Goal: Task Accomplishment & Management: Manage account settings

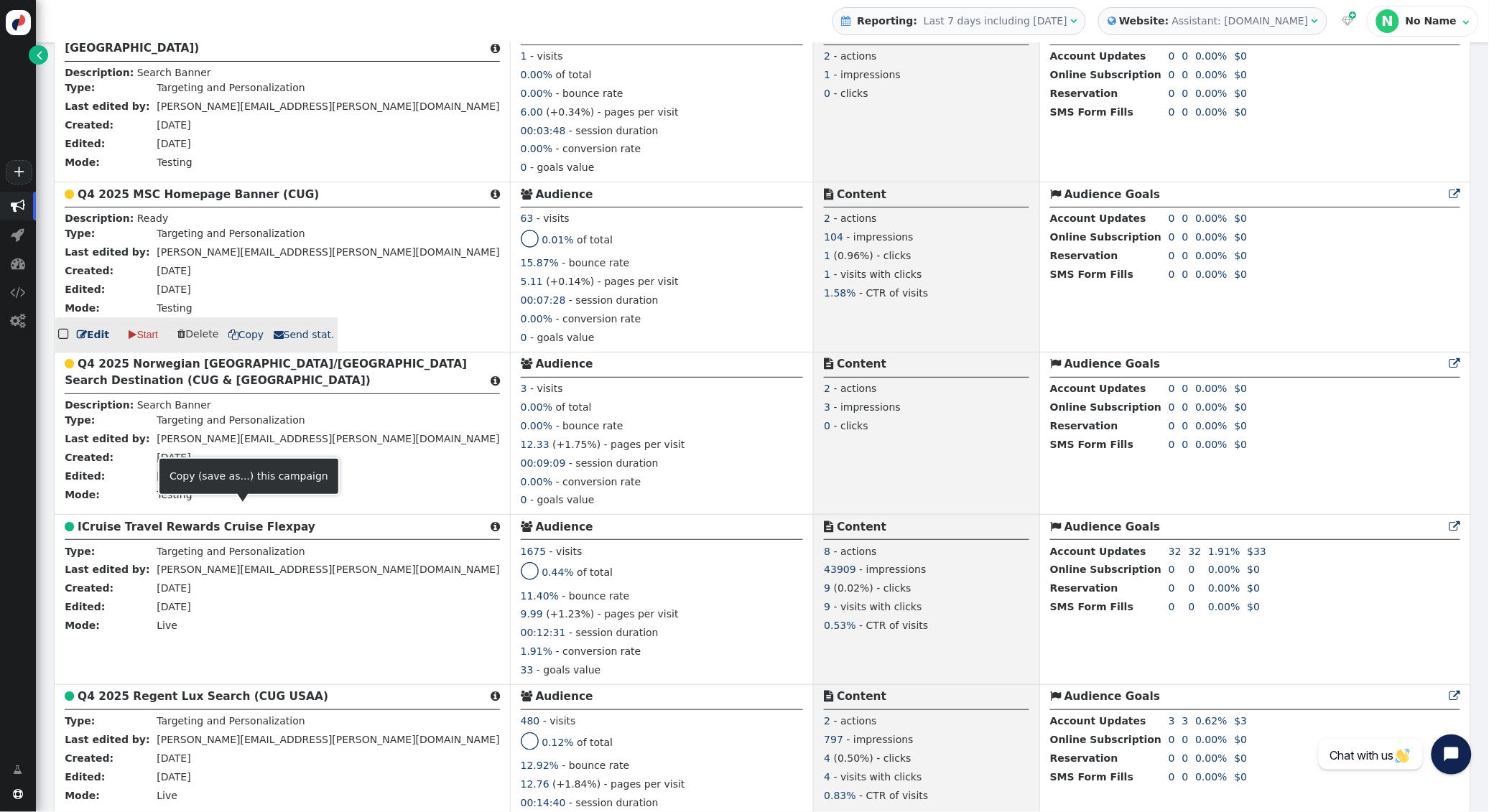
scroll to position [1429, 0]
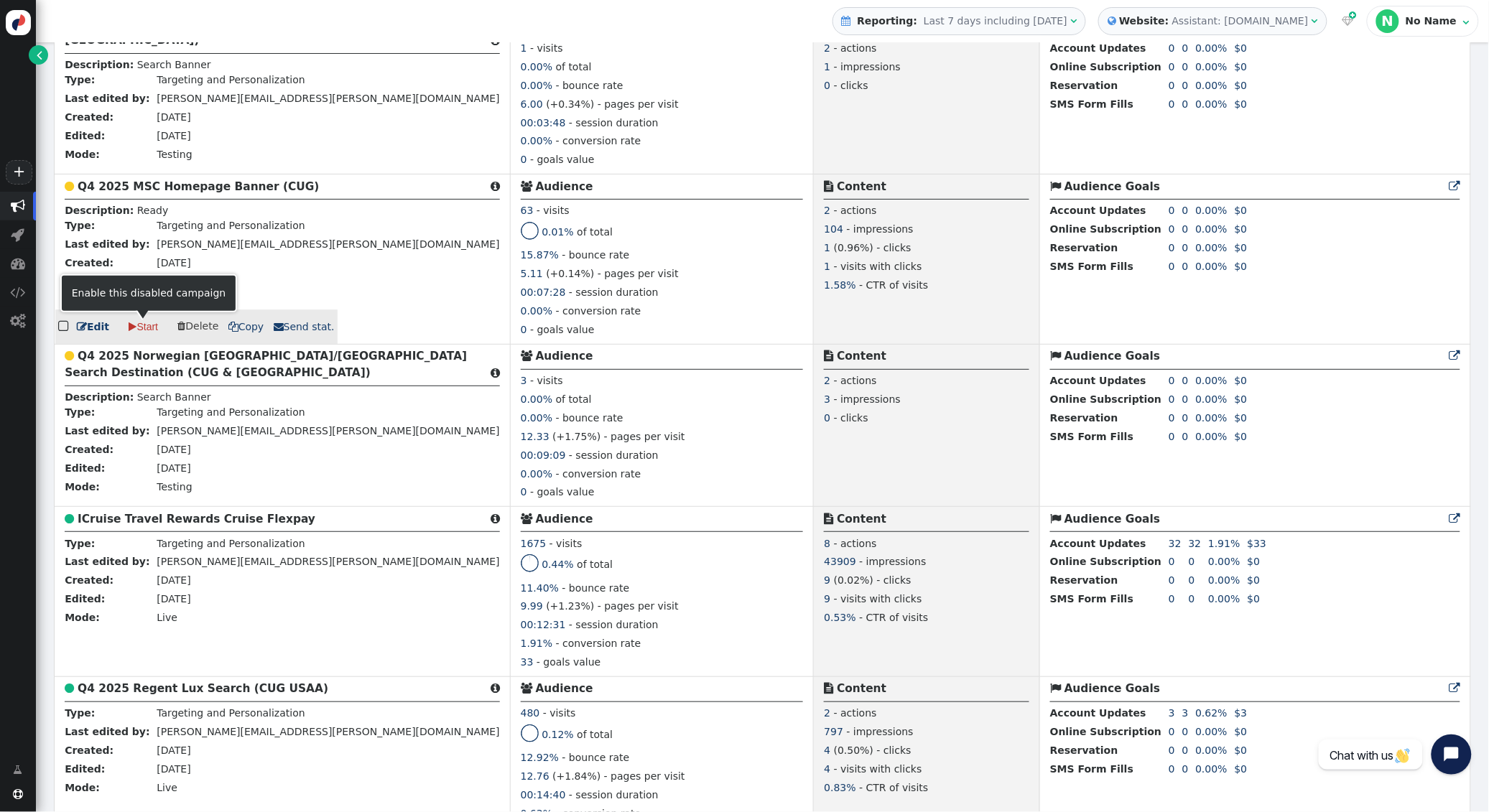
click at [146, 323] on link " Start" at bounding box center [143, 326] width 49 height 26
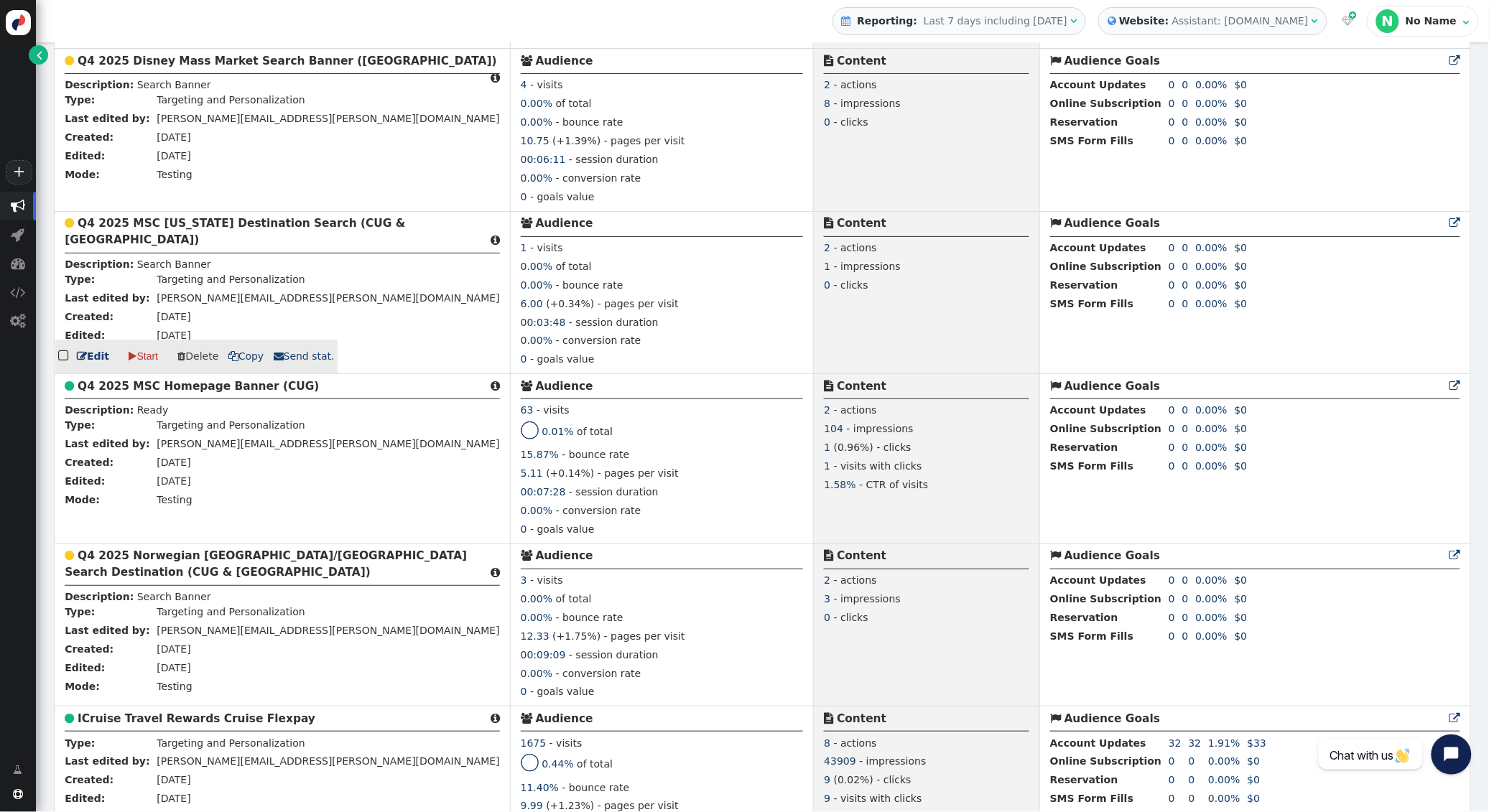
scroll to position [1226, 0]
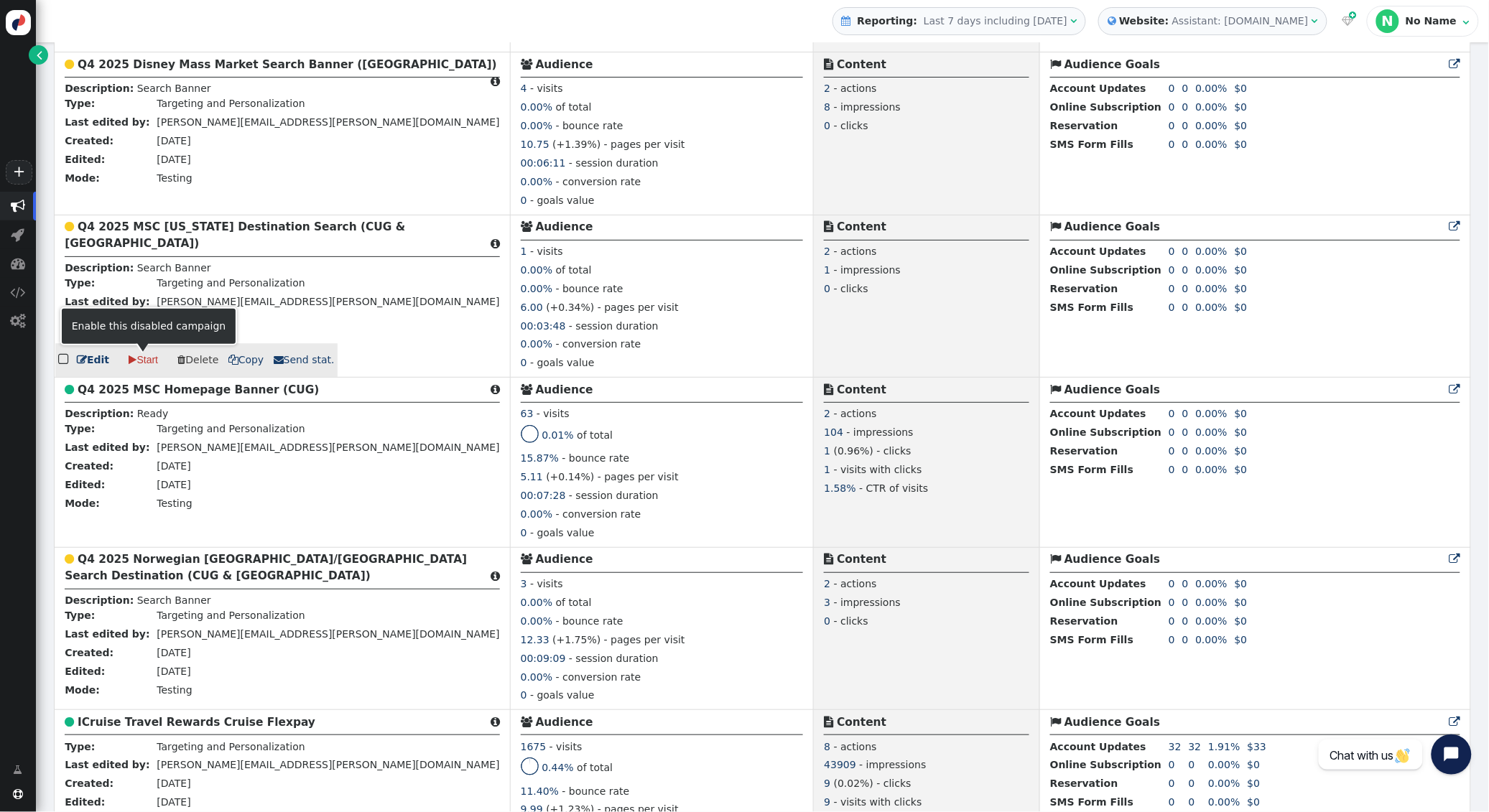
click at [140, 357] on link " Start" at bounding box center [143, 359] width 49 height 26
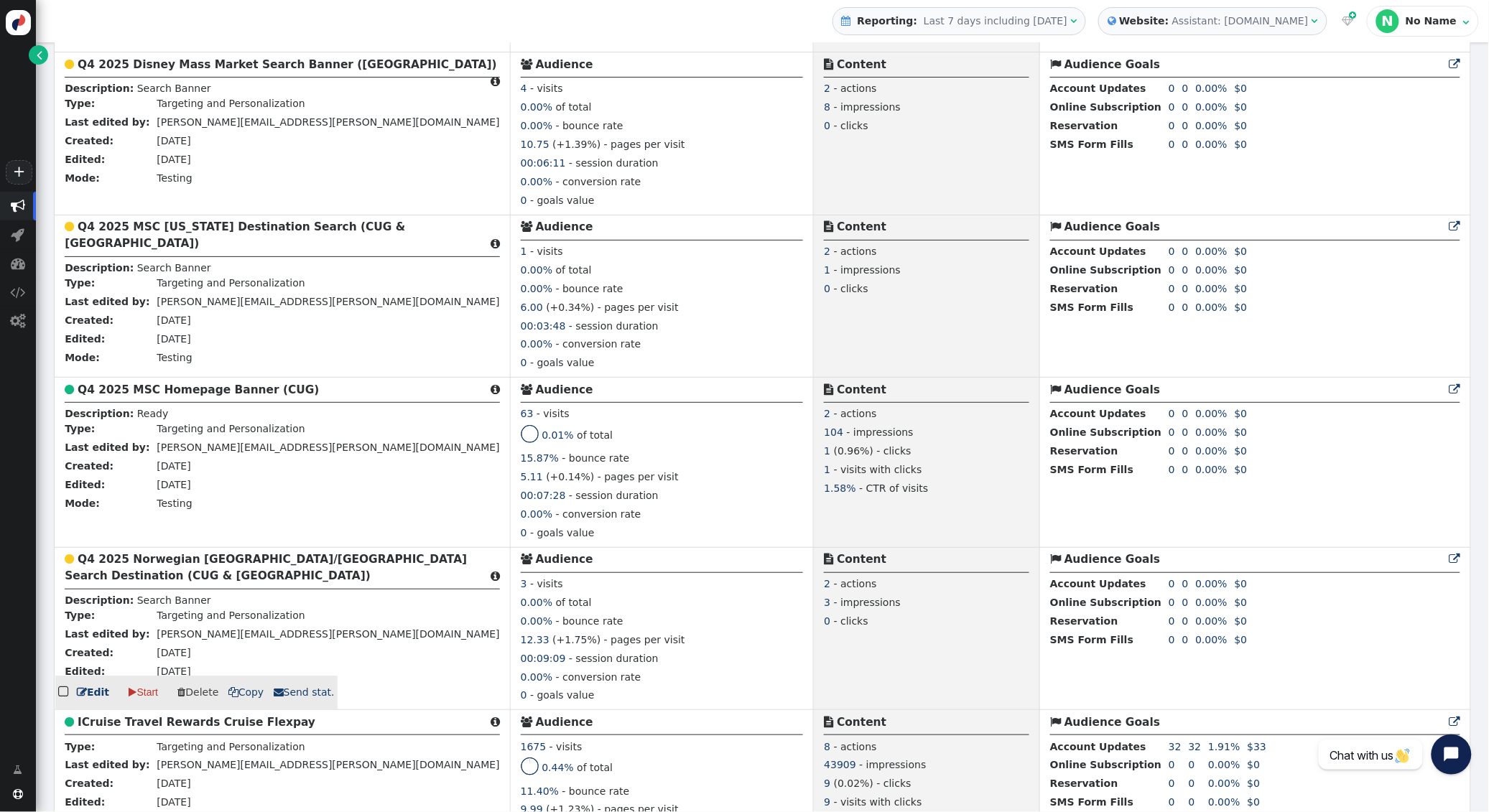
click at [130, 571] on b "Q4 2025 Norwegian [GEOGRAPHIC_DATA]/[GEOGRAPHIC_DATA] Search Destination (CUG &…" at bounding box center [265, 567] width 402 height 29
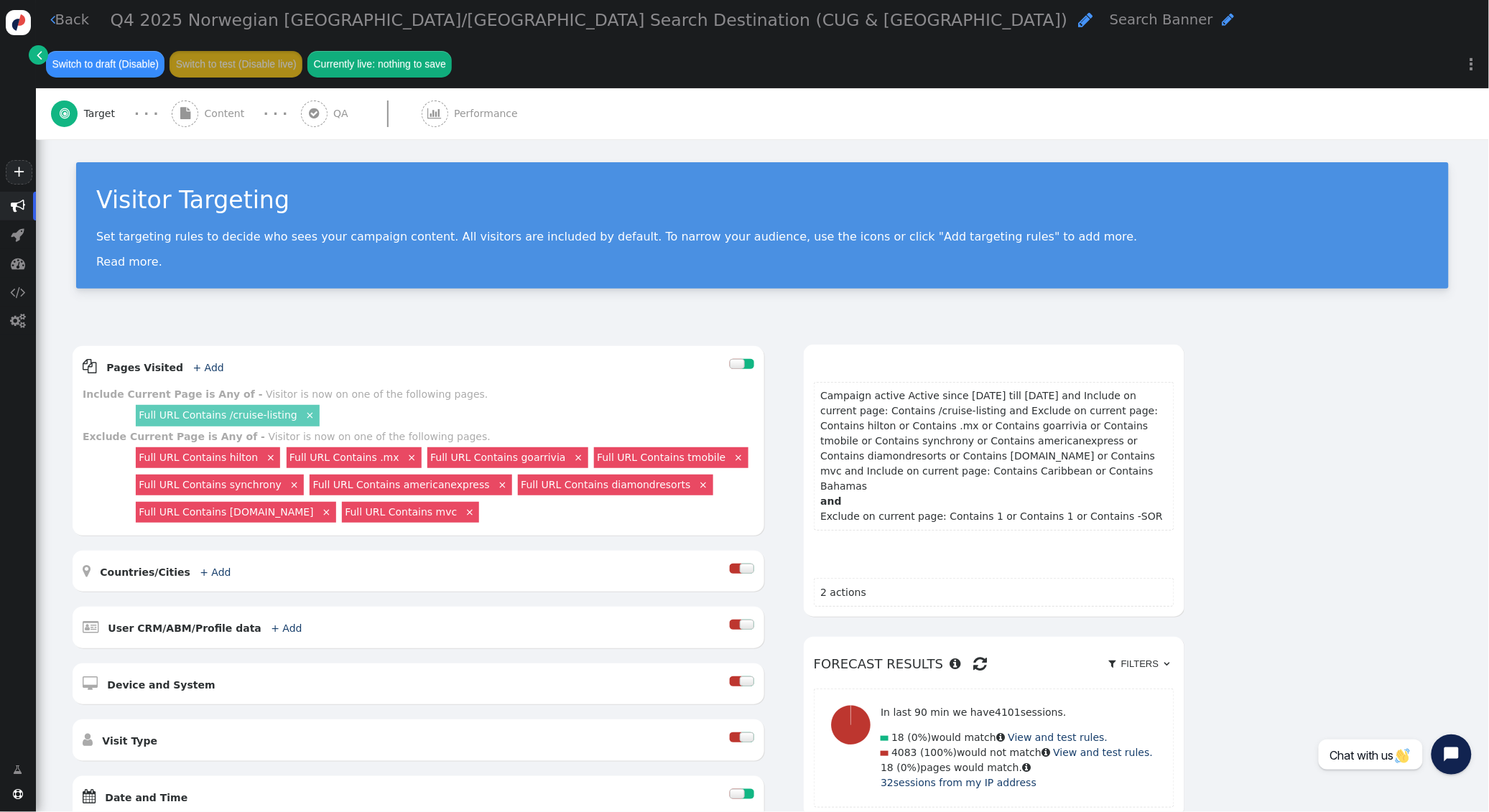
click at [230, 107] on span "Content" at bounding box center [227, 114] width 46 height 15
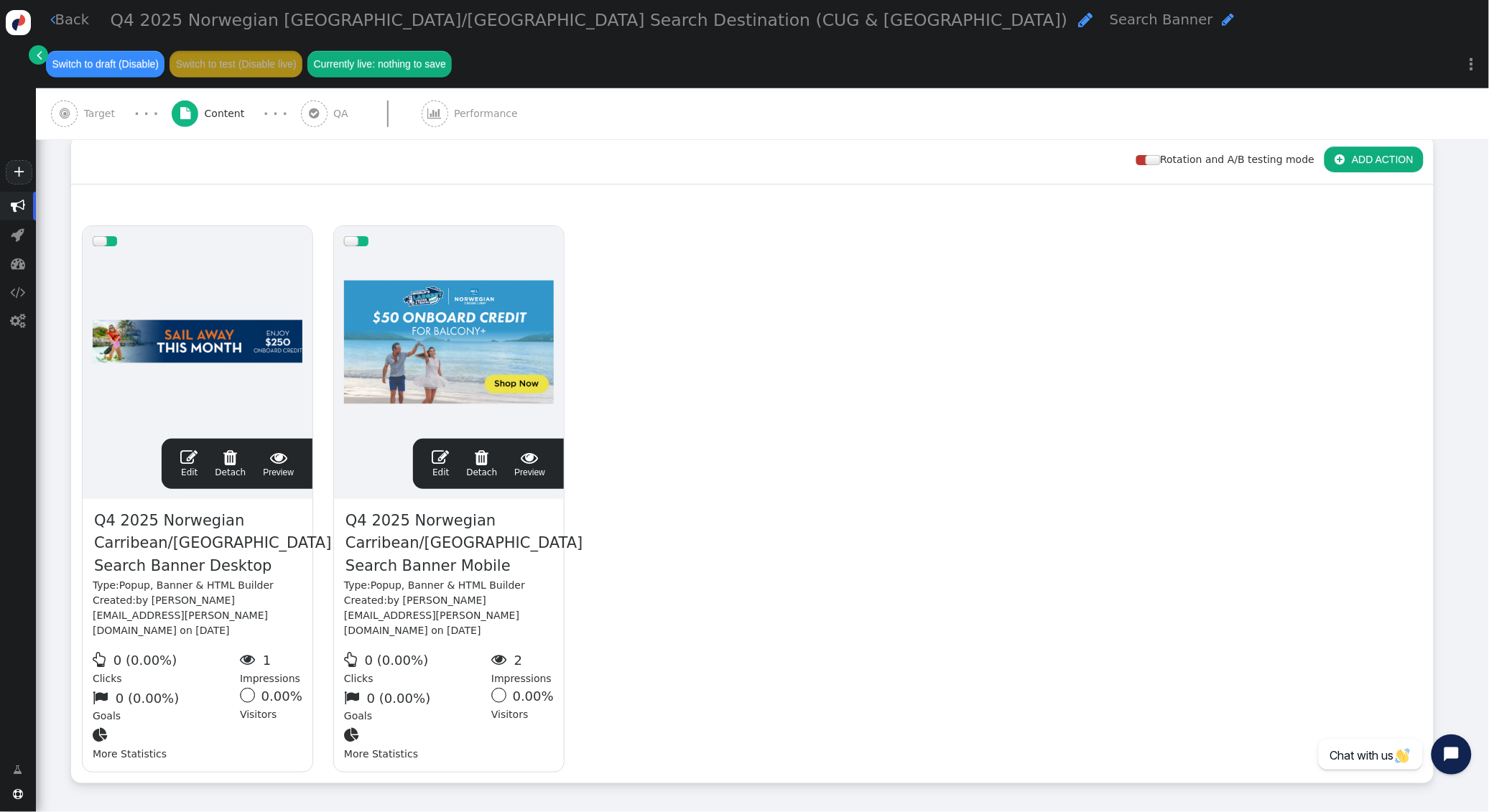
scroll to position [224, 0]
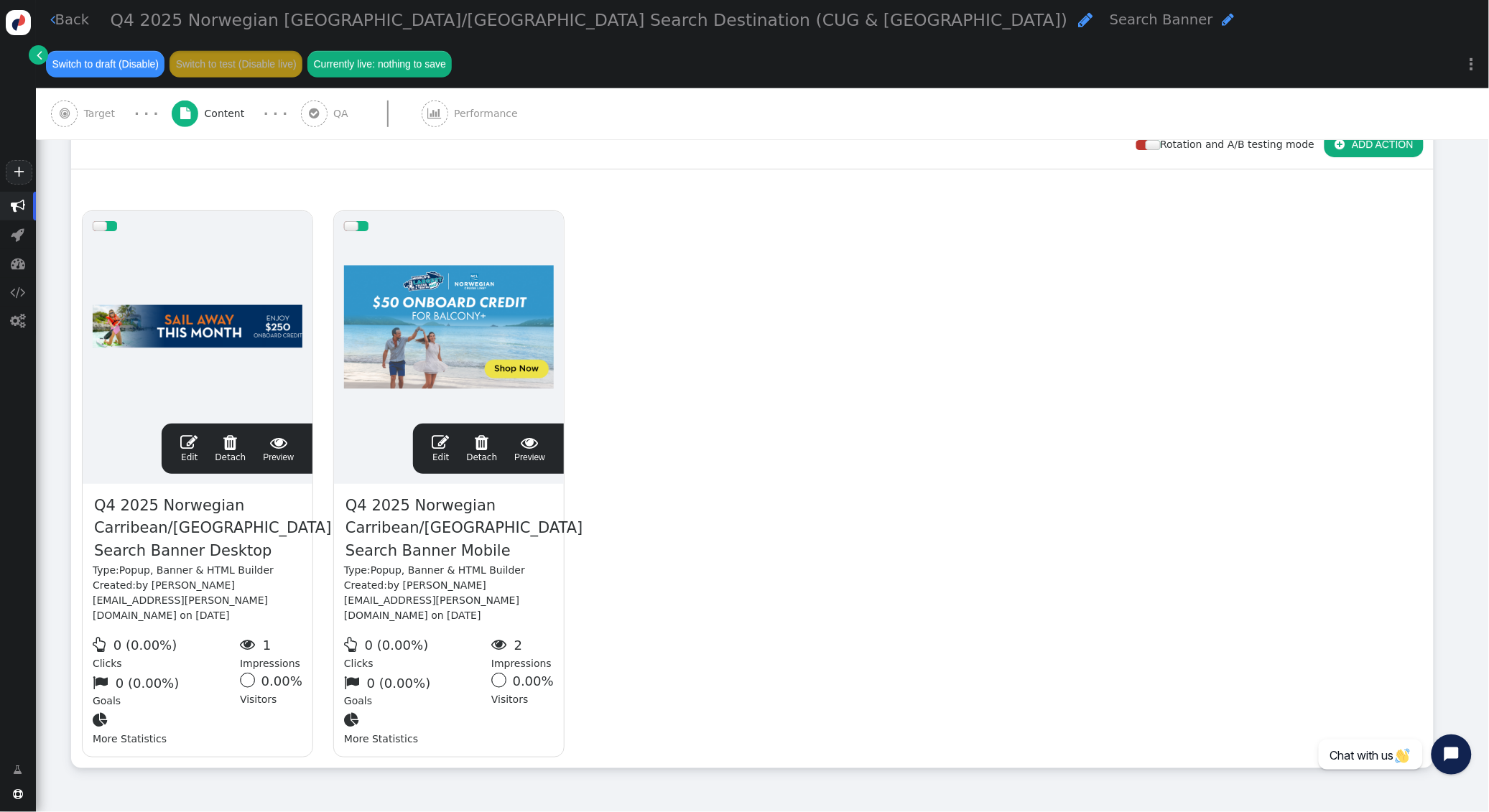
click at [192, 434] on span "" at bounding box center [189, 442] width 18 height 18
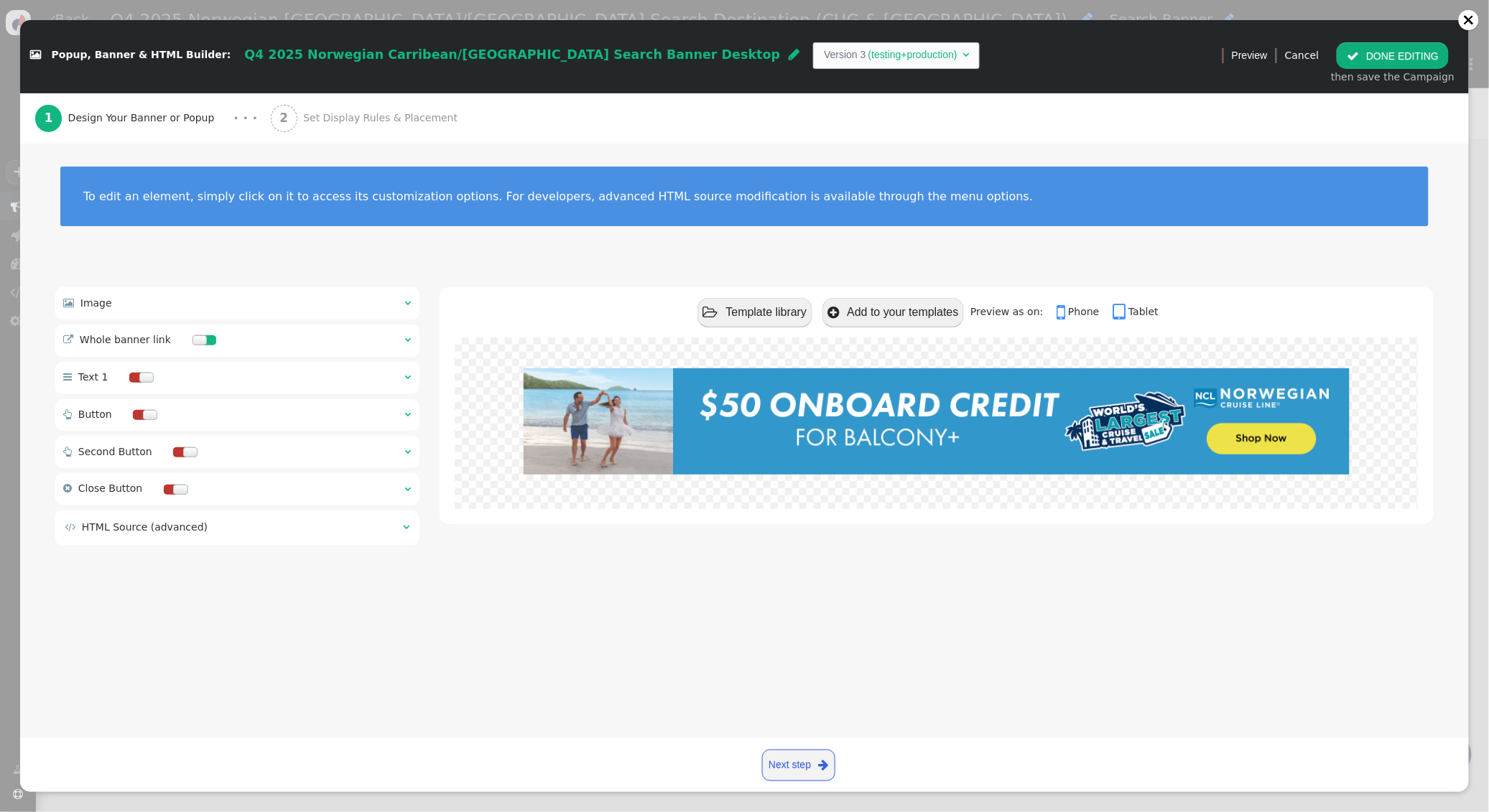
click at [310, 112] on span "Set Display Rules & Placement" at bounding box center [383, 118] width 160 height 15
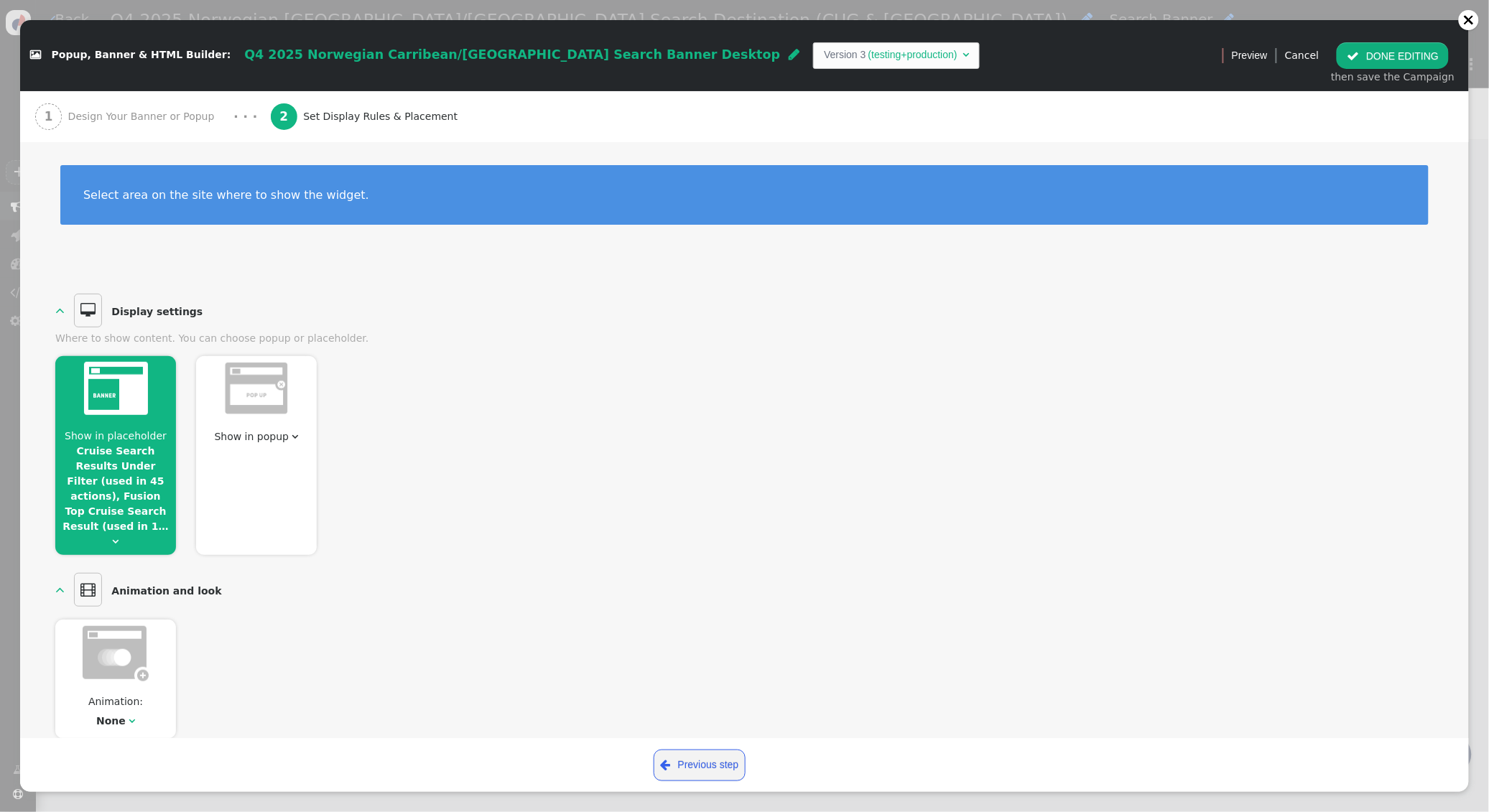
click at [122, 477] on link "Cruise Search Results Under Filter (used in 45 actions), Fusion Top Cruise Sear…" at bounding box center [115, 489] width 106 height 87
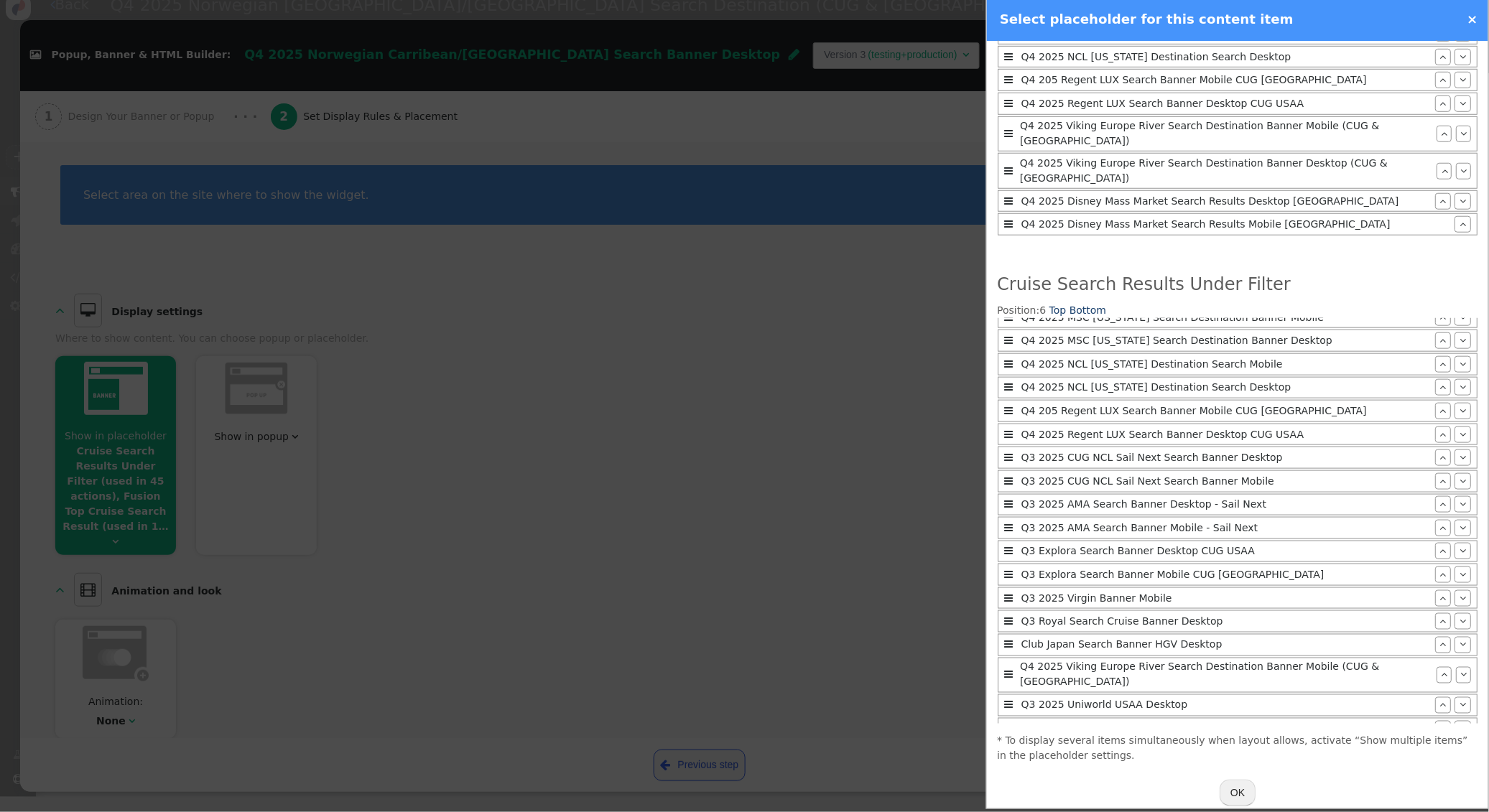
scroll to position [0, 0]
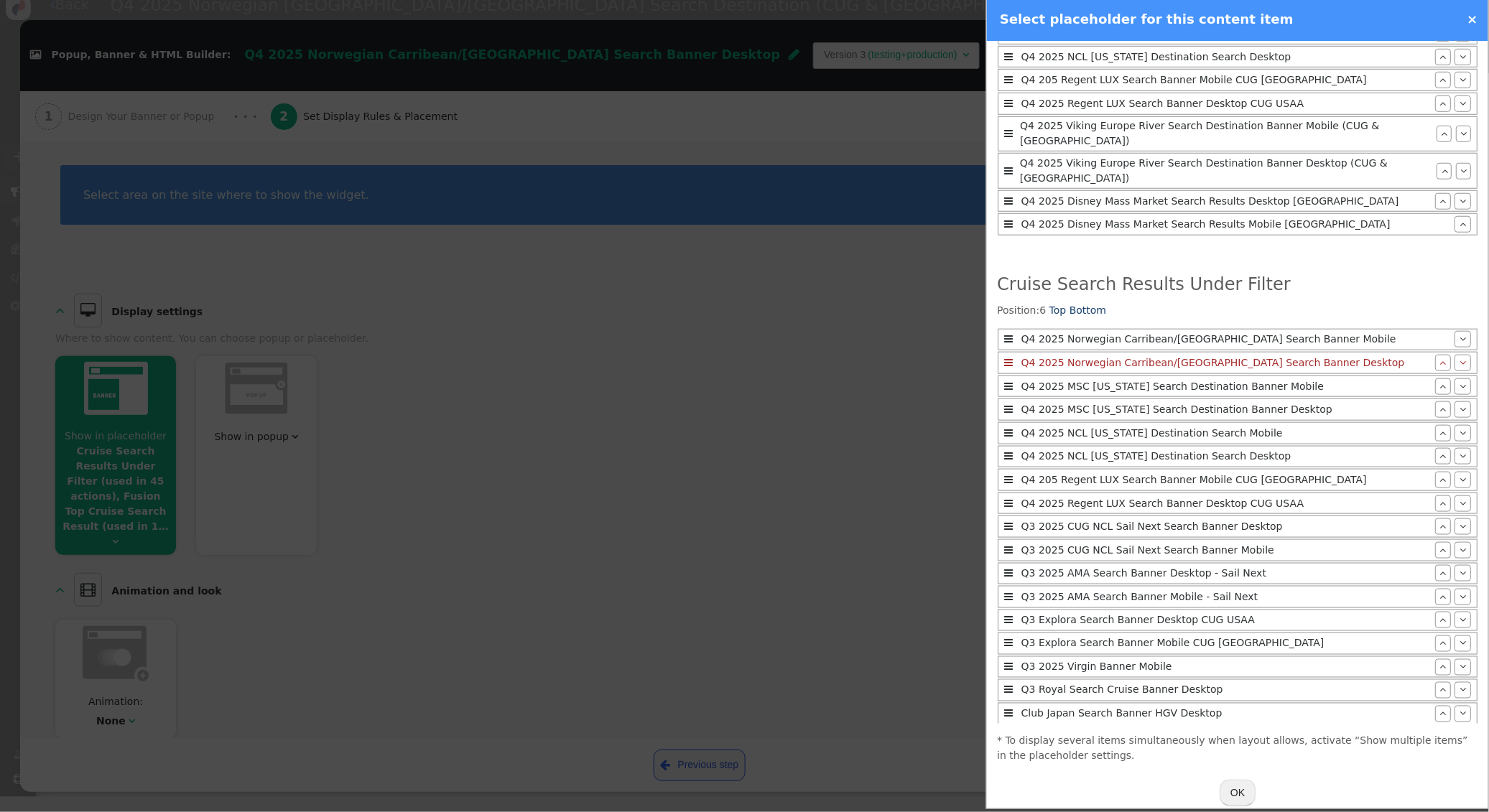
click at [1238, 780] on button "OK" at bounding box center [1237, 793] width 36 height 26
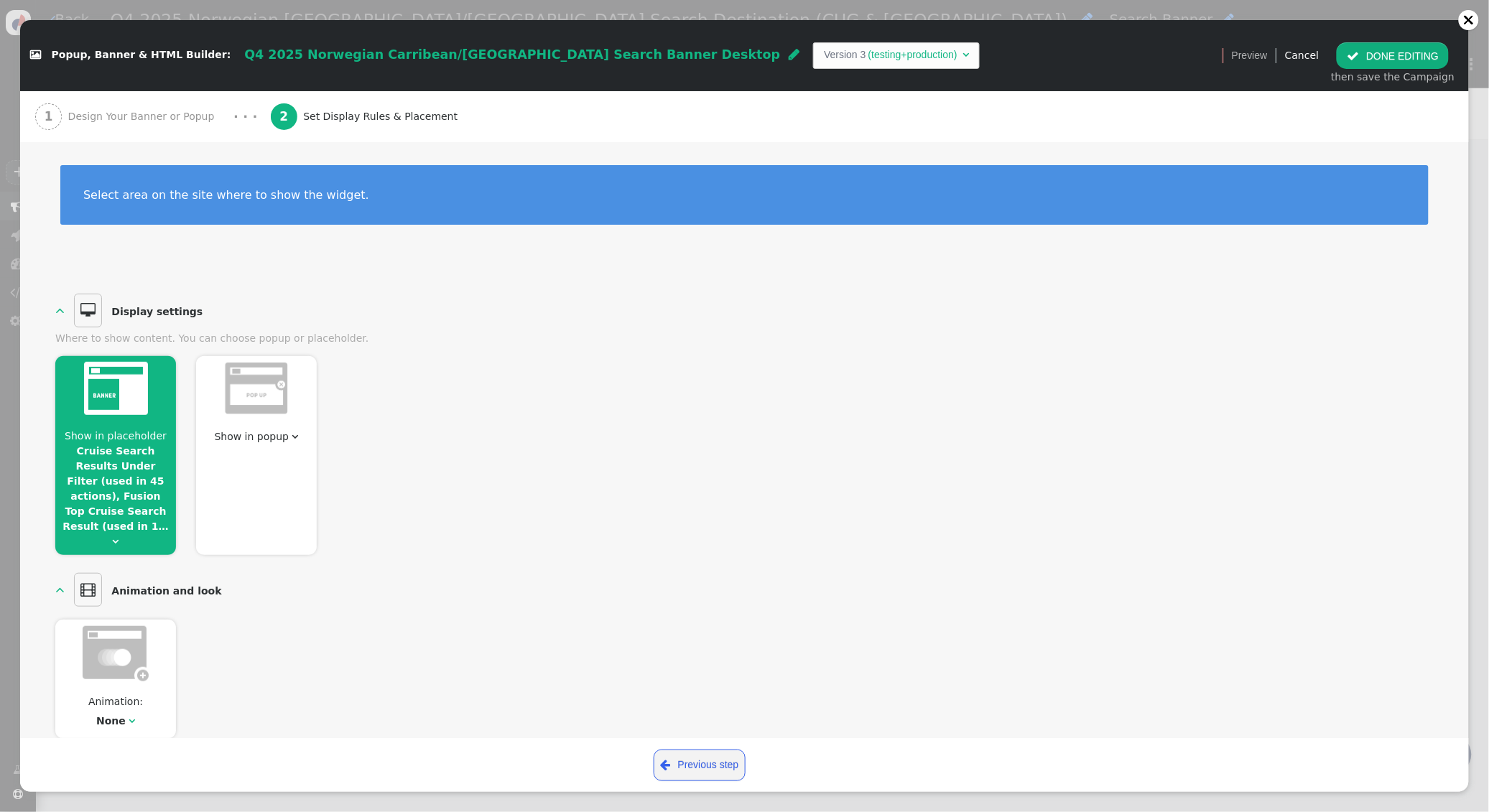
click at [1371, 52] on button " DONE EDITING" at bounding box center [1393, 55] width 112 height 26
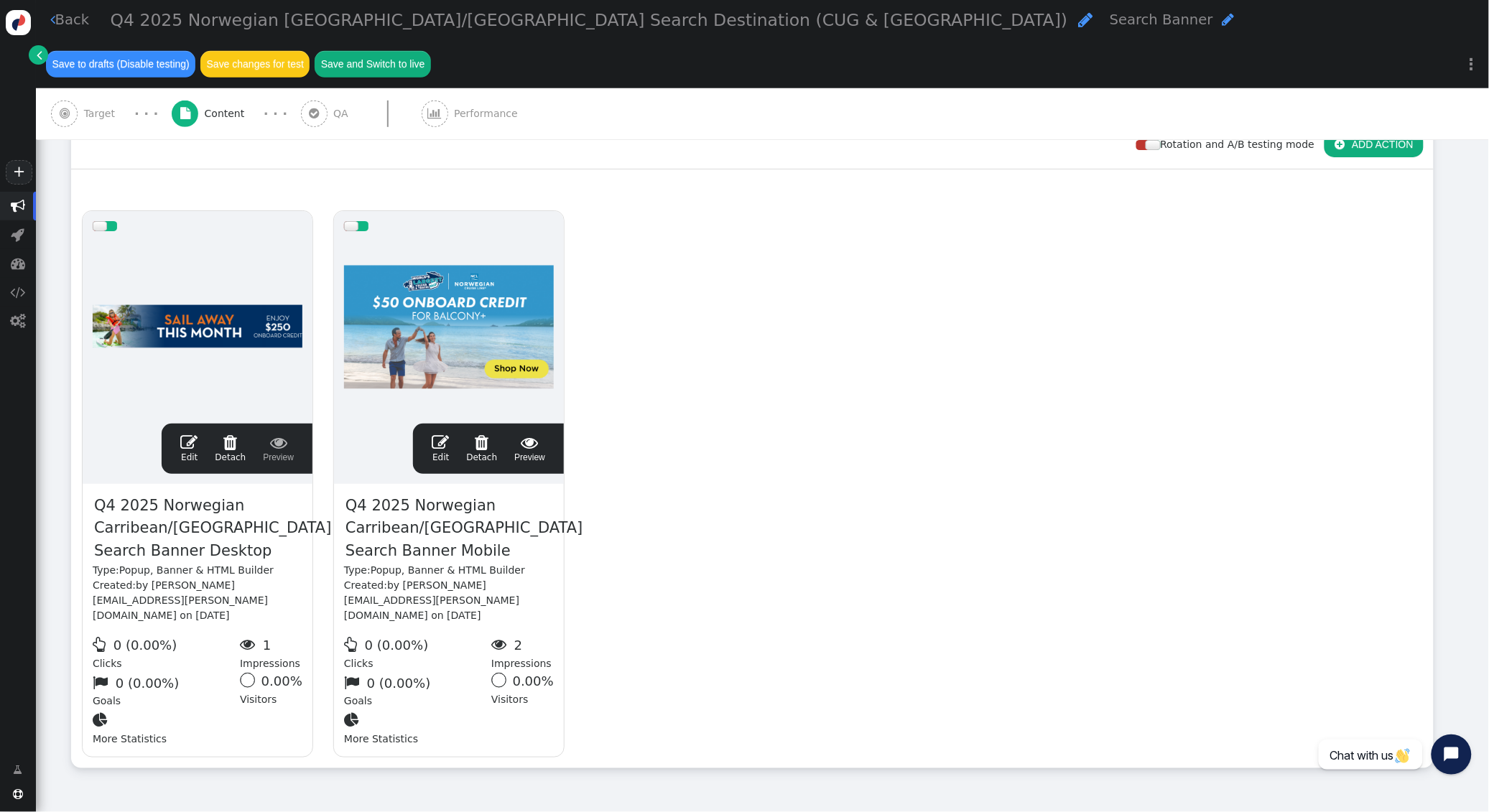
click at [440, 434] on span "" at bounding box center [440, 442] width 18 height 18
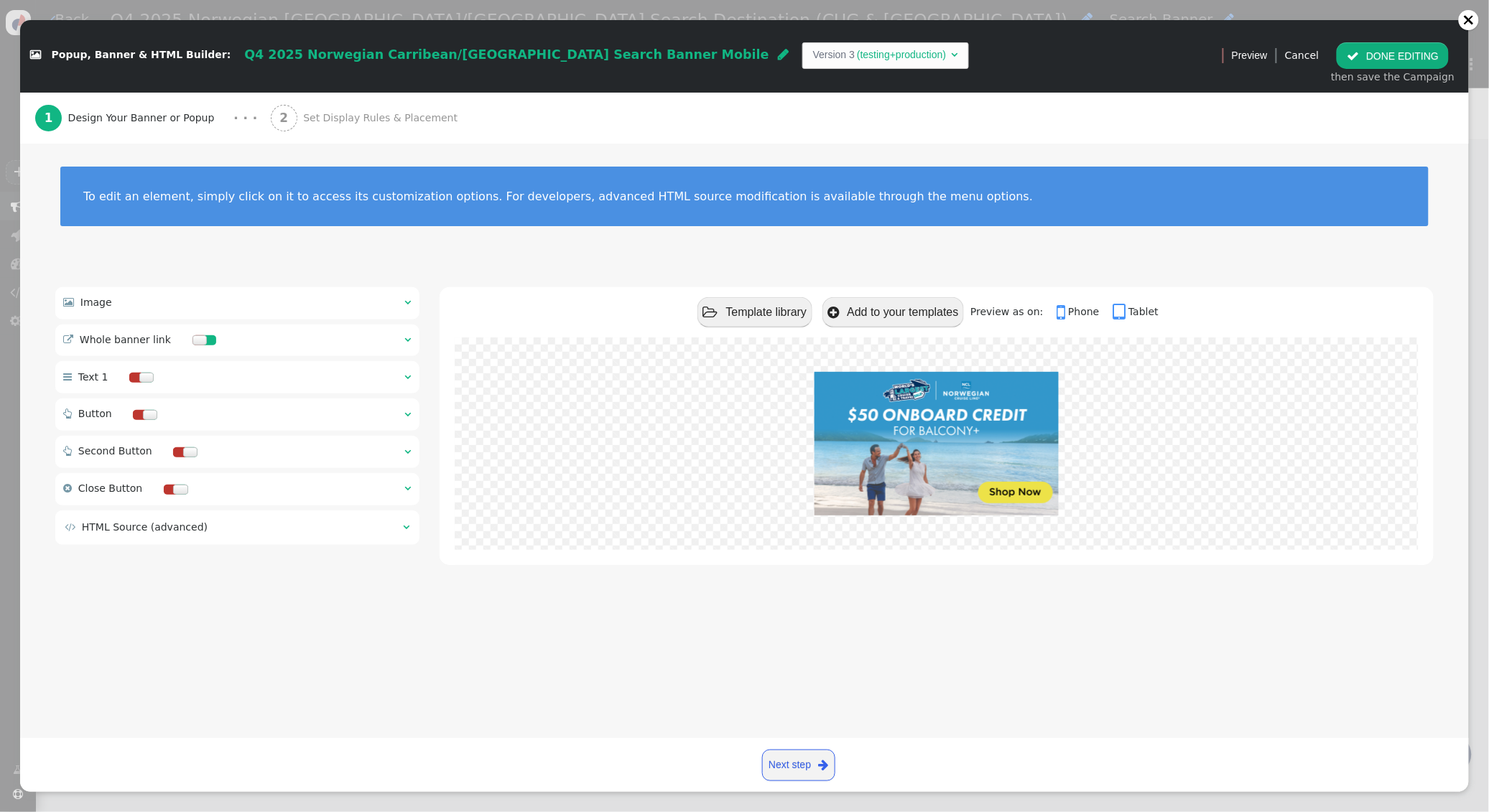
click at [322, 122] on span "Set Display Rules & Placement" at bounding box center [383, 118] width 160 height 15
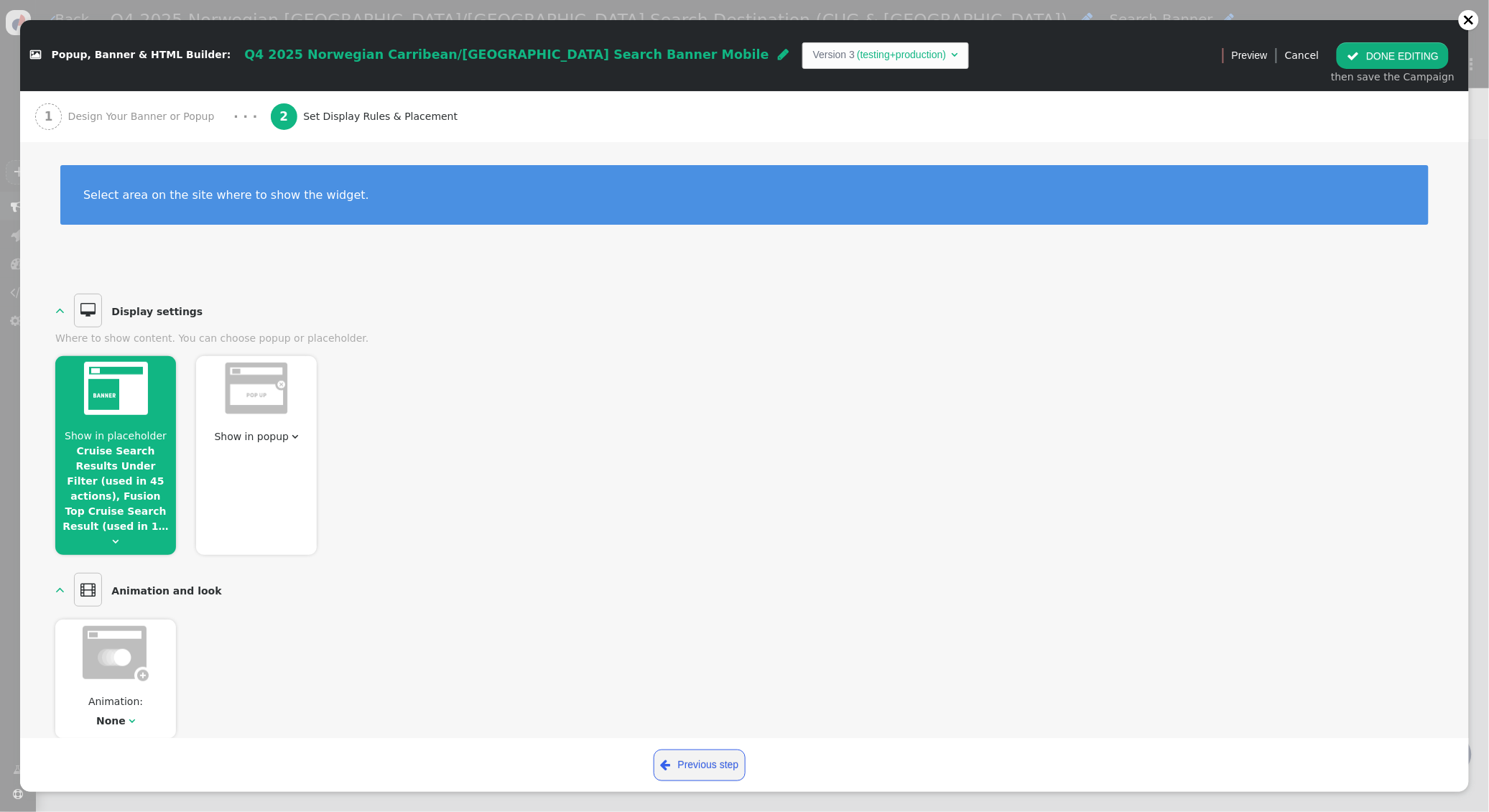
click at [122, 487] on link "Cruise Search Results Under Filter (used in 45 actions), Fusion Top Cruise Sear…" at bounding box center [115, 489] width 106 height 87
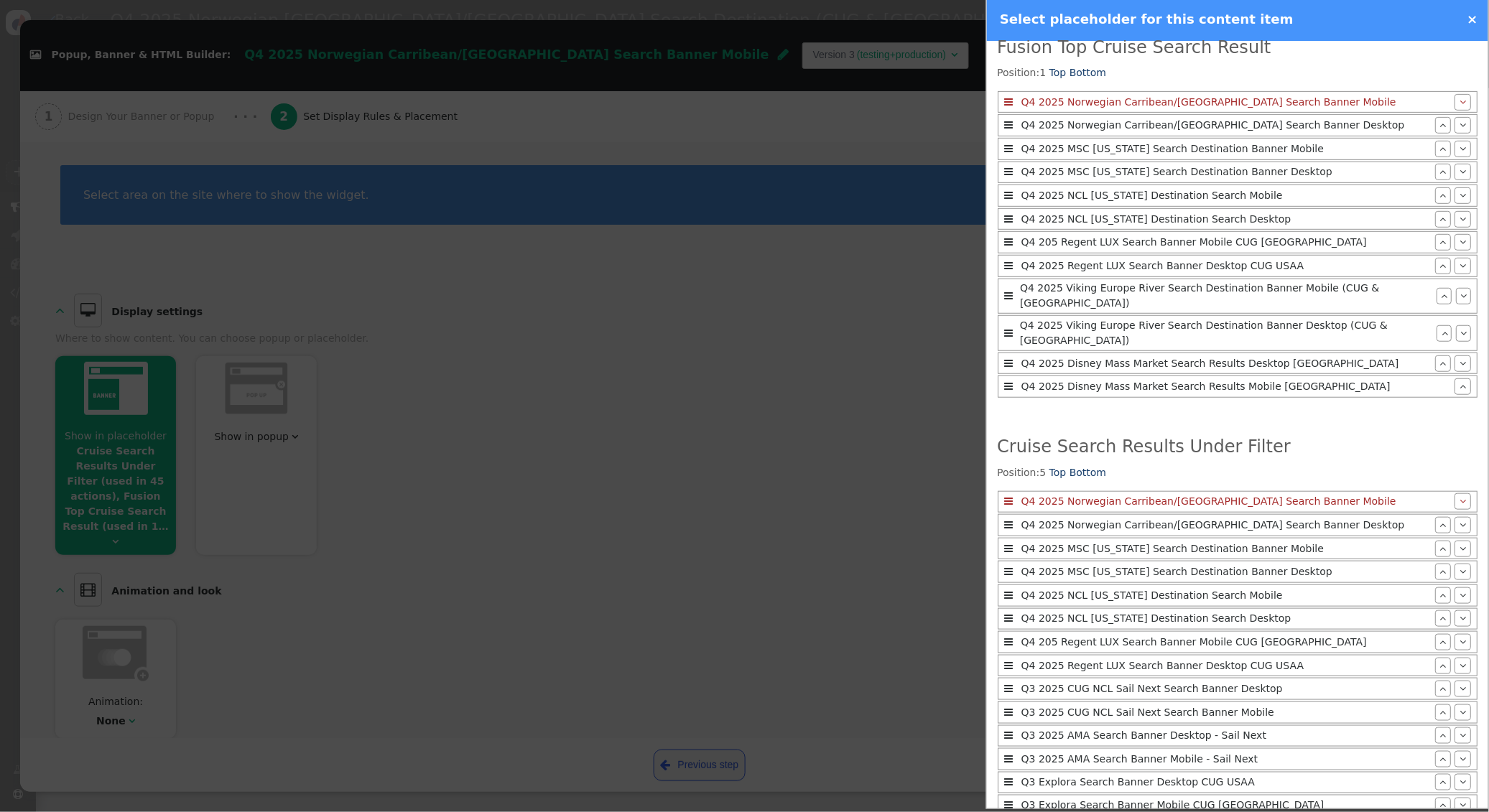
scroll to position [393, 0]
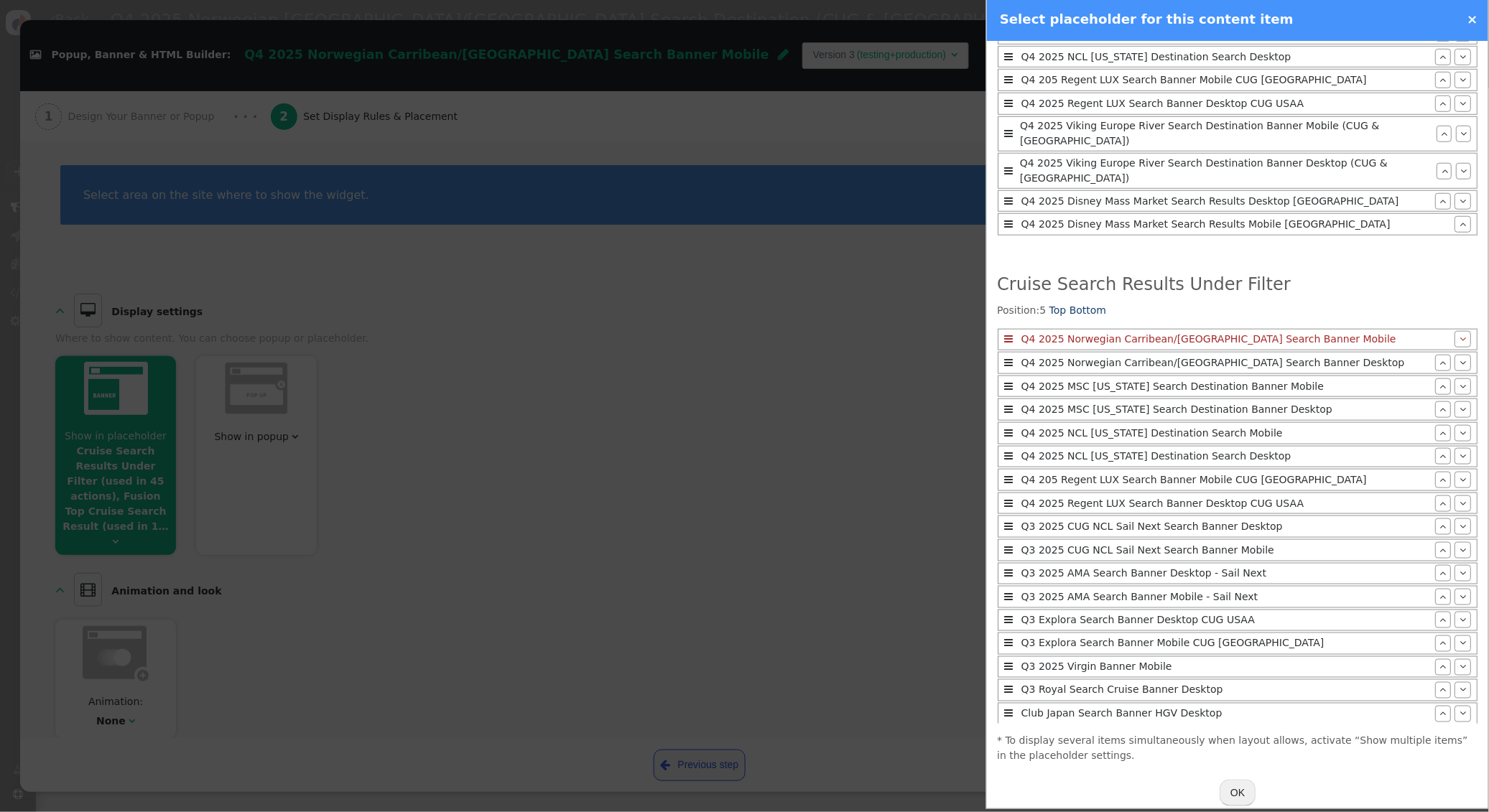
click at [1253, 780] on button "OK" at bounding box center [1237, 793] width 36 height 26
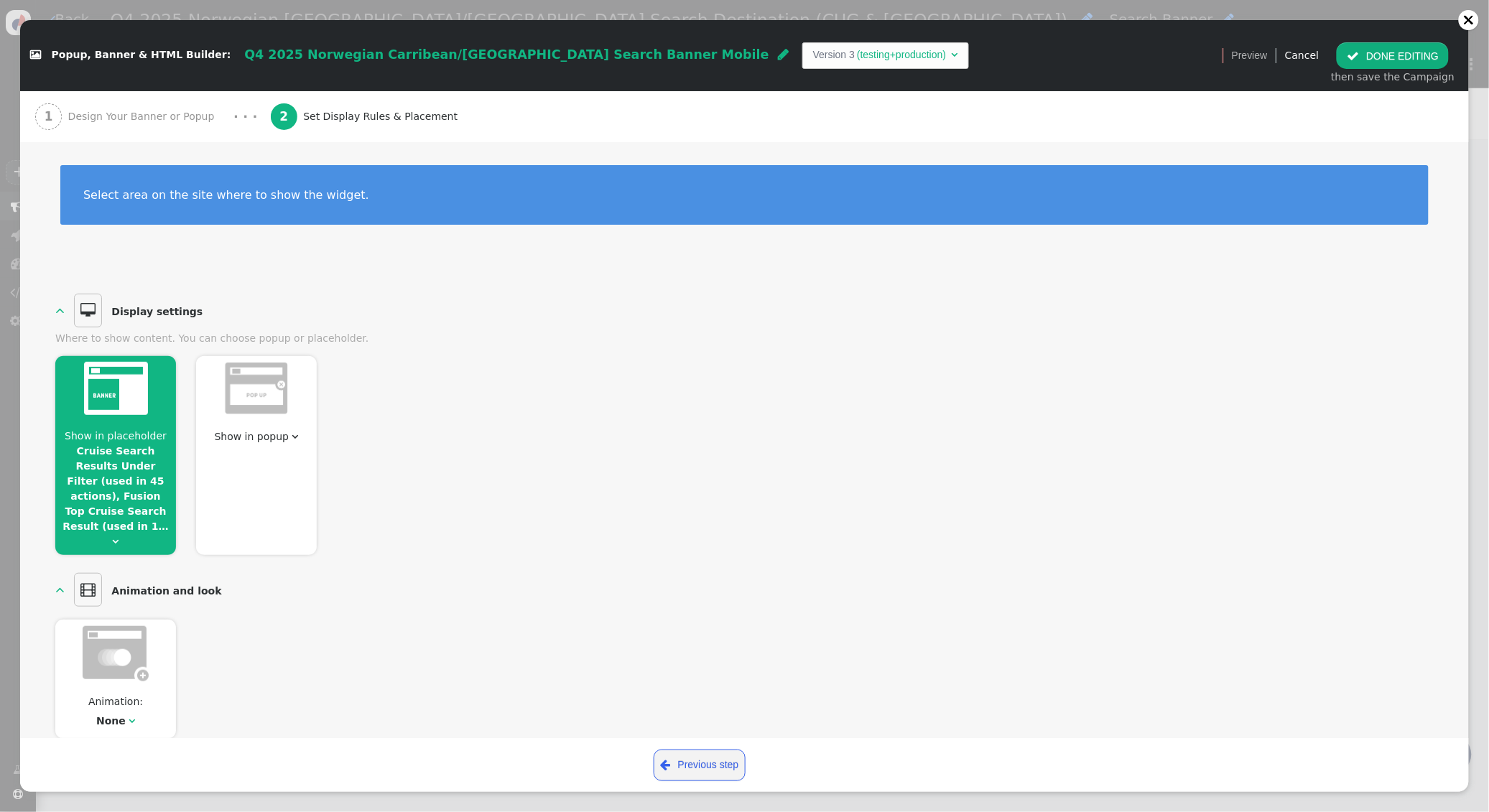
click at [1359, 59] on span "" at bounding box center [1352, 56] width 13 height 12
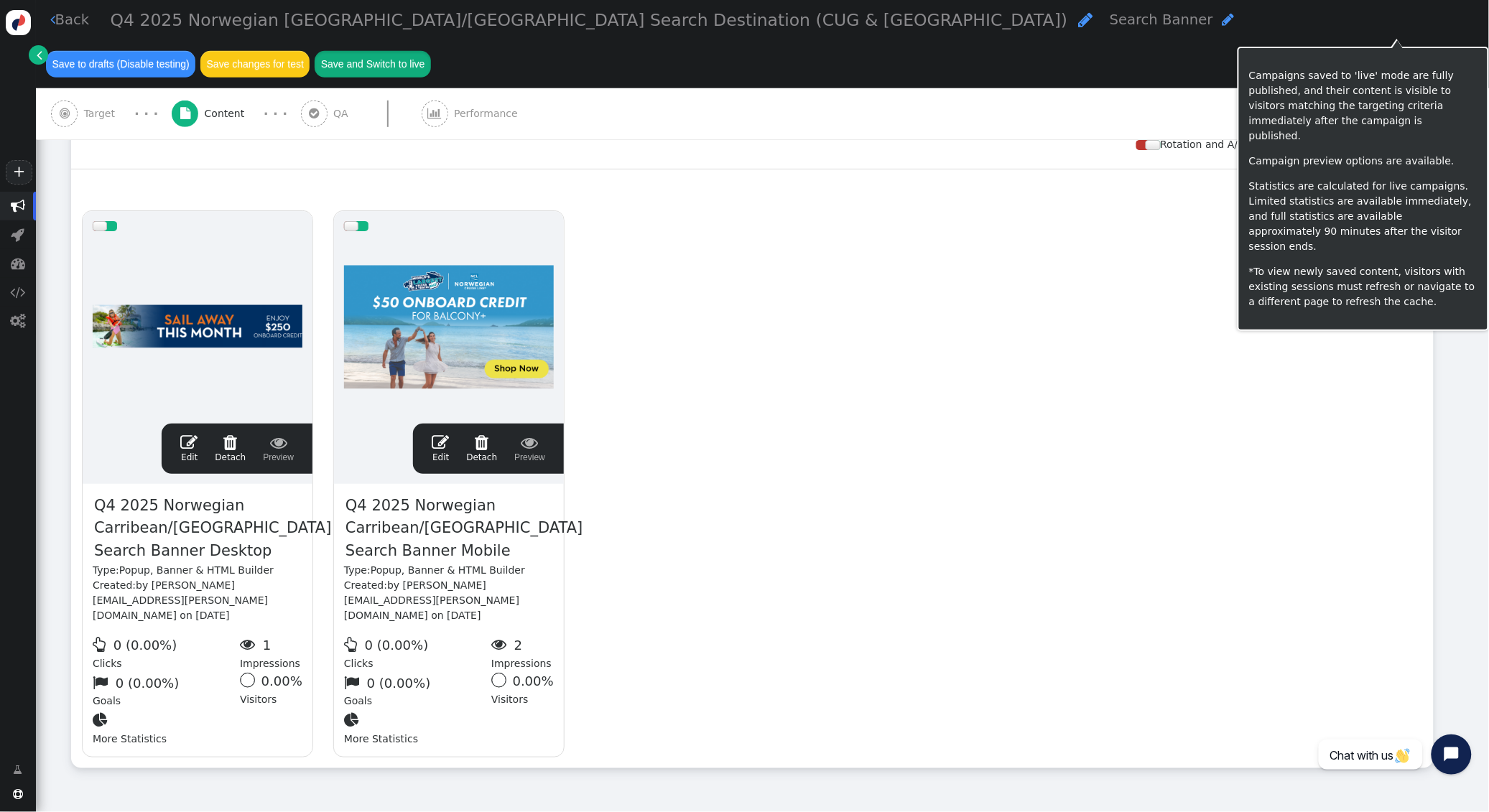
click at [431, 51] on button "Save and Switch to live" at bounding box center [372, 64] width 117 height 26
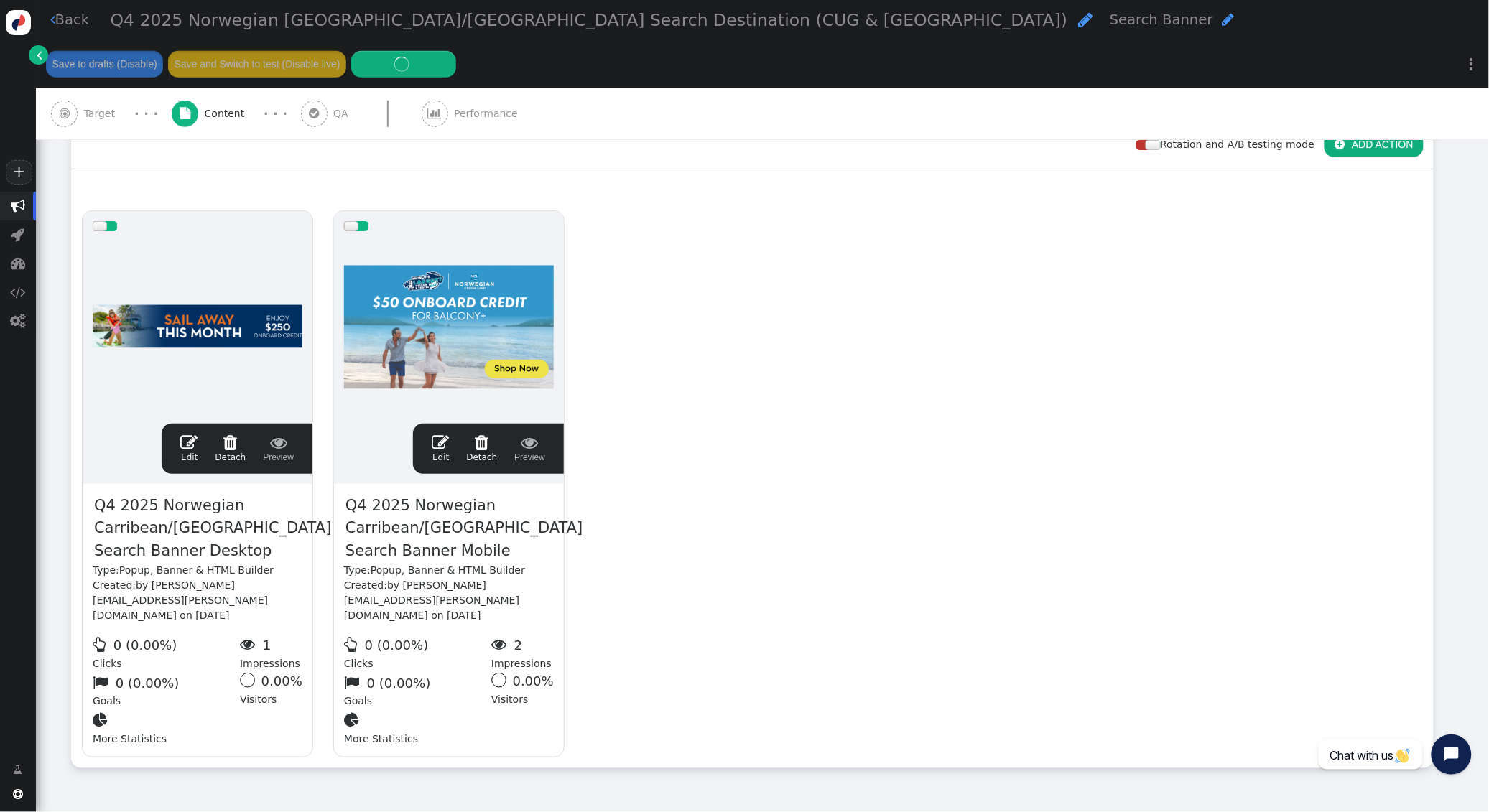
click at [81, 88] on div " Target" at bounding box center [86, 113] width 70 height 51
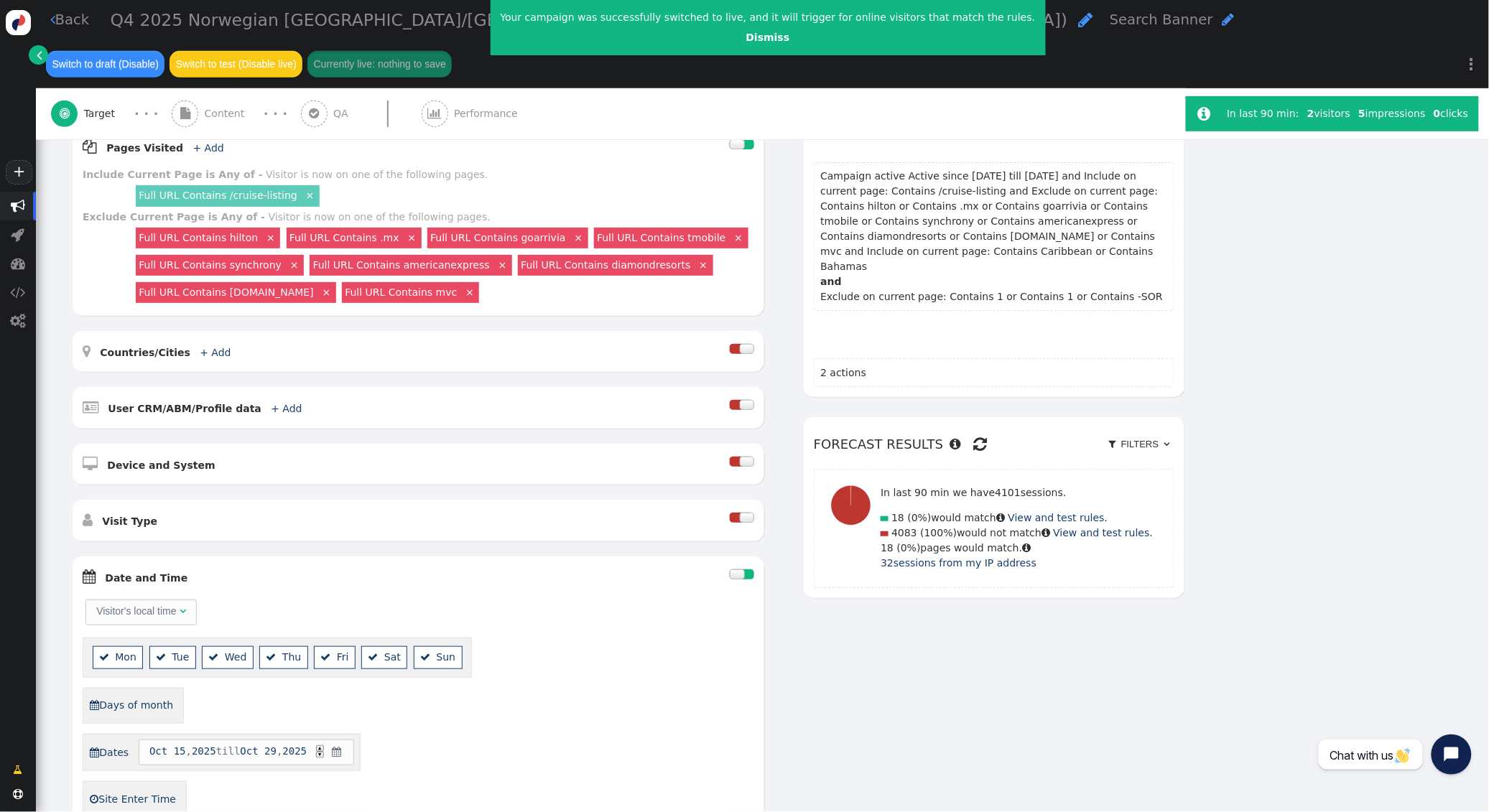
scroll to position [0, 0]
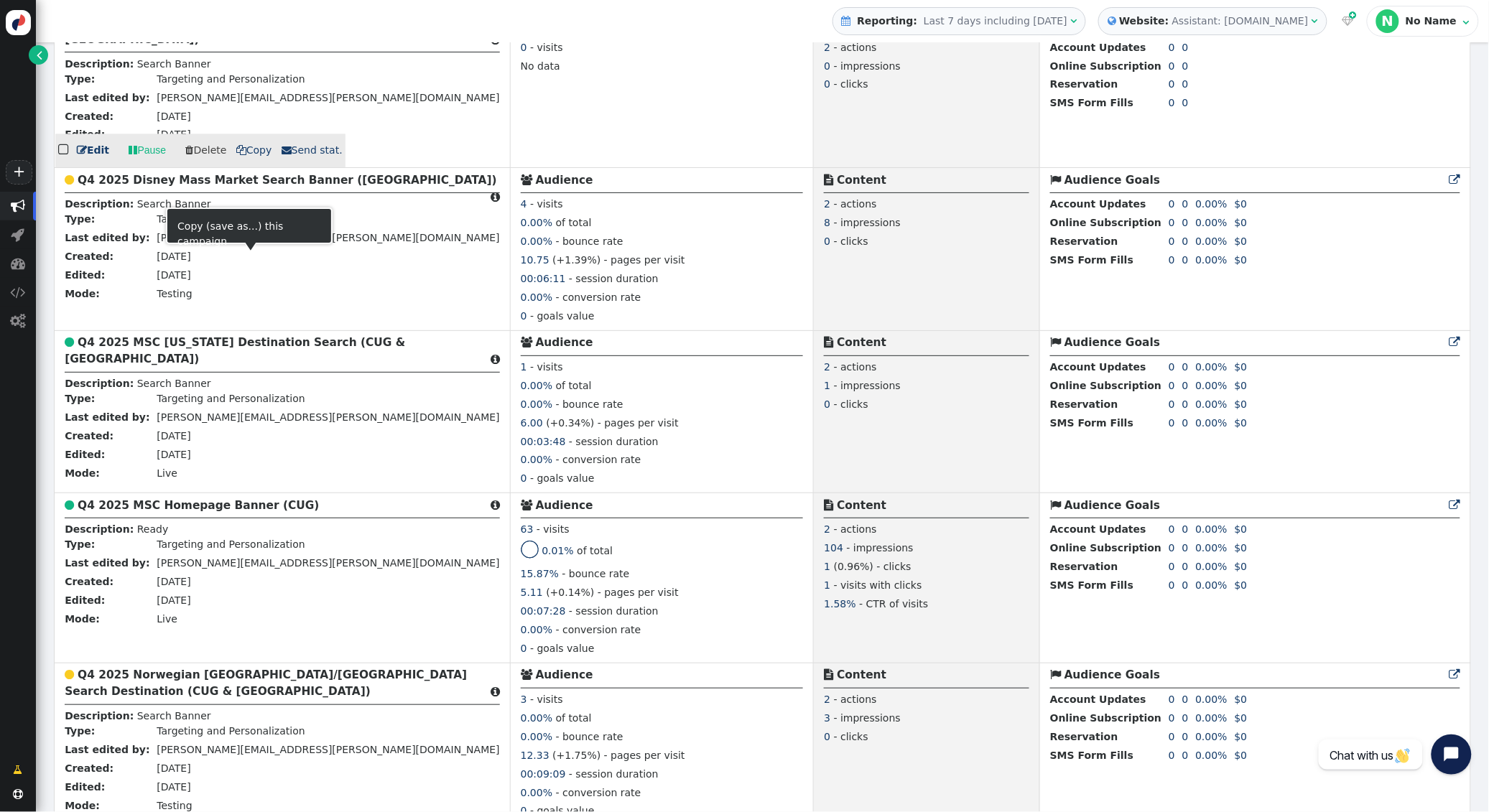
scroll to position [1170, 0]
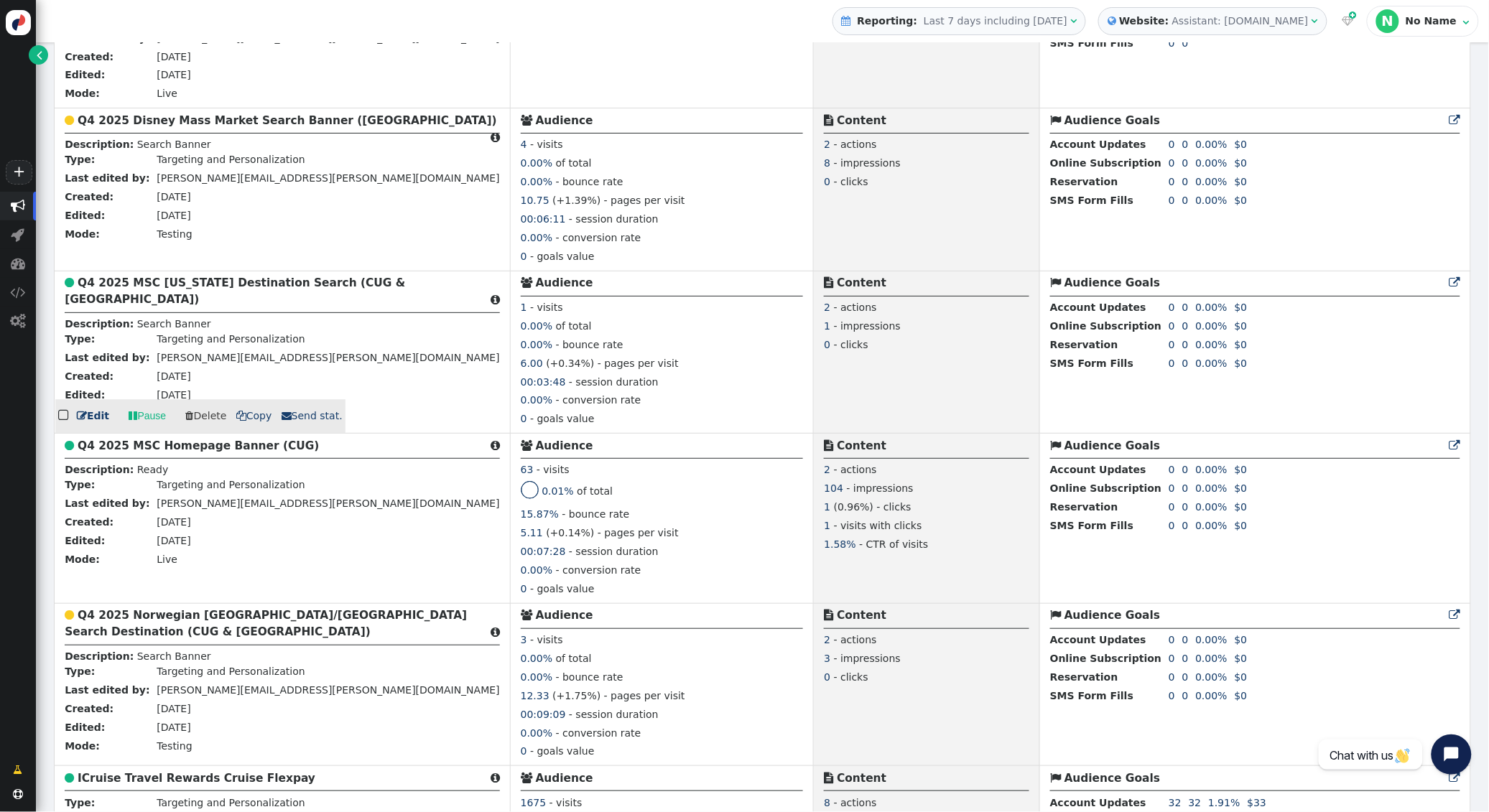
click at [155, 296] on b "Q4 2025 MSC [US_STATE] Destination Search (CUG & [GEOGRAPHIC_DATA])" at bounding box center [235, 291] width 341 height 29
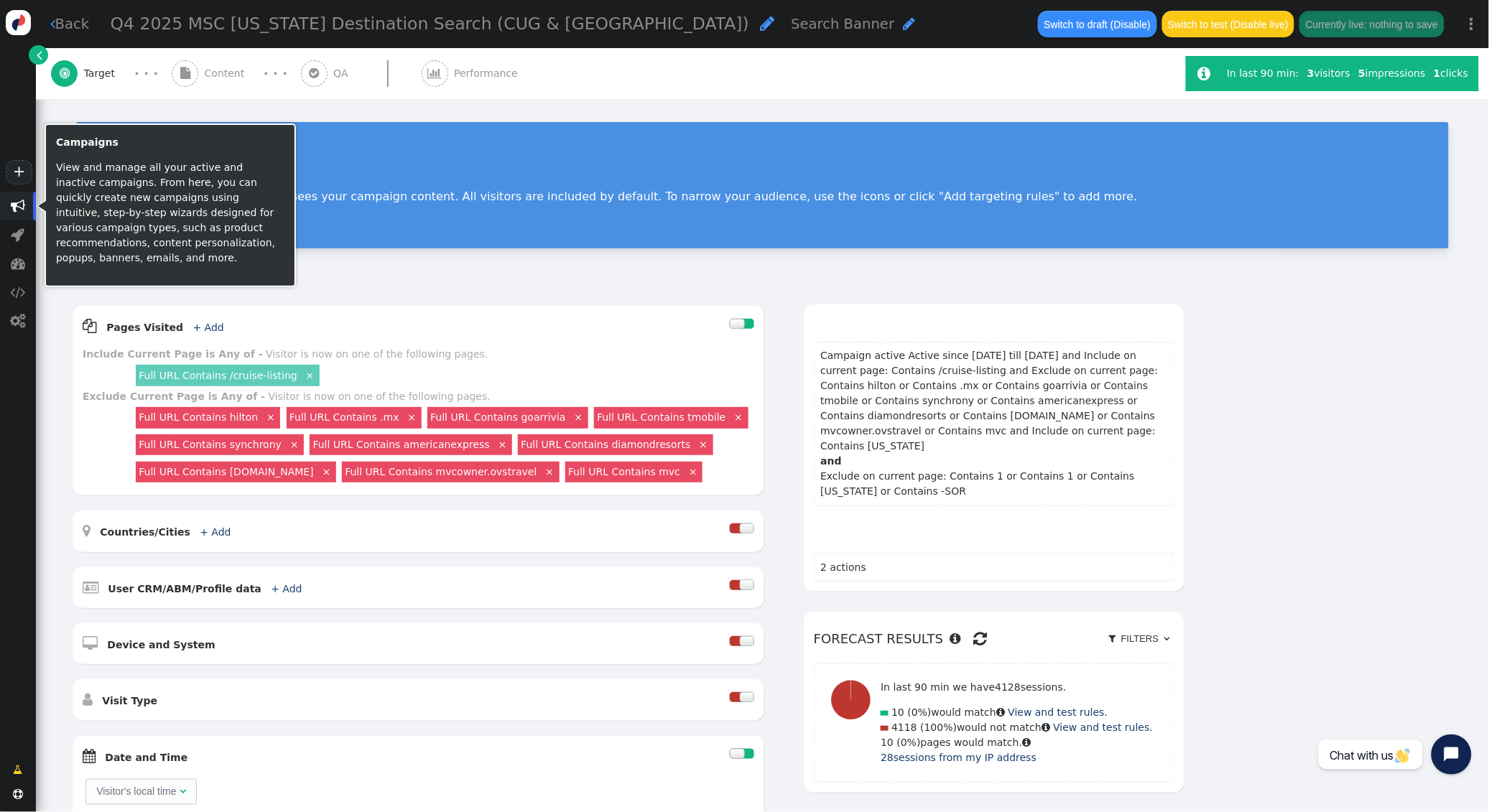
click at [23, 205] on span "" at bounding box center [18, 206] width 14 height 14
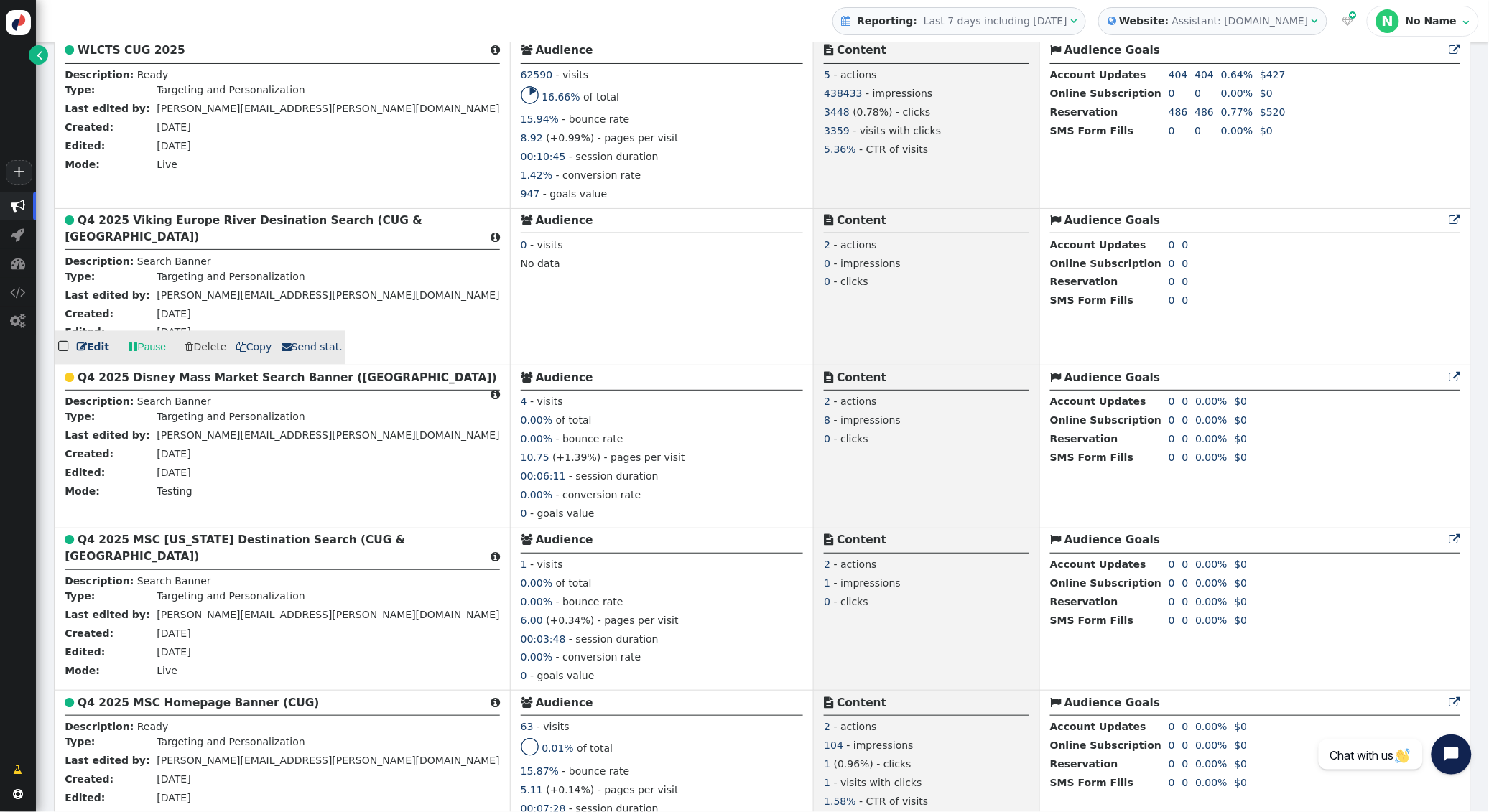
scroll to position [914, 0]
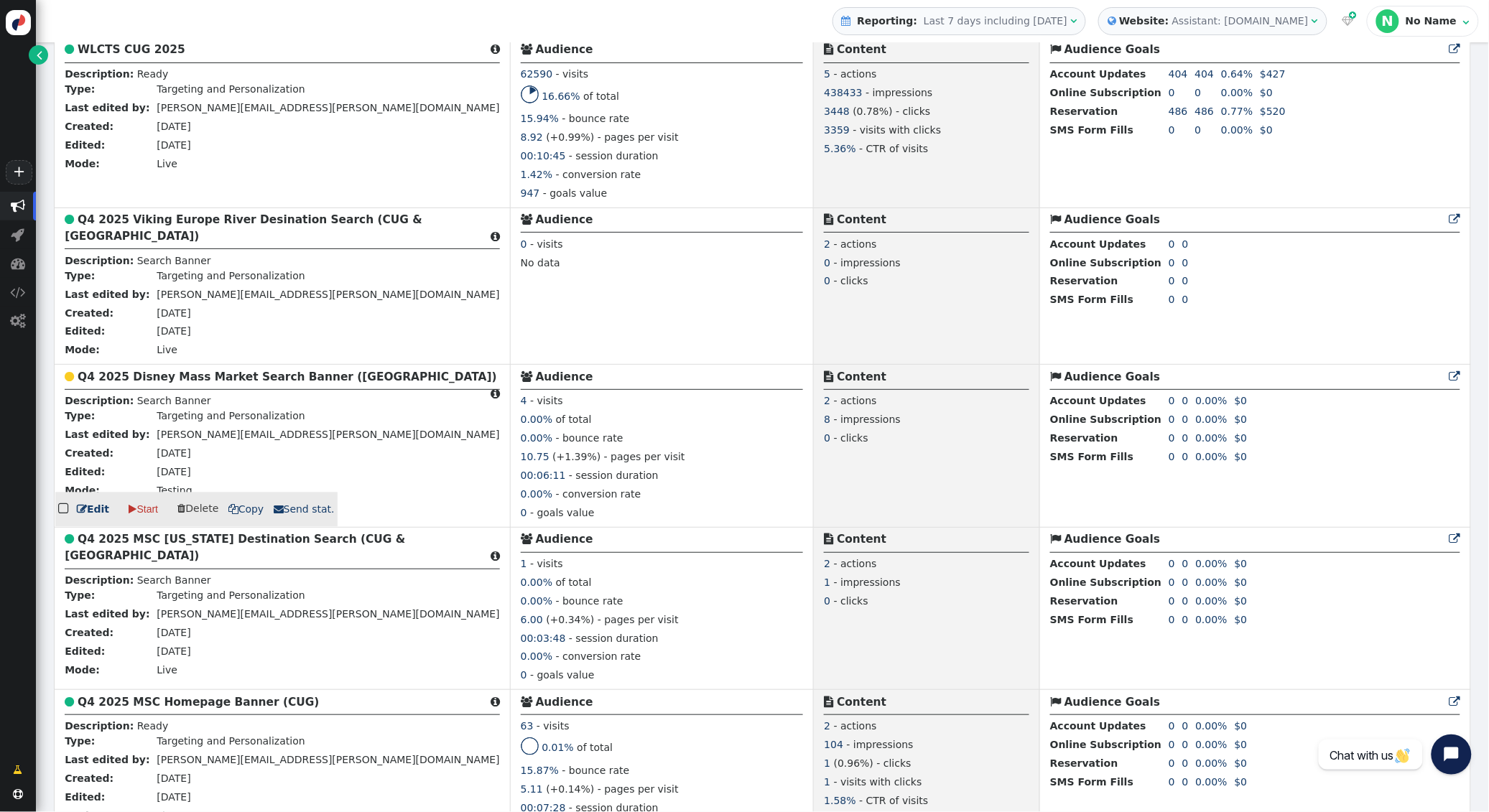
click at [119, 375] on b "Q4 2025 Disney Mass Market Search Banner ([GEOGRAPHIC_DATA])" at bounding box center [287, 377] width 419 height 13
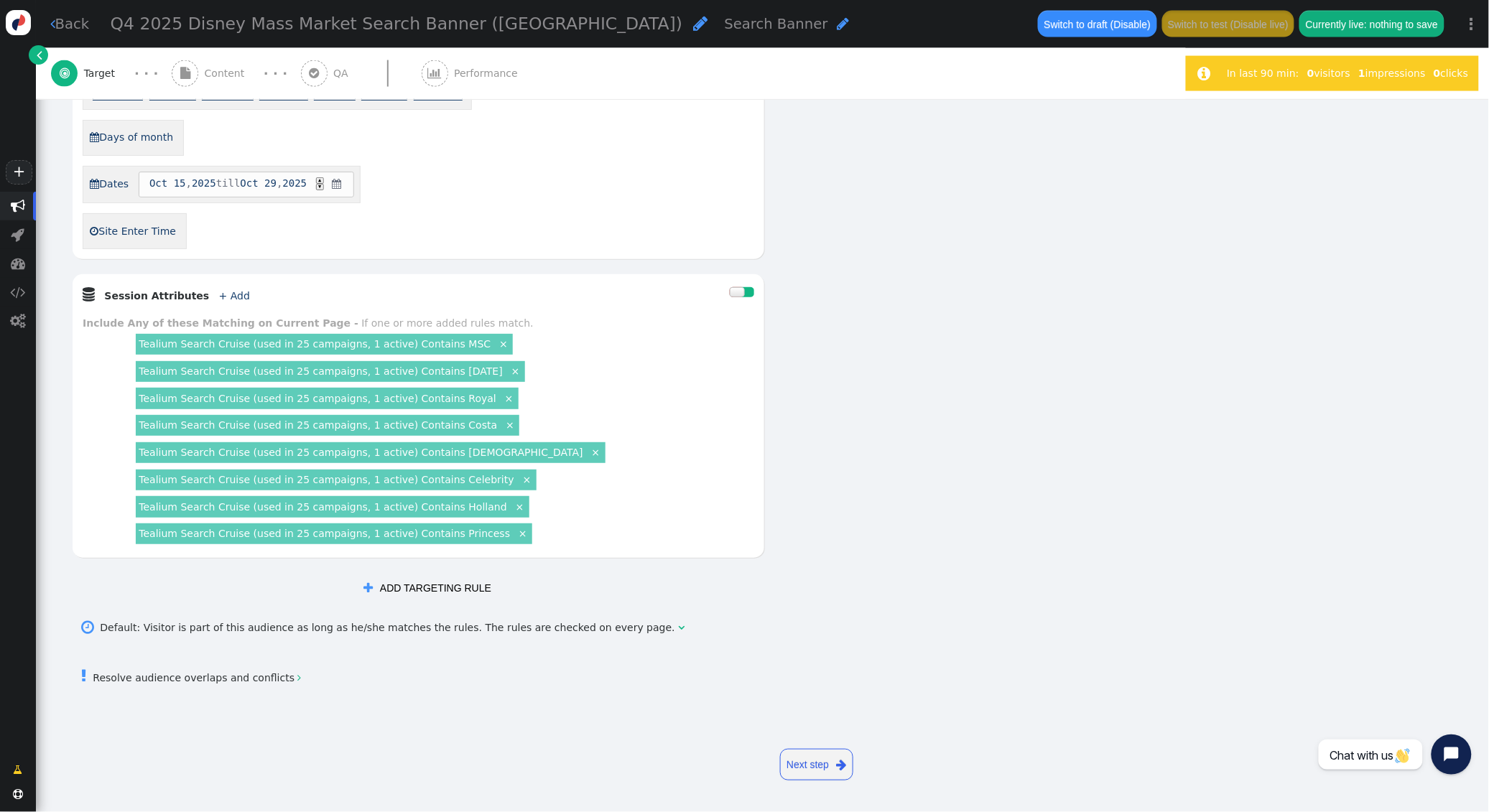
scroll to position [804, 0]
click at [497, 341] on link "×" at bounding box center [502, 342] width 13 height 13
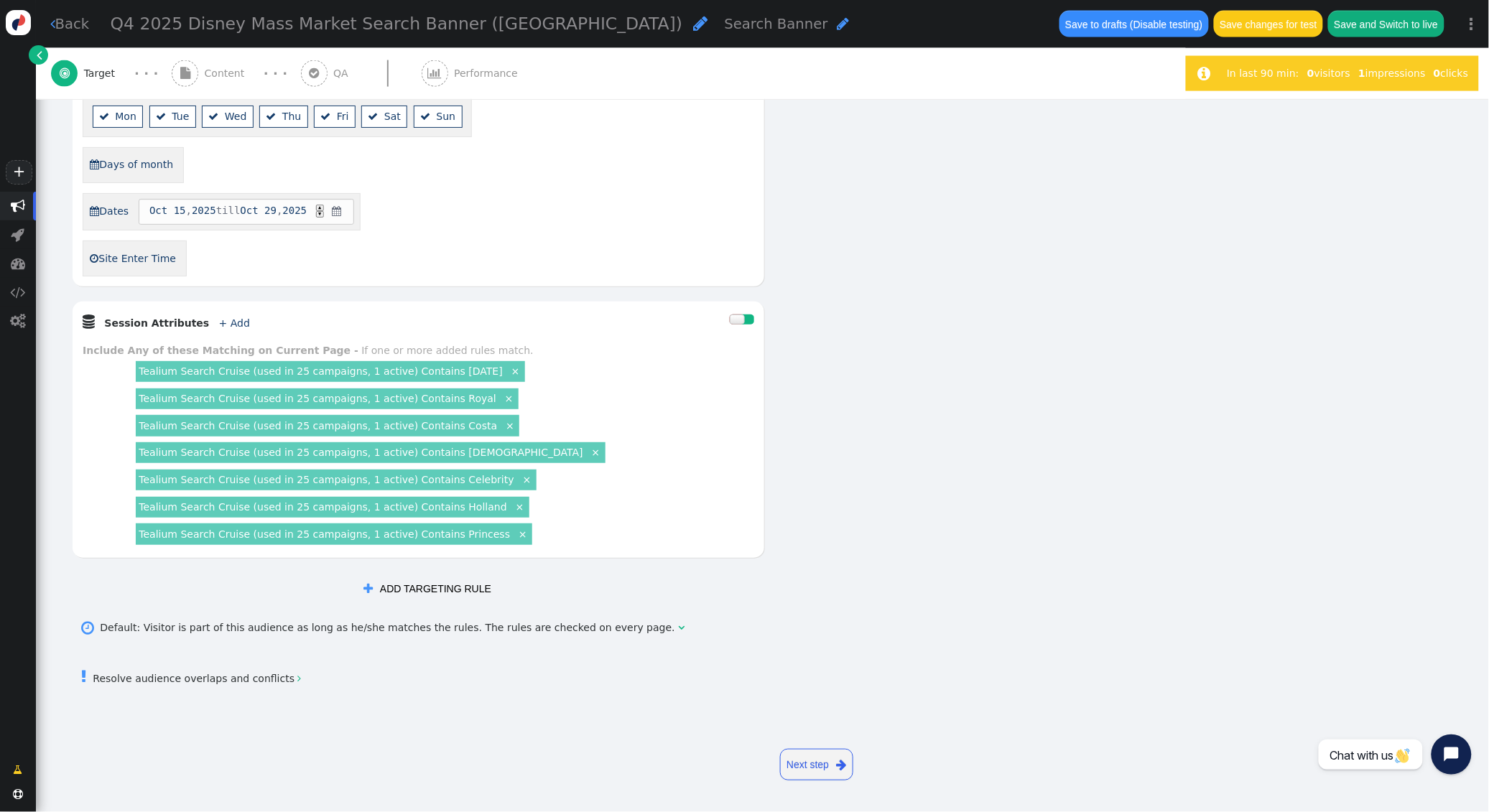
scroll to position [778, 0]
click at [589, 449] on link "×" at bounding box center [595, 451] width 13 height 13
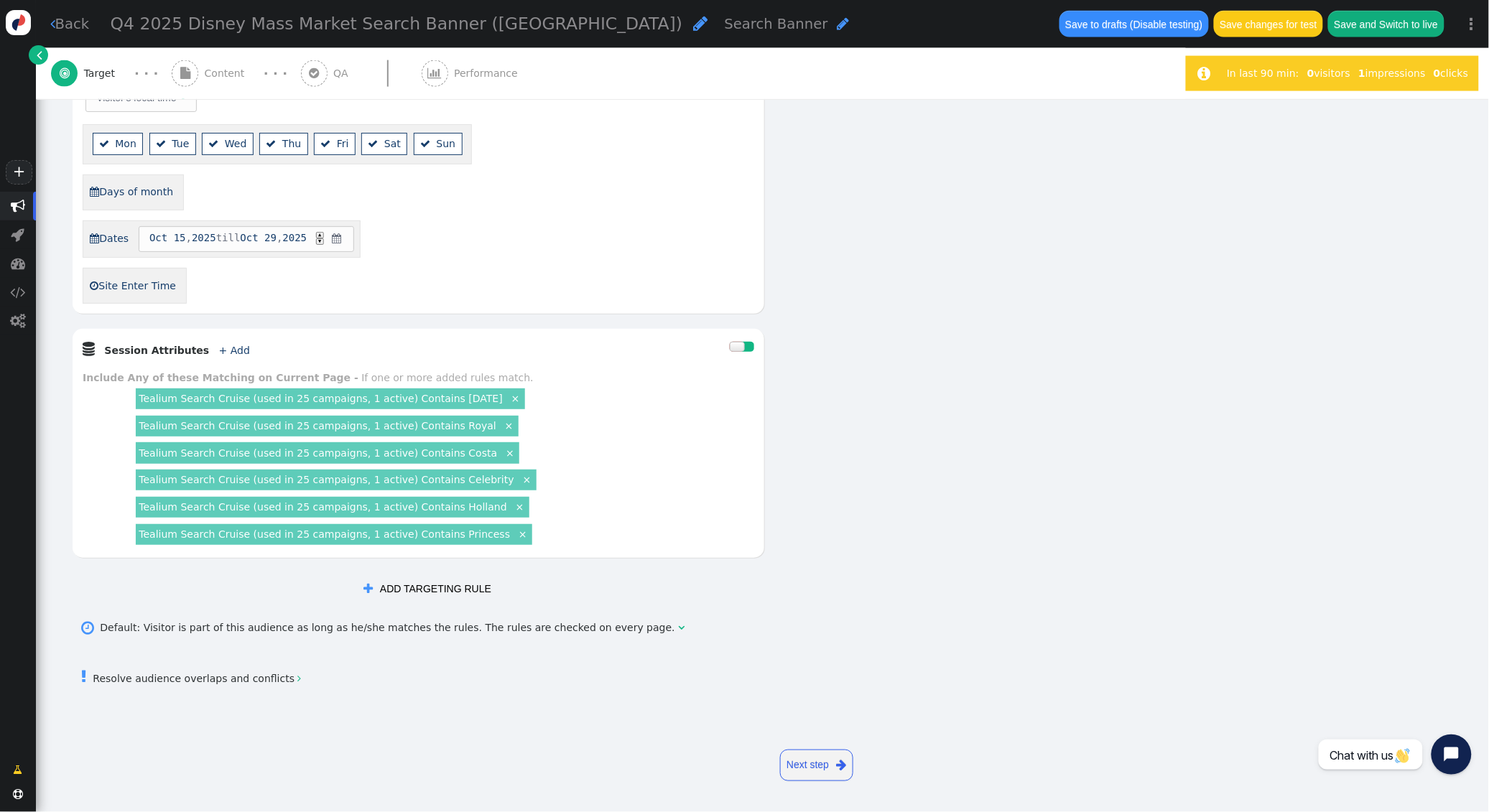
scroll to position [751, 0]
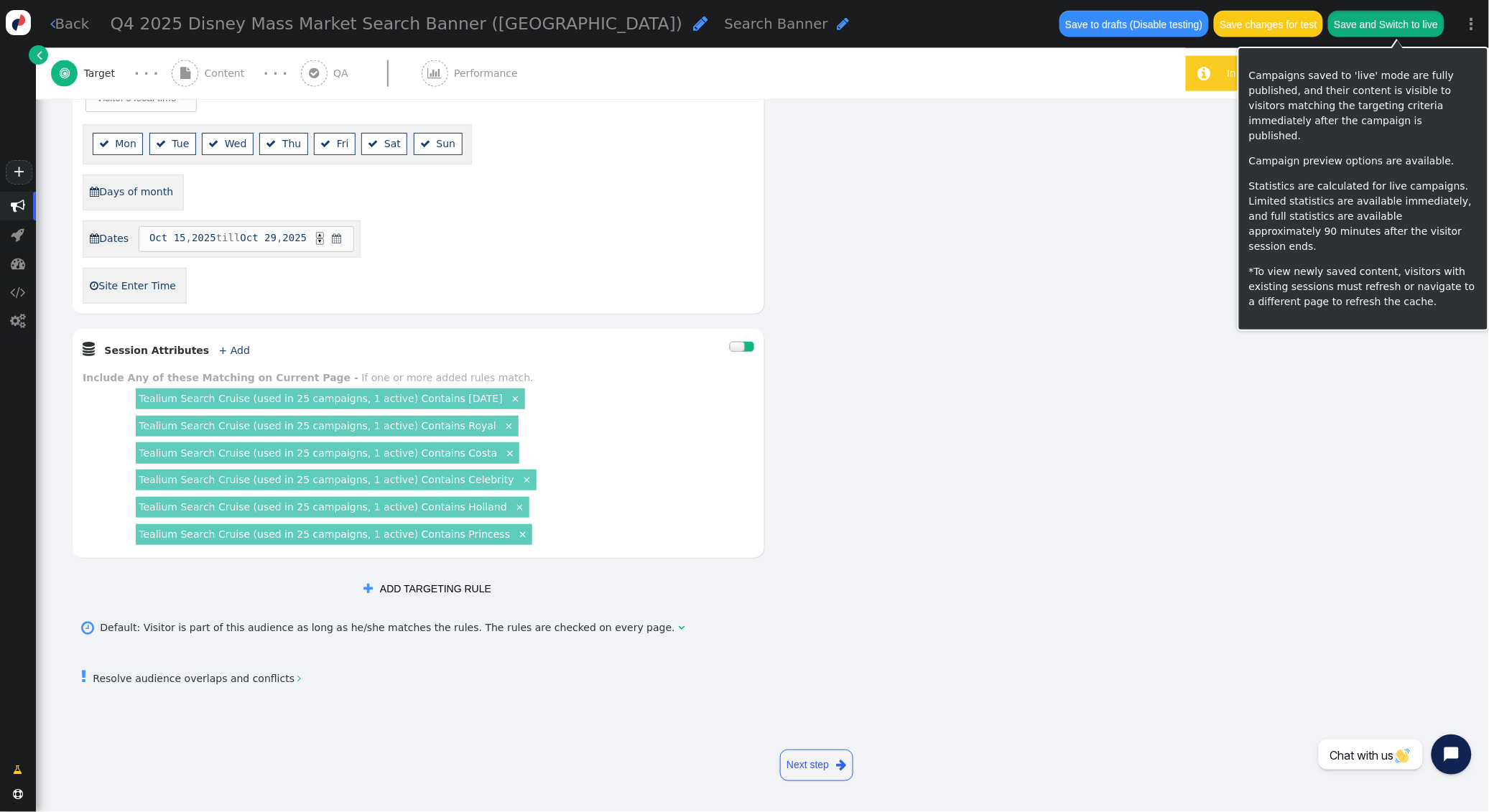
click at [1402, 26] on button "Save and Switch to live" at bounding box center [1386, 23] width 117 height 26
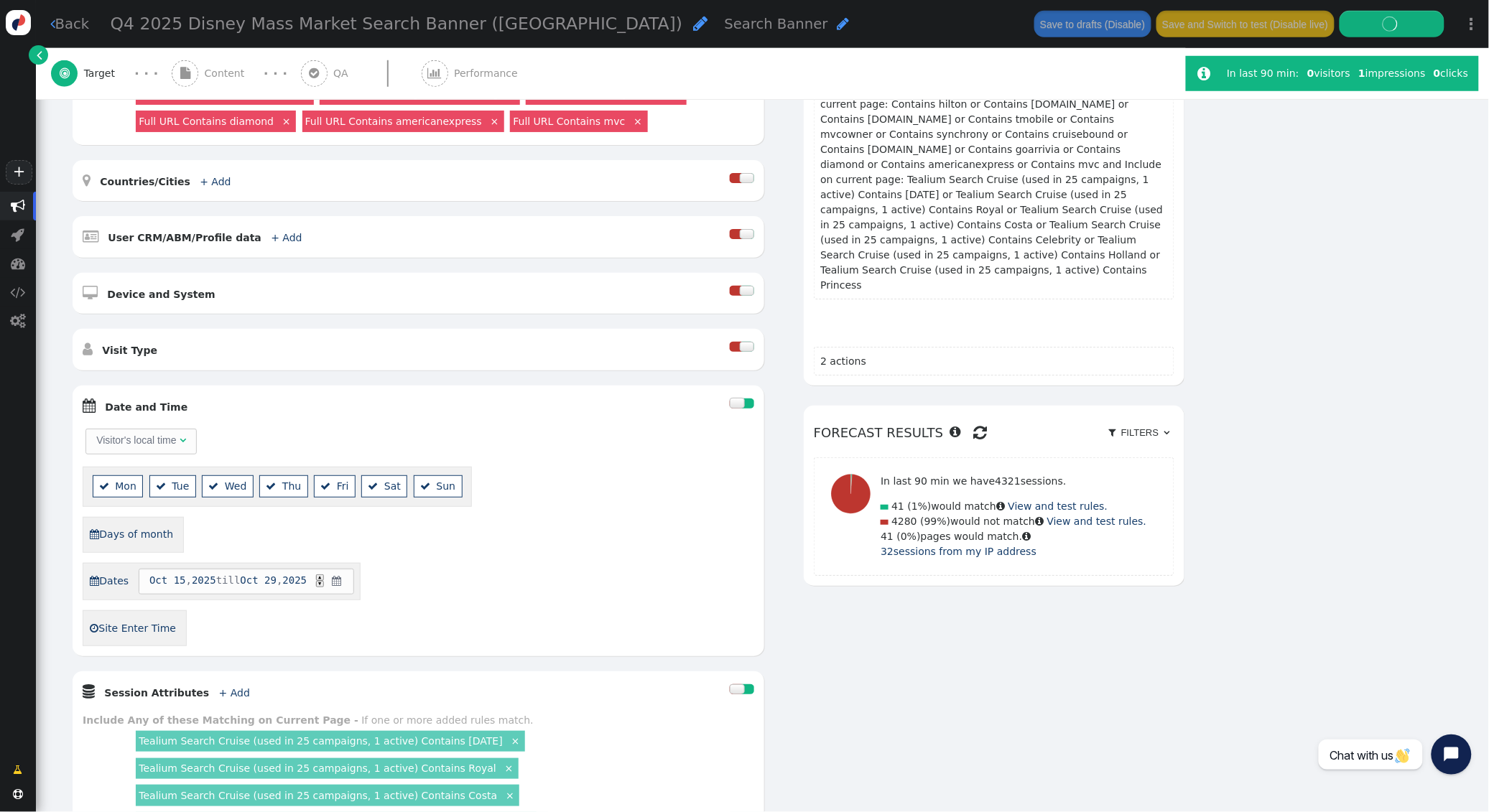
scroll to position [386, 0]
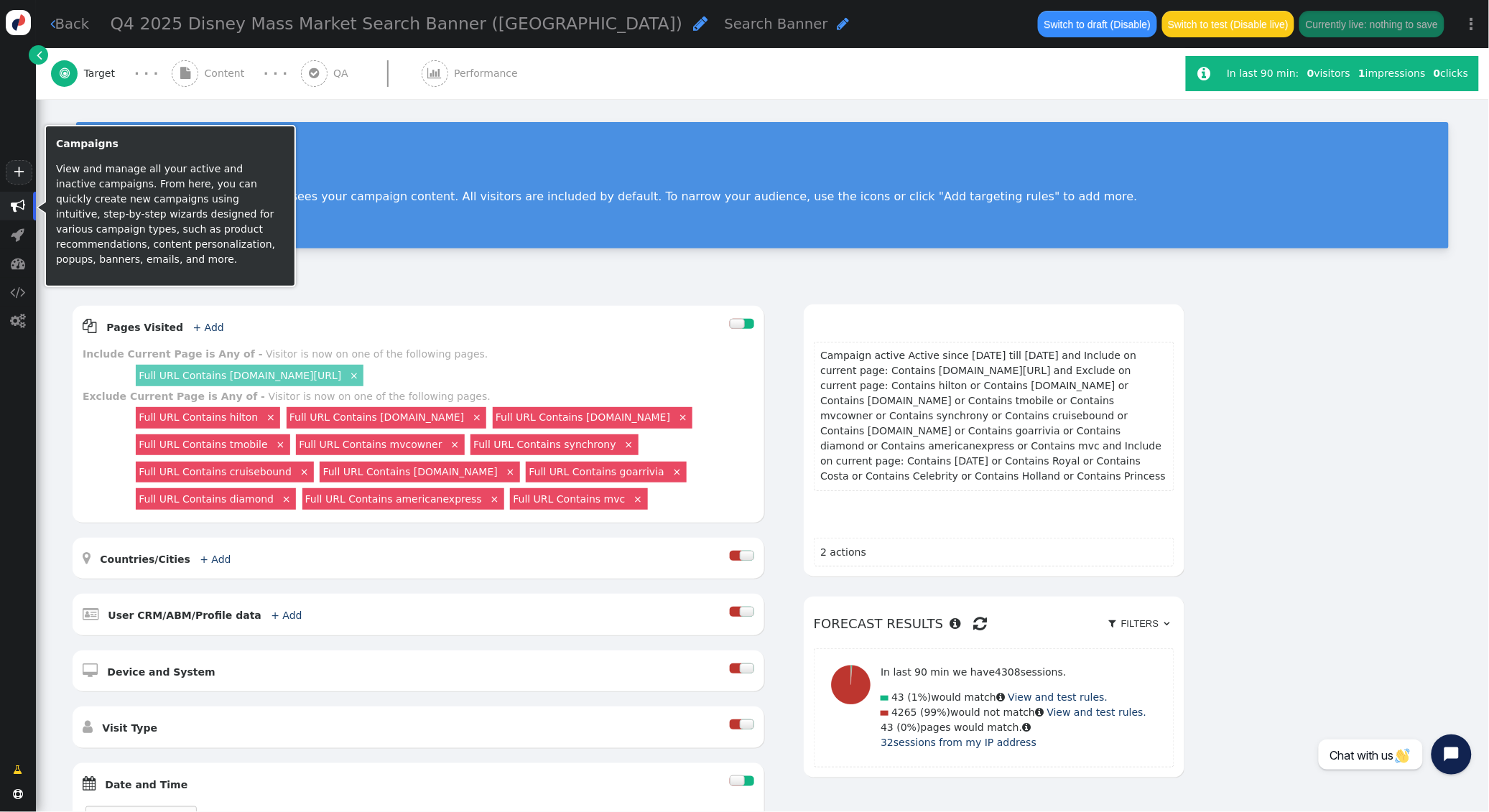
click at [18, 209] on span "" at bounding box center [18, 206] width 14 height 14
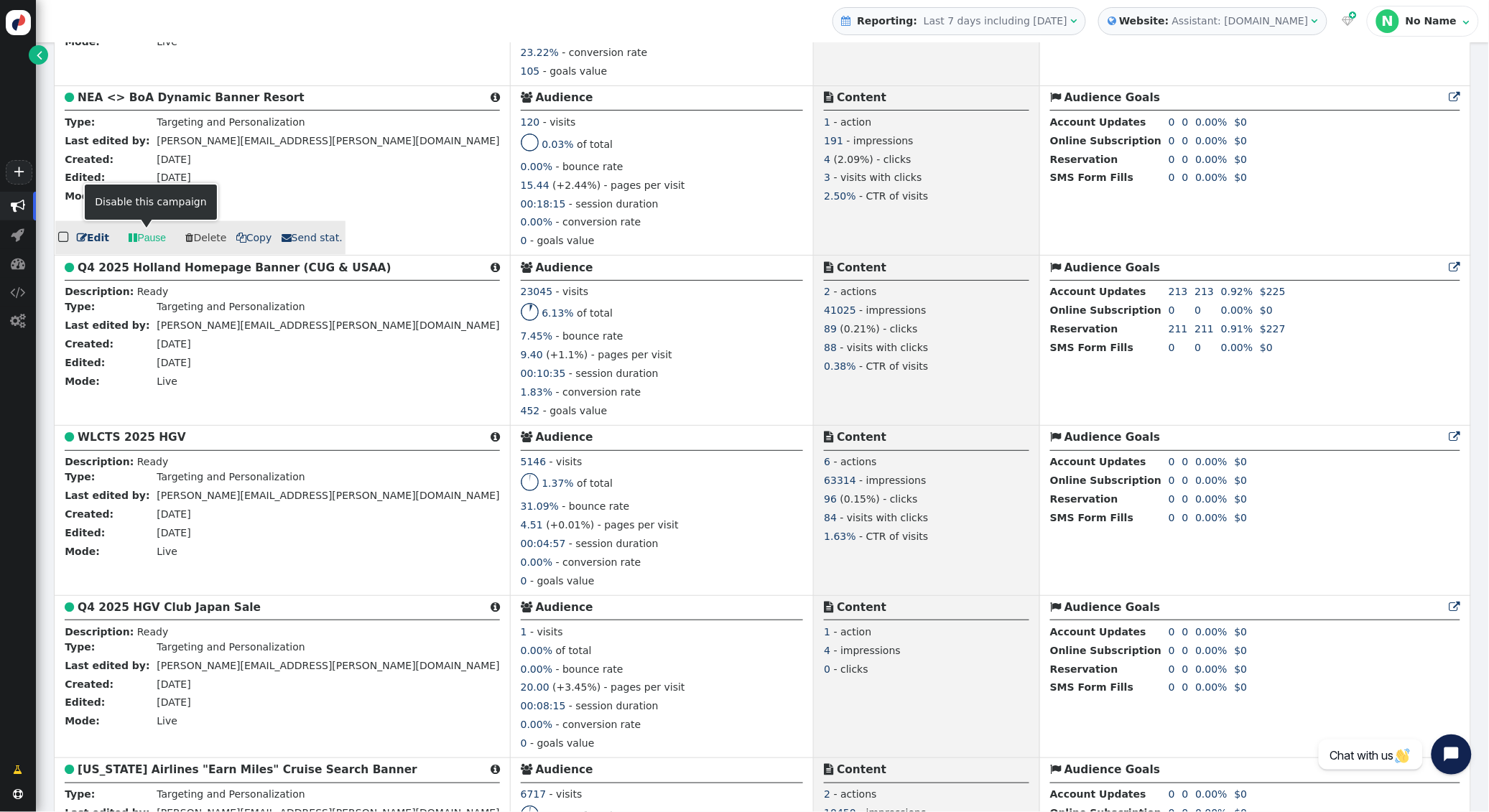
scroll to position [2700, 0]
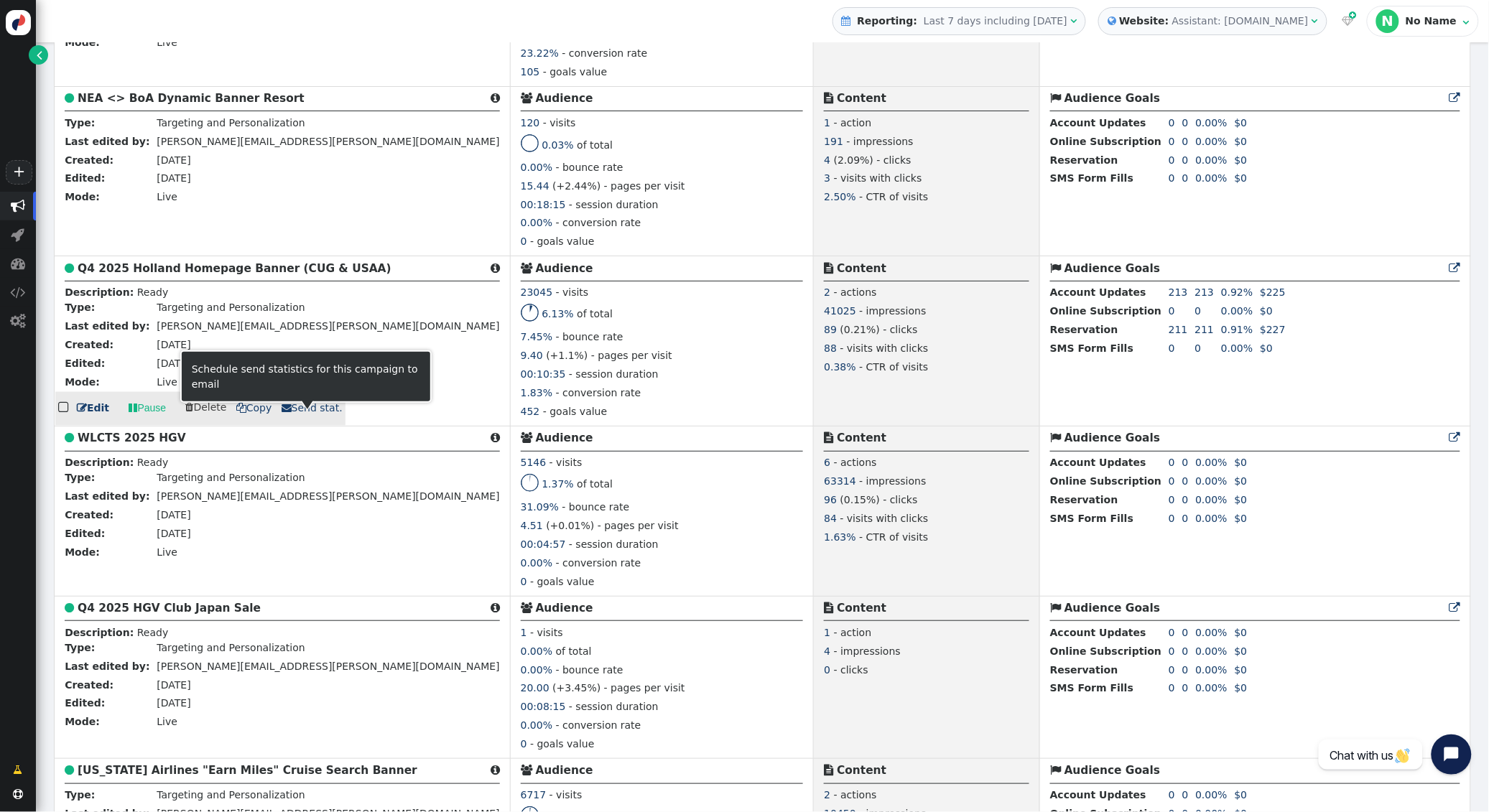
click at [300, 414] on span " Send stat." at bounding box center [312, 409] width 61 height 12
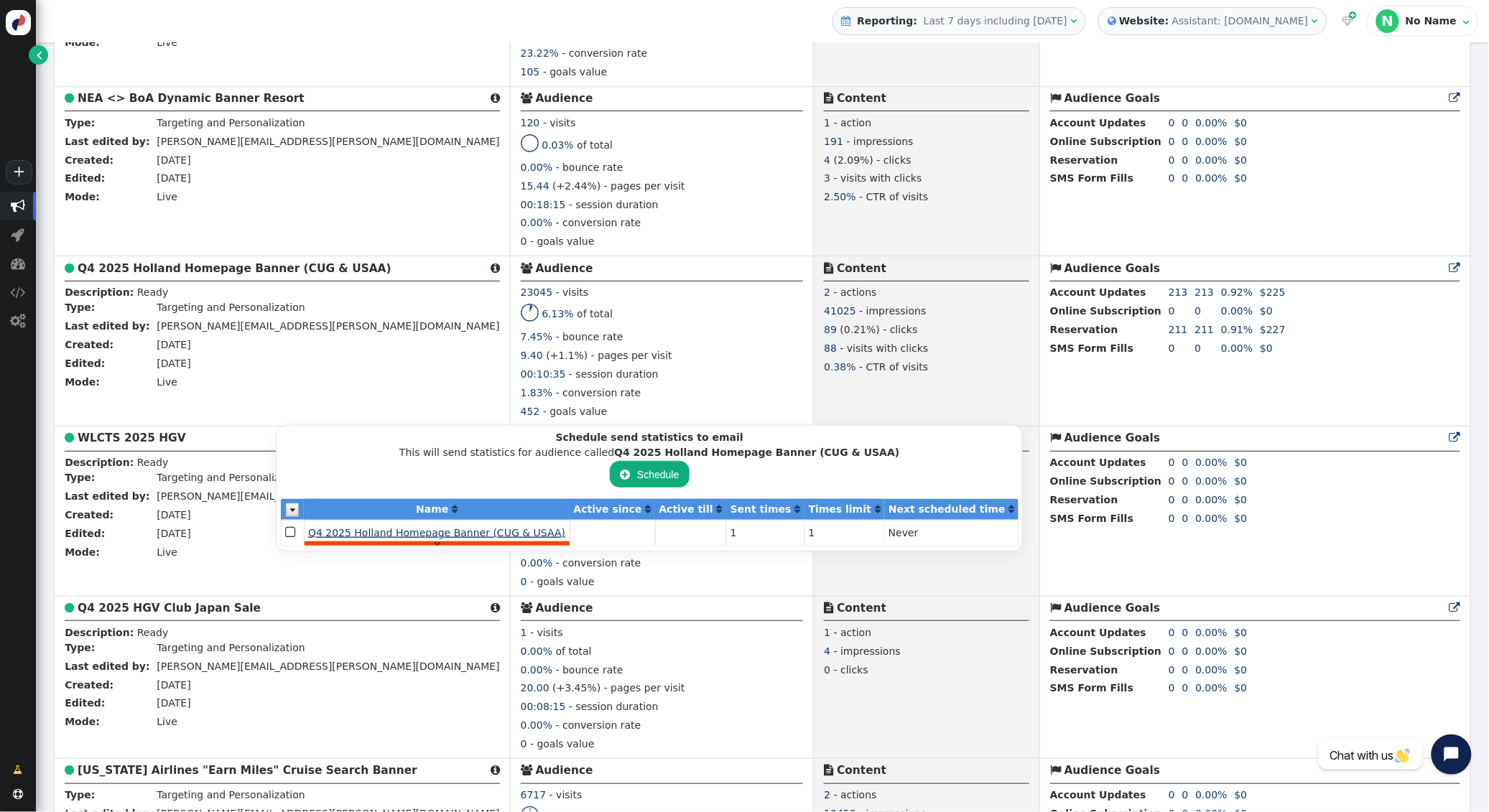
click at [428, 535] on span "Q4 2025 Holland Homepage Banner (CUG & USAA)" at bounding box center [436, 533] width 257 height 12
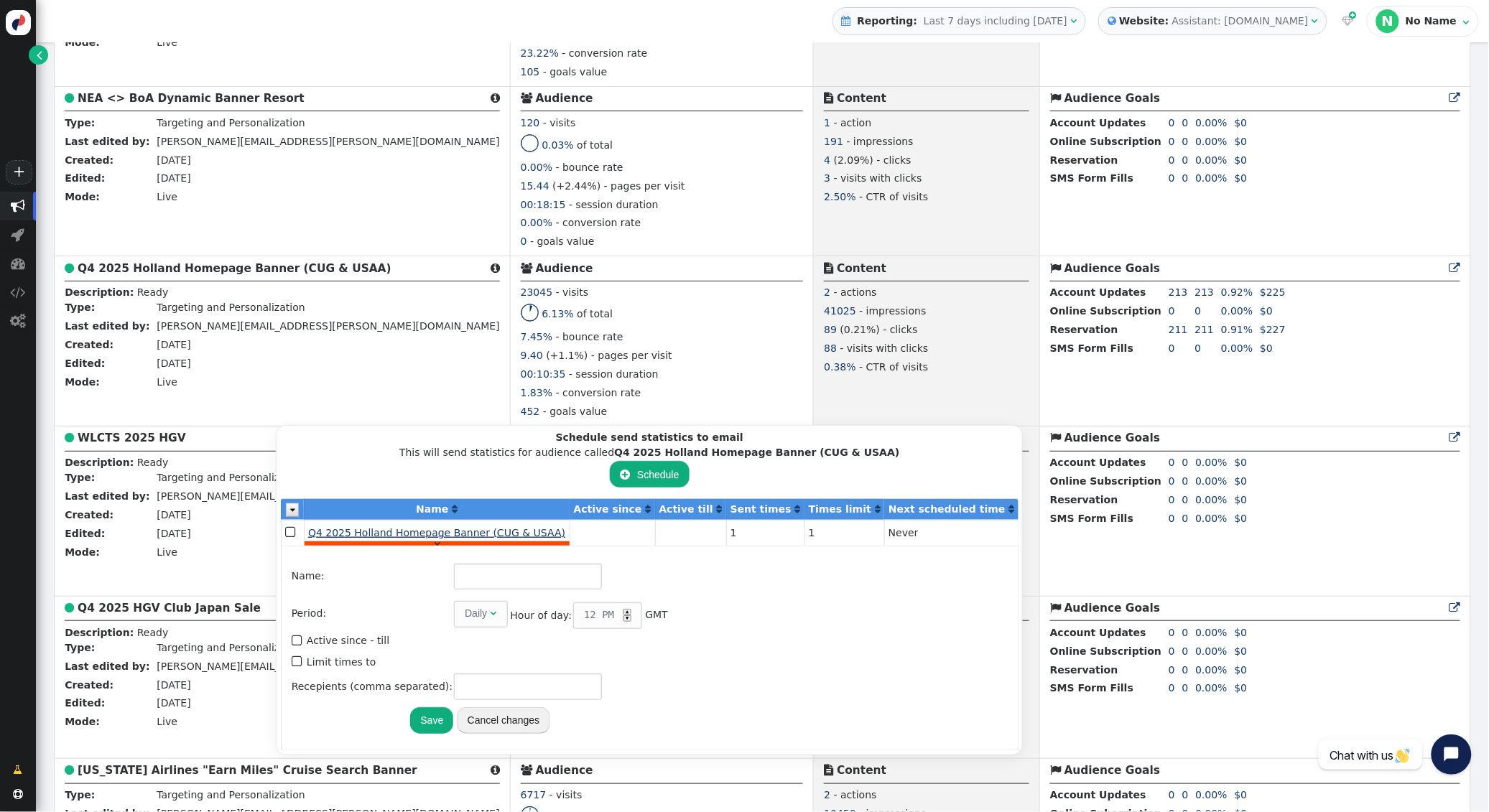
type input "Q4 2025 Holland Homepage Banner (CUG & USAA)"
type input "1"
type input "[PERSON_NAME][EMAIL_ADDRESS][PERSON_NAME][DOMAIN_NAME]"
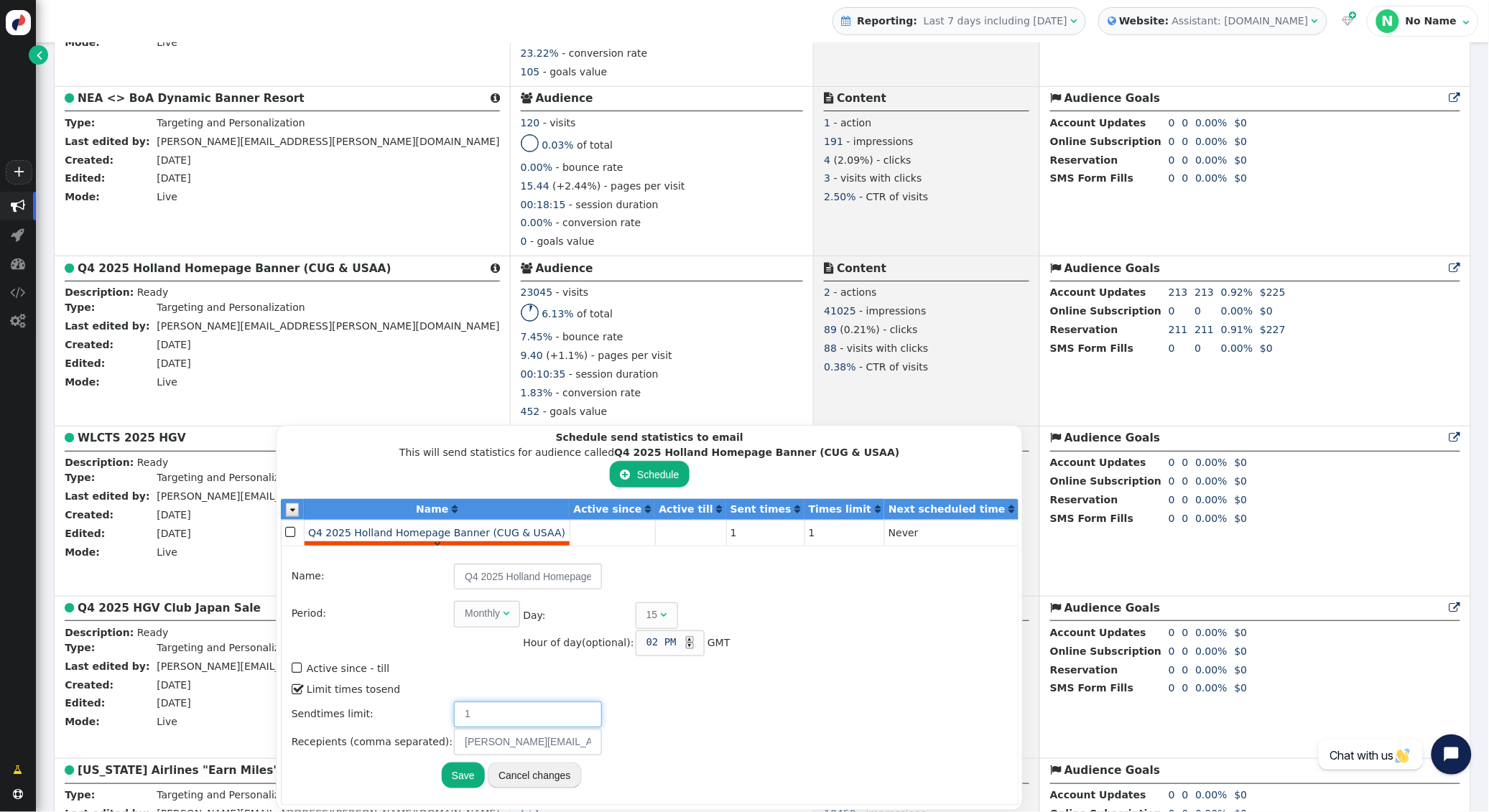
click at [492, 704] on input "1" at bounding box center [528, 714] width 148 height 26
type input "2"
click at [686, 636] on div "▲" at bounding box center [690, 639] width 8 height 7
click at [458, 769] on button "Save" at bounding box center [462, 775] width 43 height 26
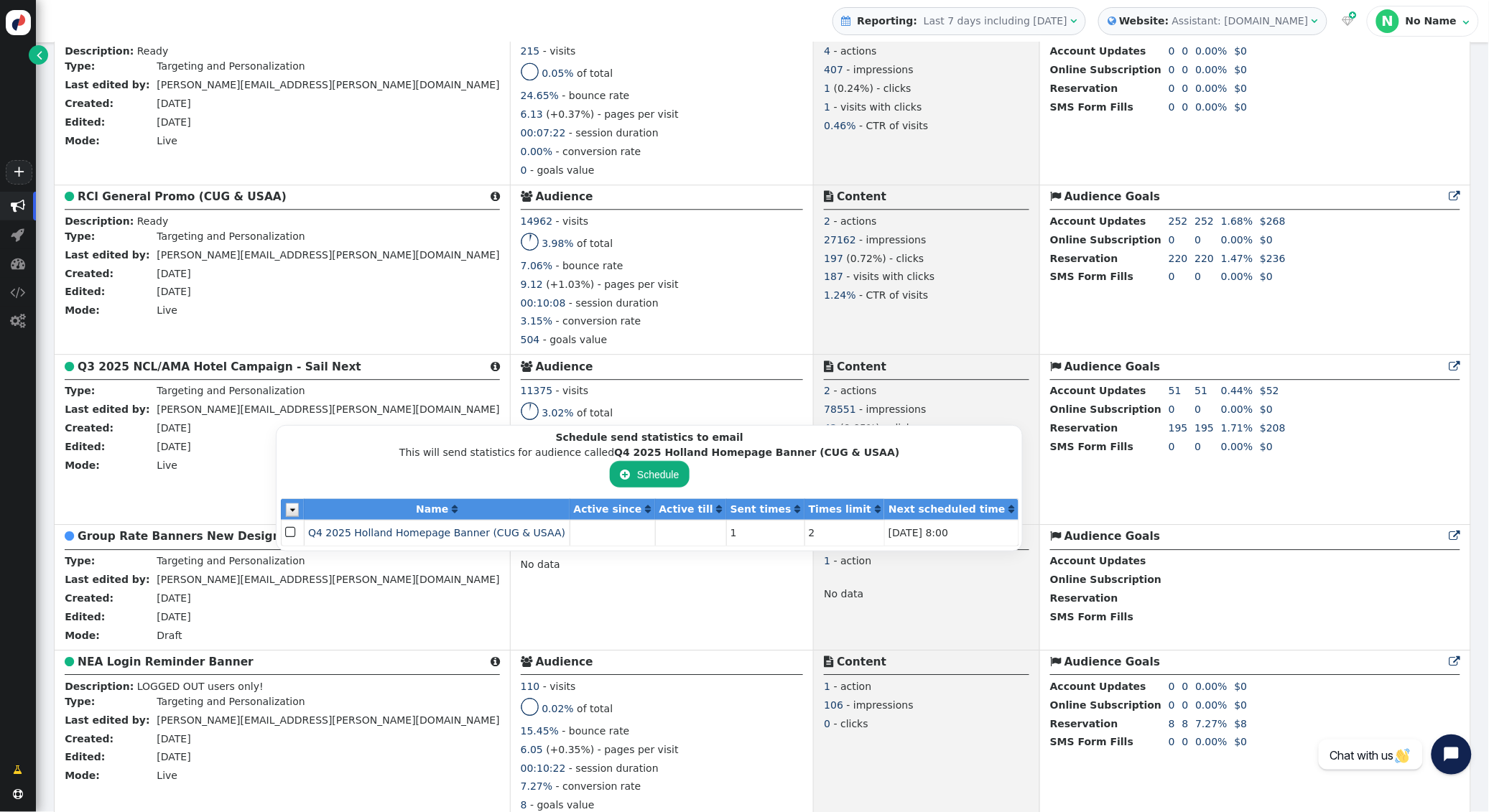
scroll to position [5264, 0]
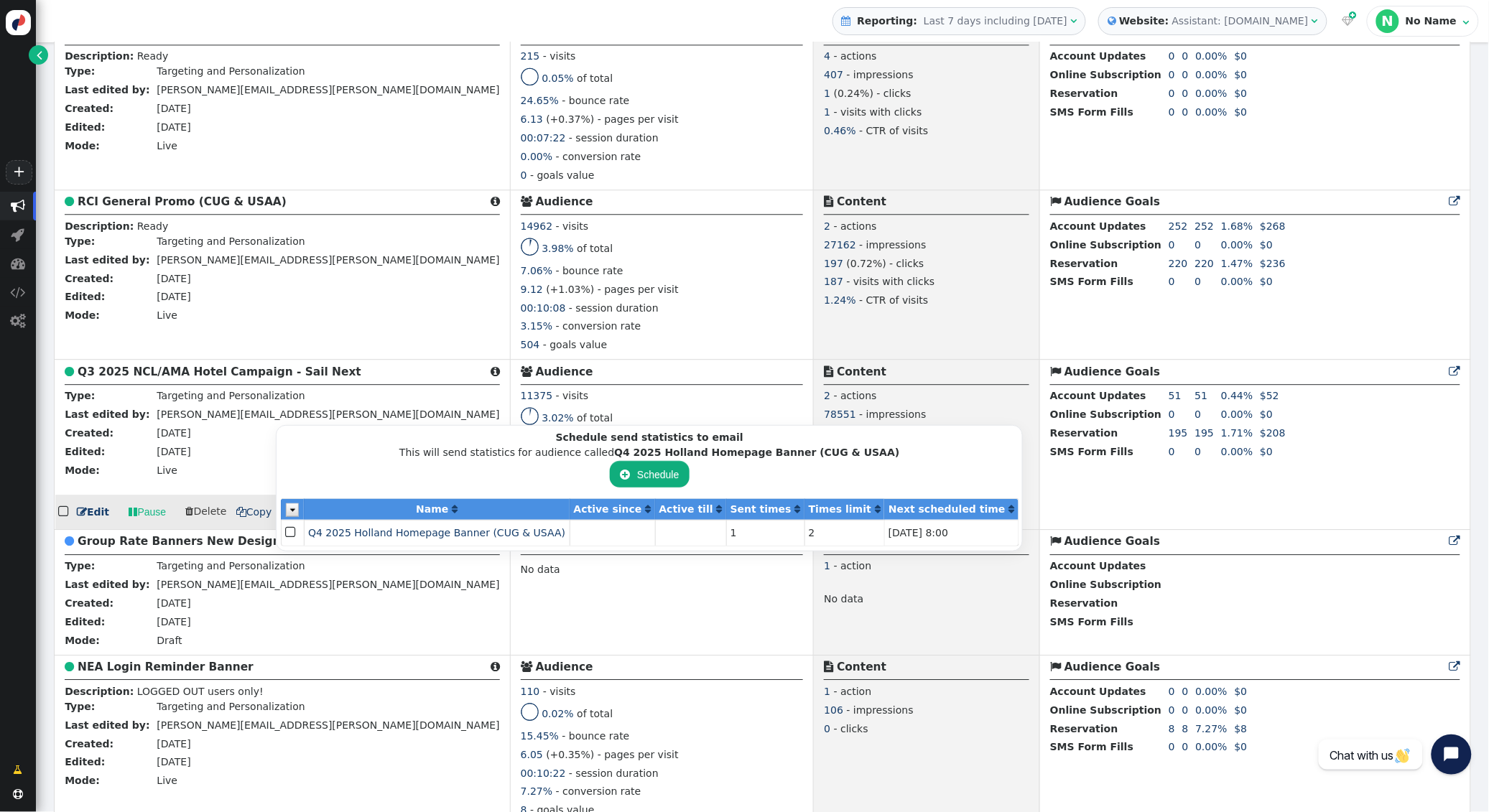
click at [96, 439] on b "Created:" at bounding box center [89, 433] width 49 height 12
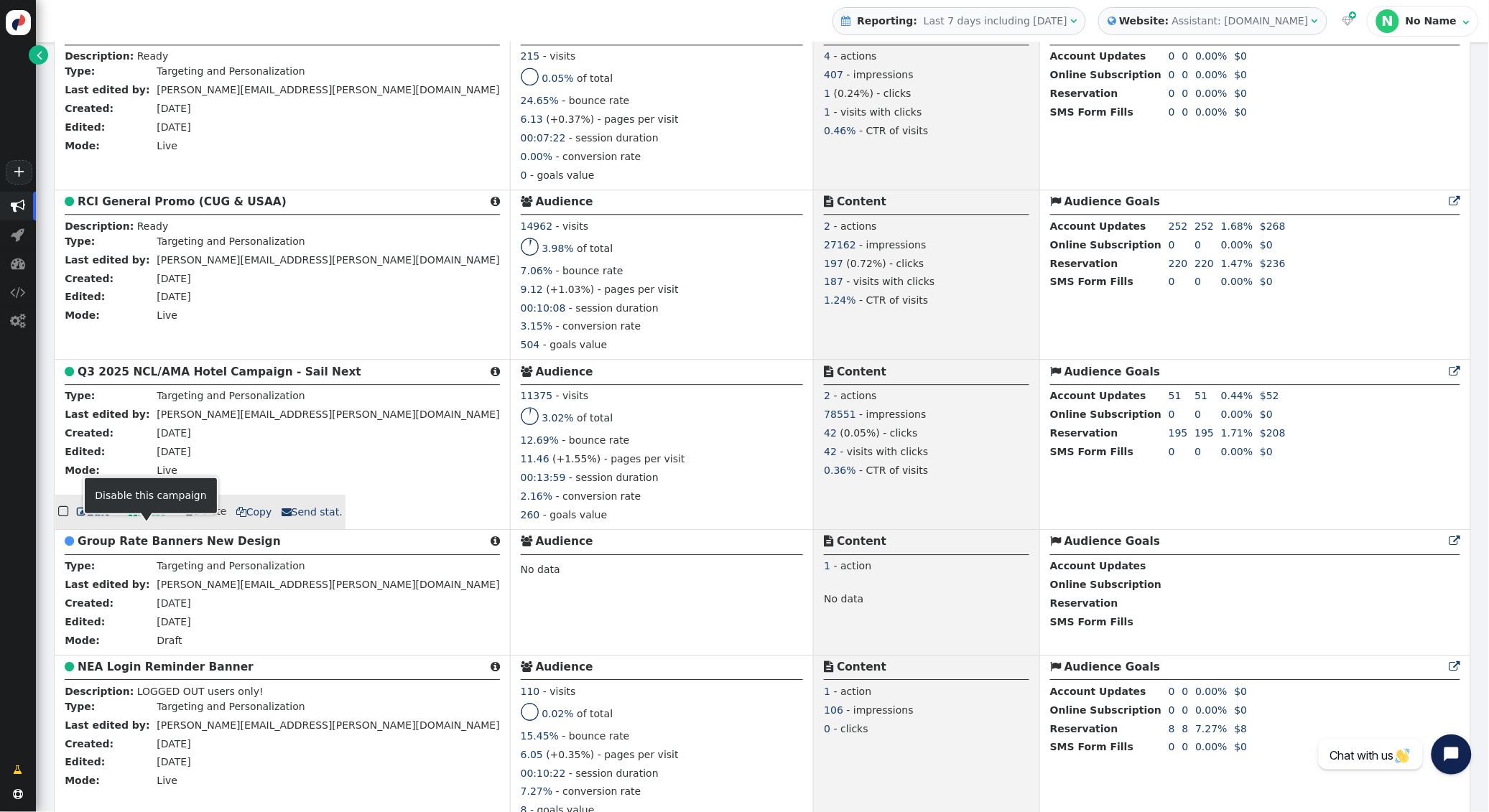
click at [143, 525] on link " Pause" at bounding box center [147, 512] width 57 height 26
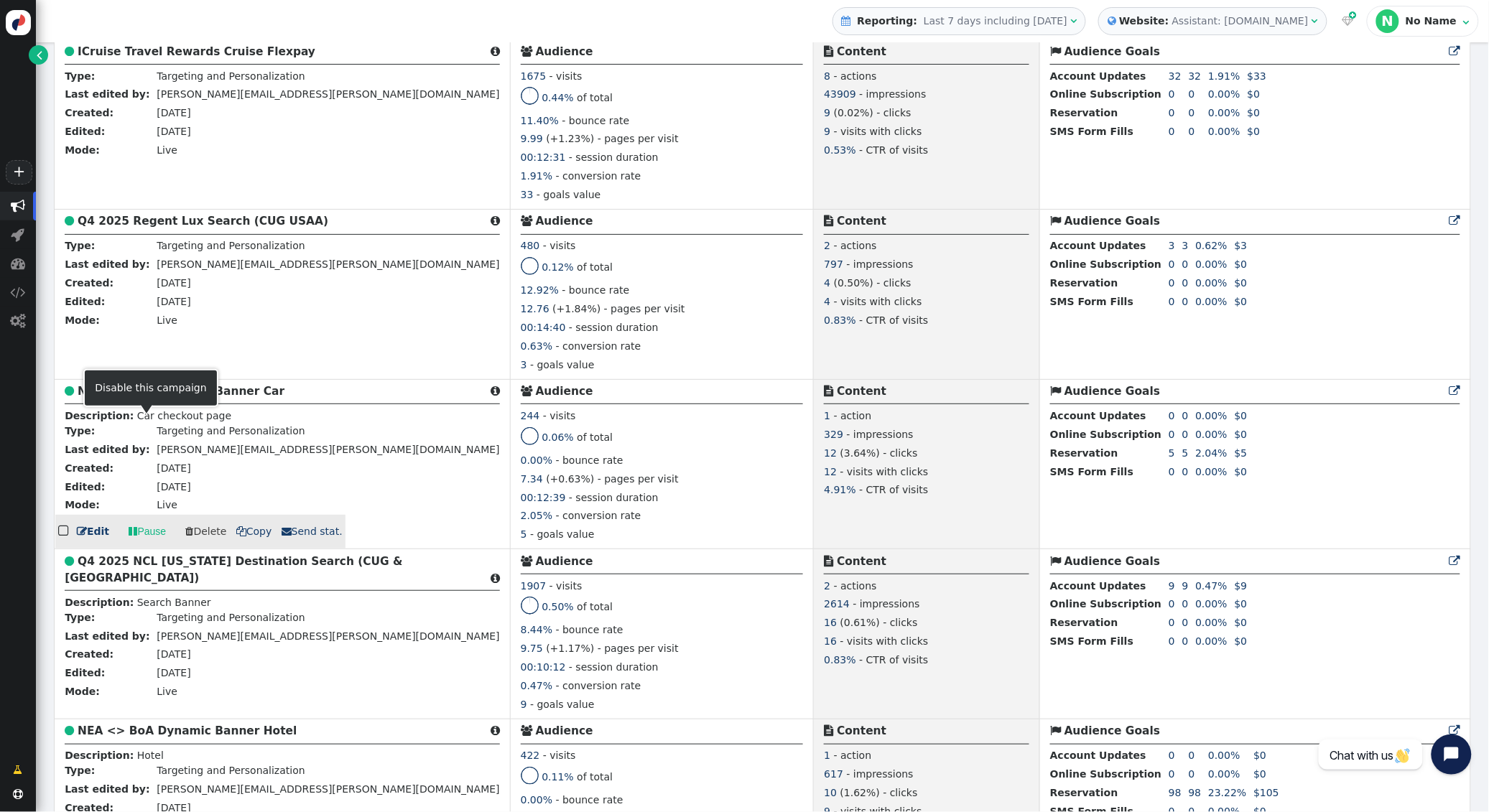
scroll to position [1897, 0]
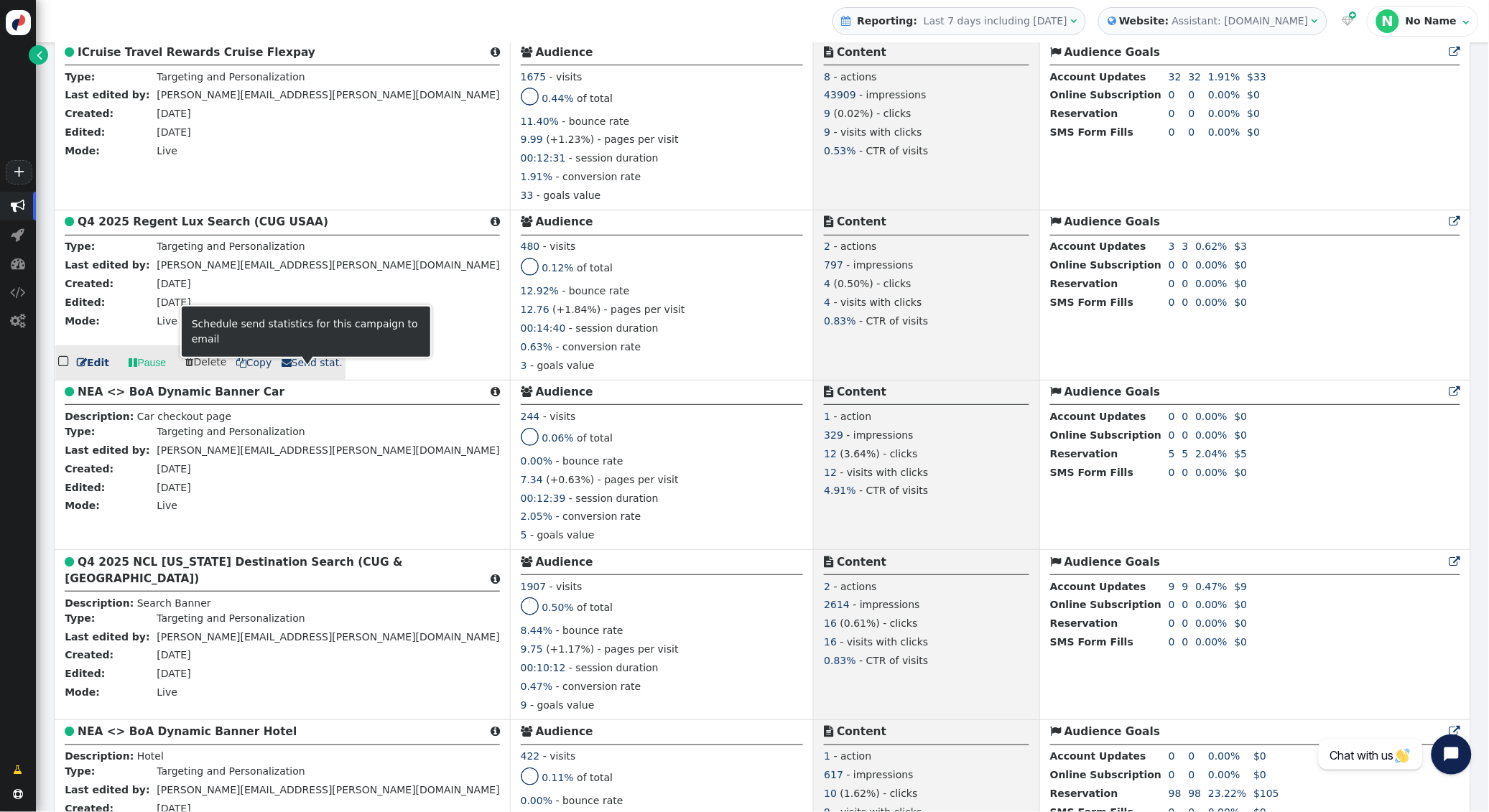
click at [289, 368] on span " Send stat." at bounding box center [312, 362] width 61 height 12
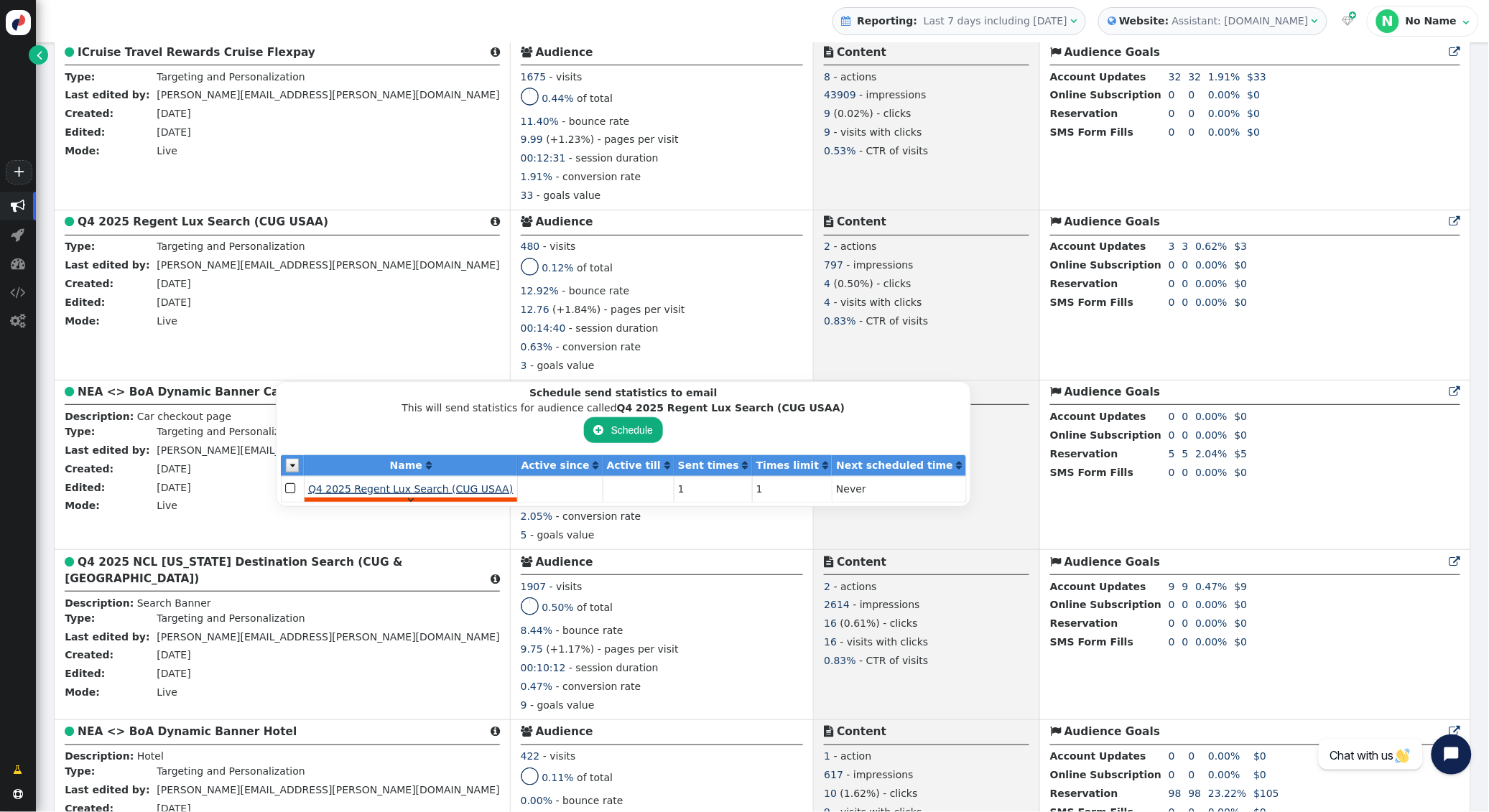
click at [381, 483] on span "Q4 2025 Regent Lux Search (CUG USAA)" at bounding box center [410, 489] width 205 height 12
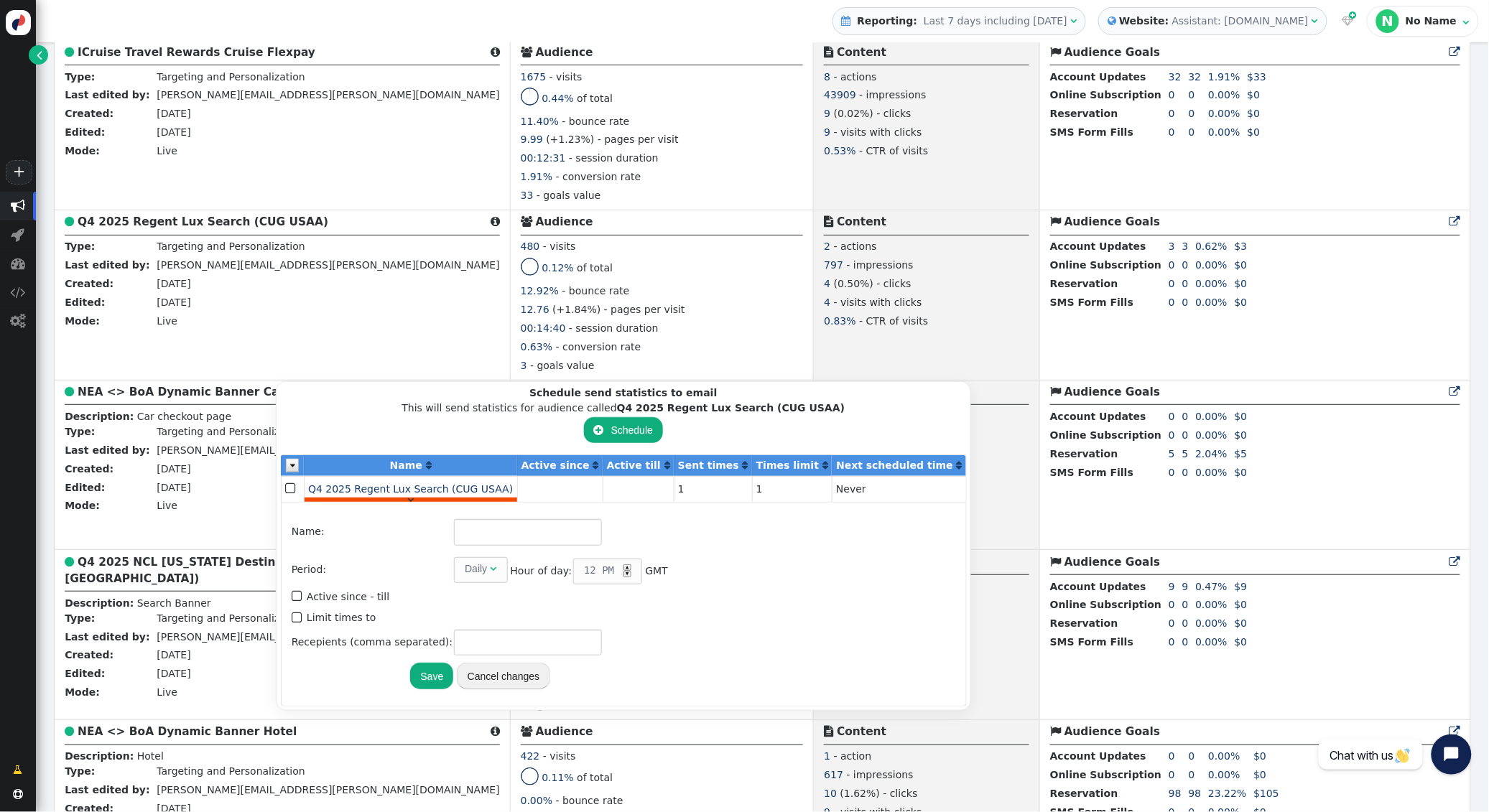
type input "Q4 2025 Regent Lux Search (CUG USAA)"
type input "1"
type input "[PERSON_NAME][EMAIL_ADDRESS][PERSON_NAME][DOMAIN_NAME]"
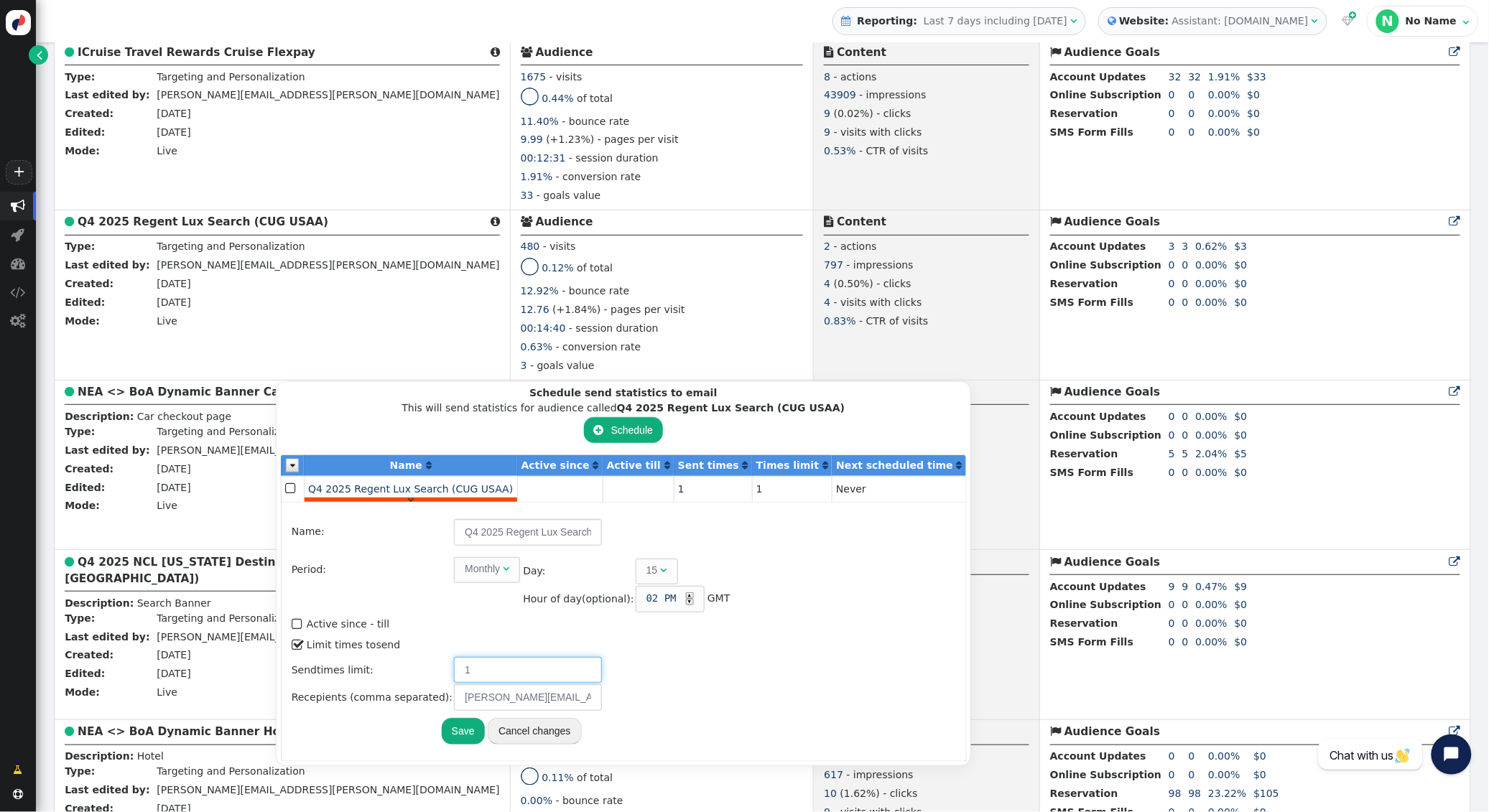
click at [497, 670] on input "1" at bounding box center [528, 669] width 148 height 26
type input "2"
click at [686, 593] on div "▲" at bounding box center [690, 596] width 8 height 7
click at [448, 723] on button "Save" at bounding box center [462, 731] width 43 height 26
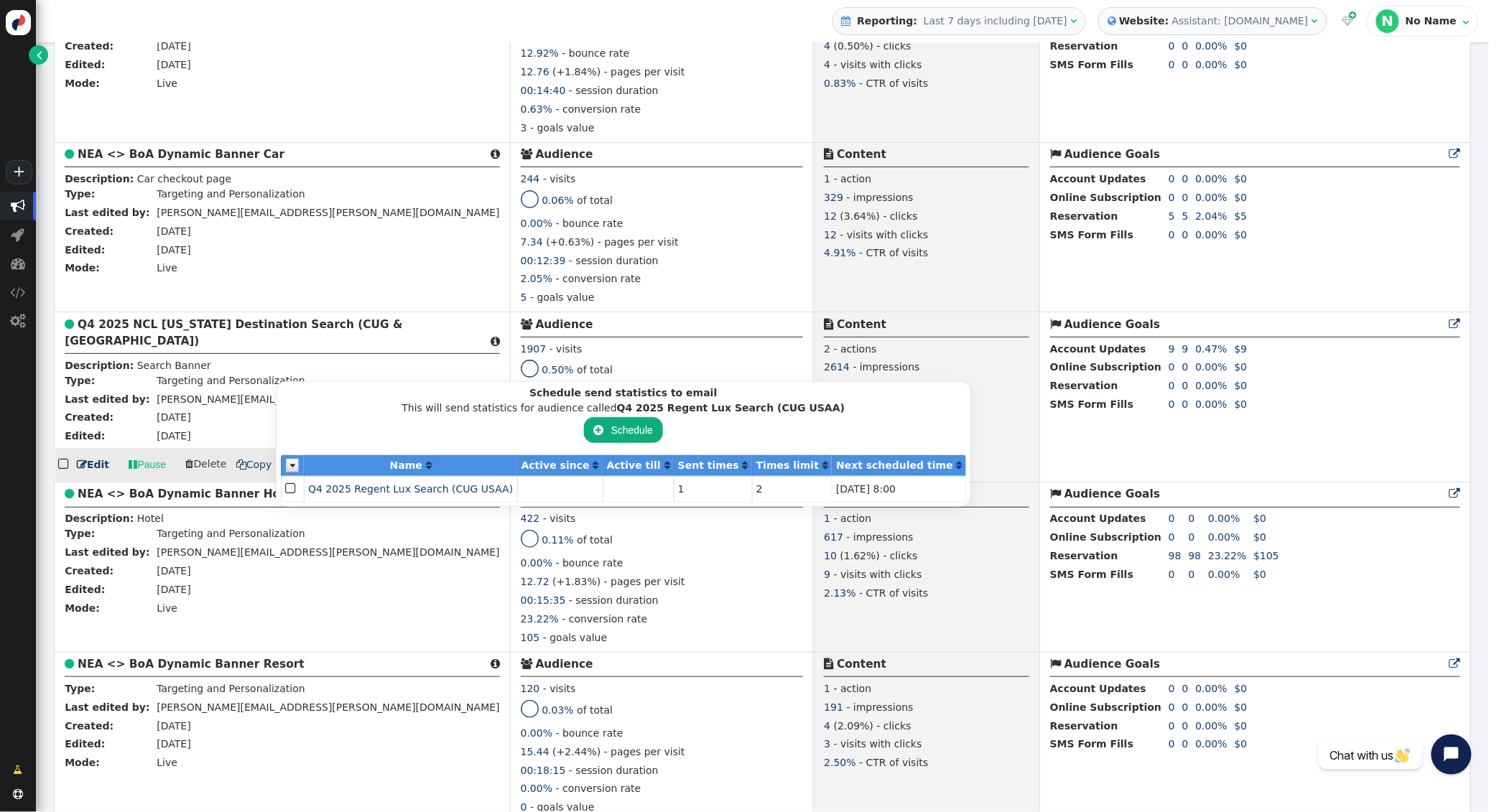
scroll to position [2142, 0]
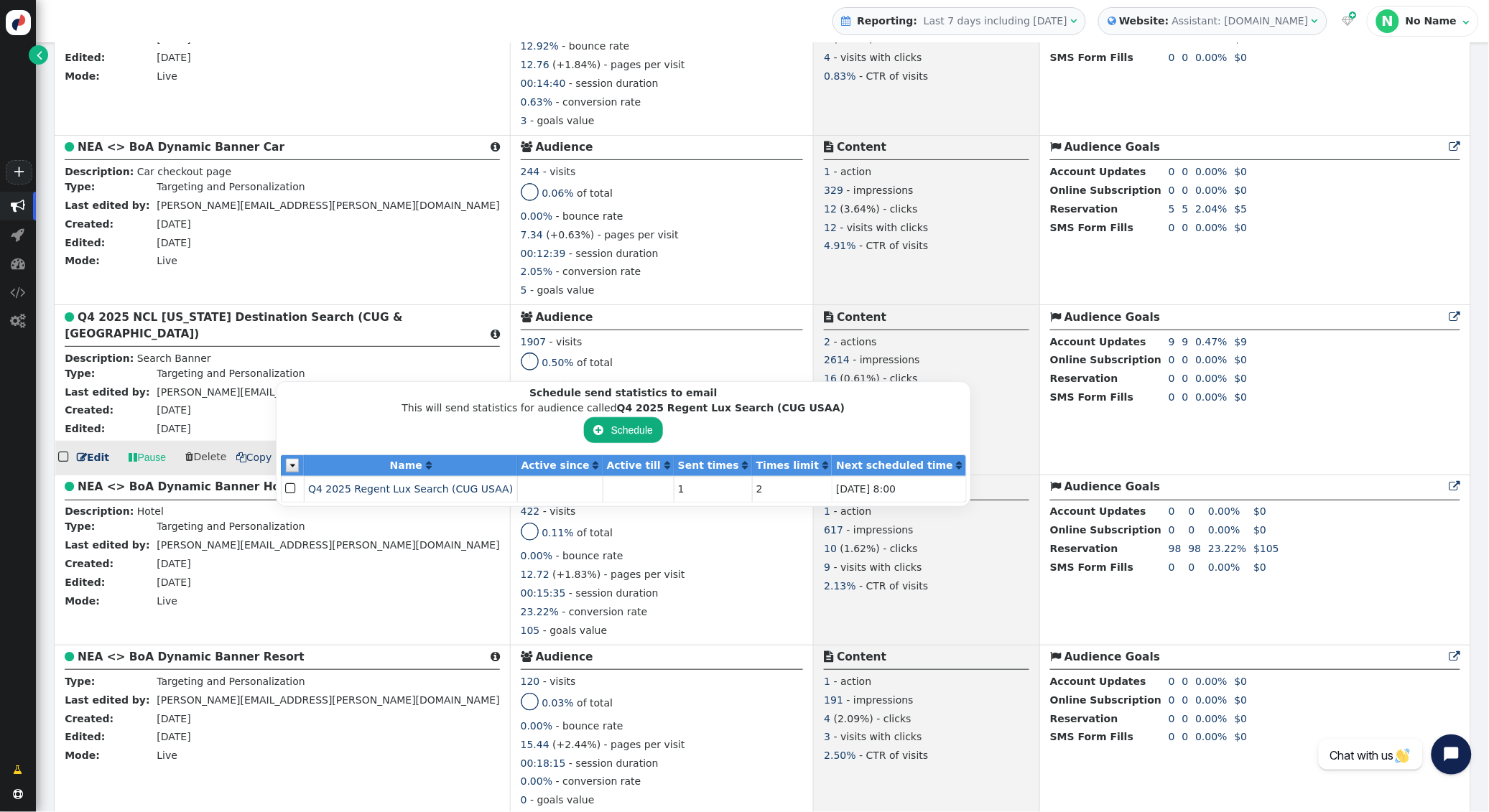
click at [288, 322] on td " Q4 2025 NCL [US_STATE] Destination Search (CUG & [GEOGRAPHIC_DATA])  Descrip…" at bounding box center [283, 390] width 456 height 170
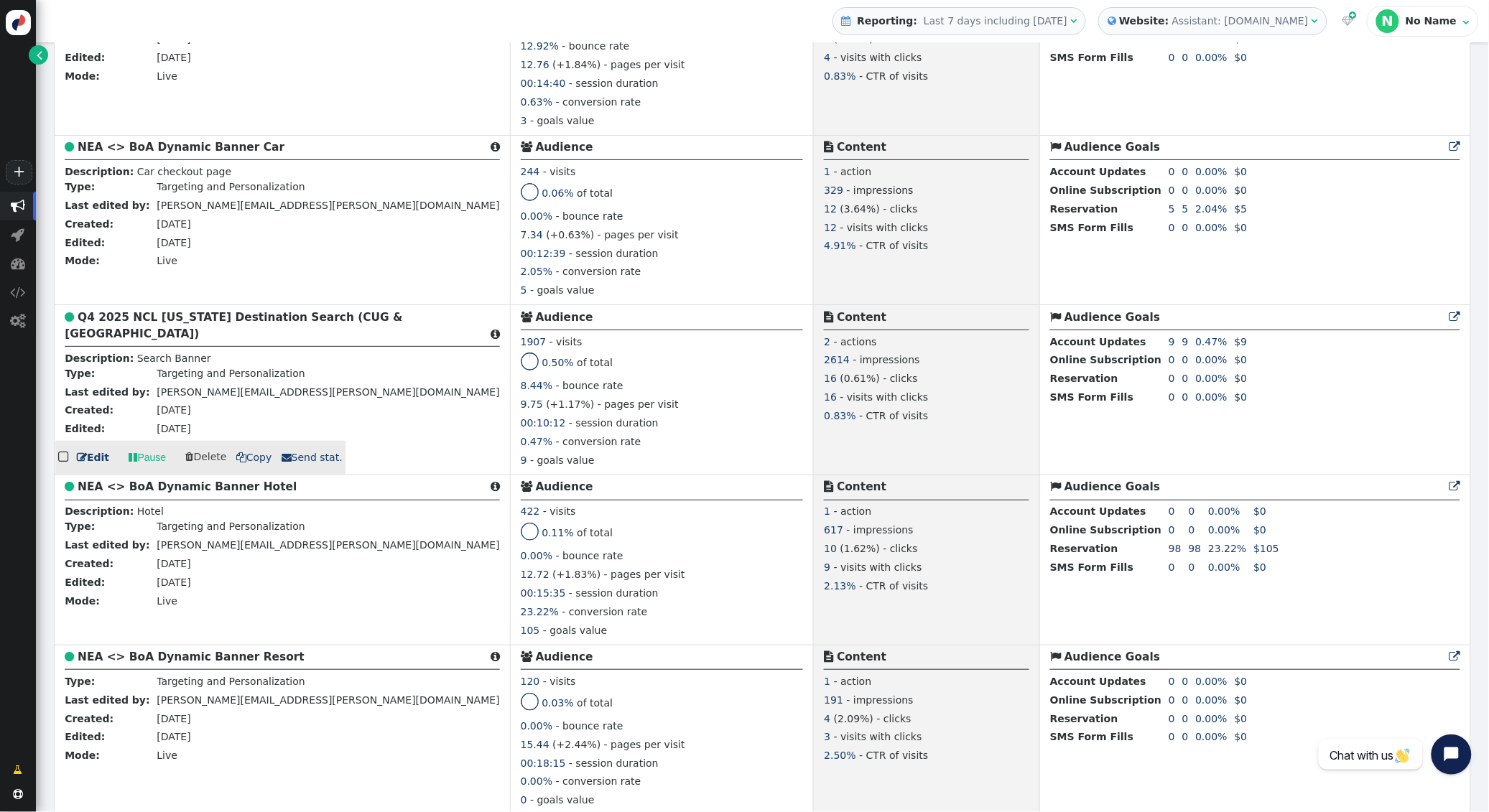
click at [306, 463] on span " Send stat." at bounding box center [312, 457] width 61 height 12
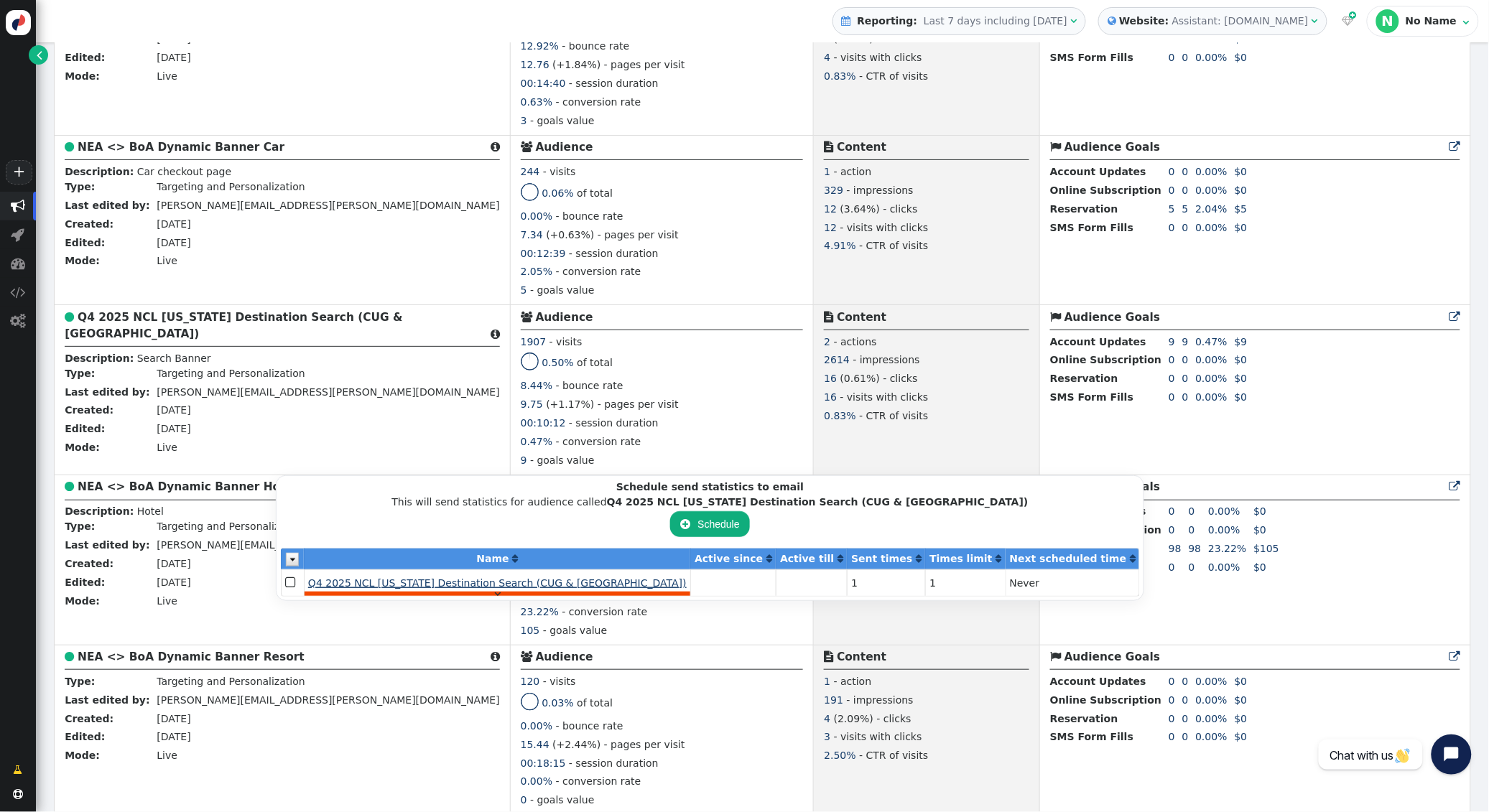
click at [407, 585] on span "Q4 2025 NCL [US_STATE] Destination Search (CUG & [GEOGRAPHIC_DATA])" at bounding box center [497, 583] width 378 height 12
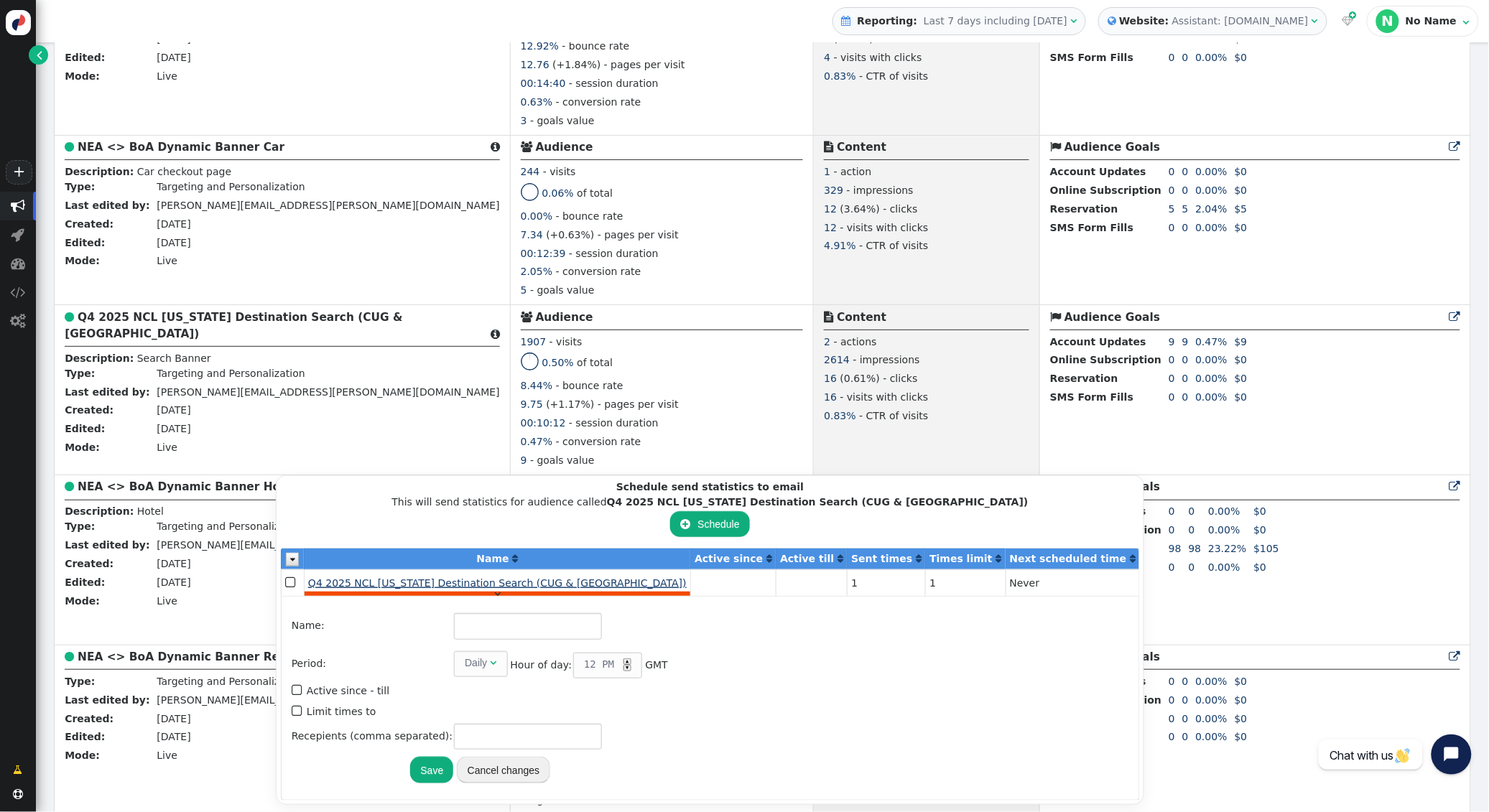
type input "Q4 2025 NCL [US_STATE] Destination Search (CUG & [GEOGRAPHIC_DATA])"
type input "1"
type input "[PERSON_NAME][EMAIL_ADDRESS][PERSON_NAME][DOMAIN_NAME]"
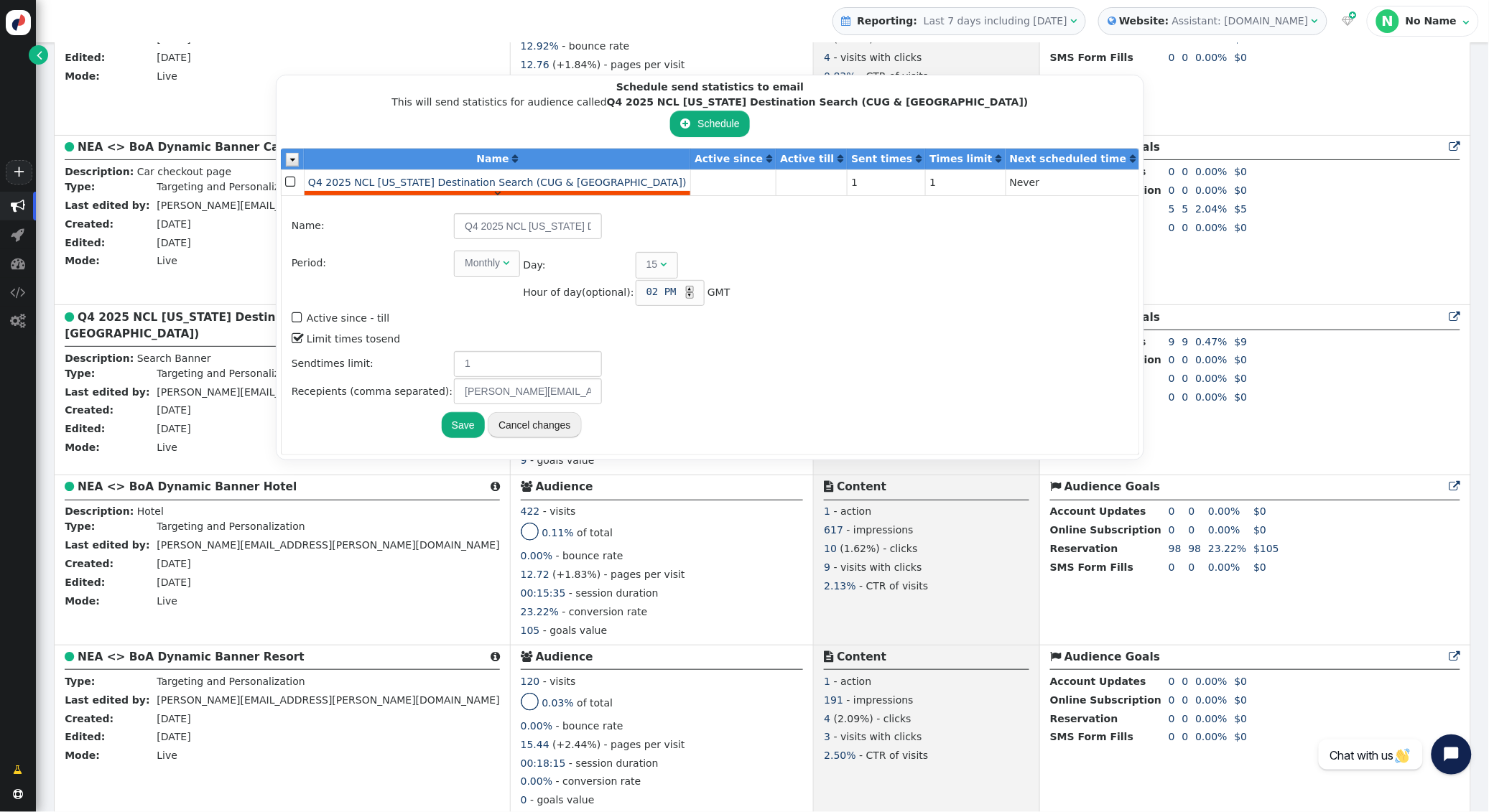
click at [686, 290] on div "▲" at bounding box center [690, 289] width 8 height 7
click at [475, 363] on input "1" at bounding box center [528, 364] width 148 height 26
type input "2"
click at [452, 422] on button "Save" at bounding box center [462, 424] width 43 height 26
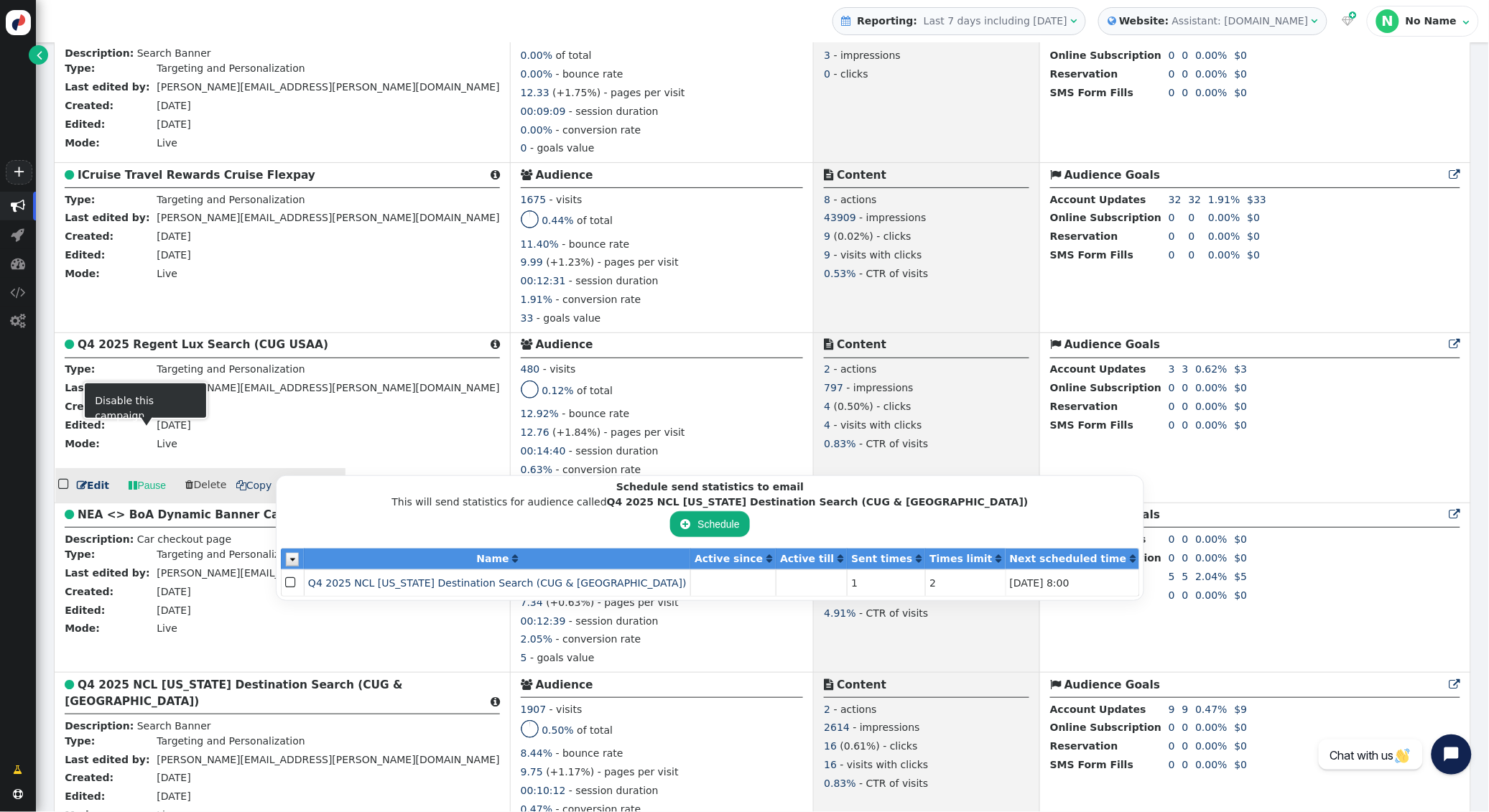
scroll to position [1790, 0]
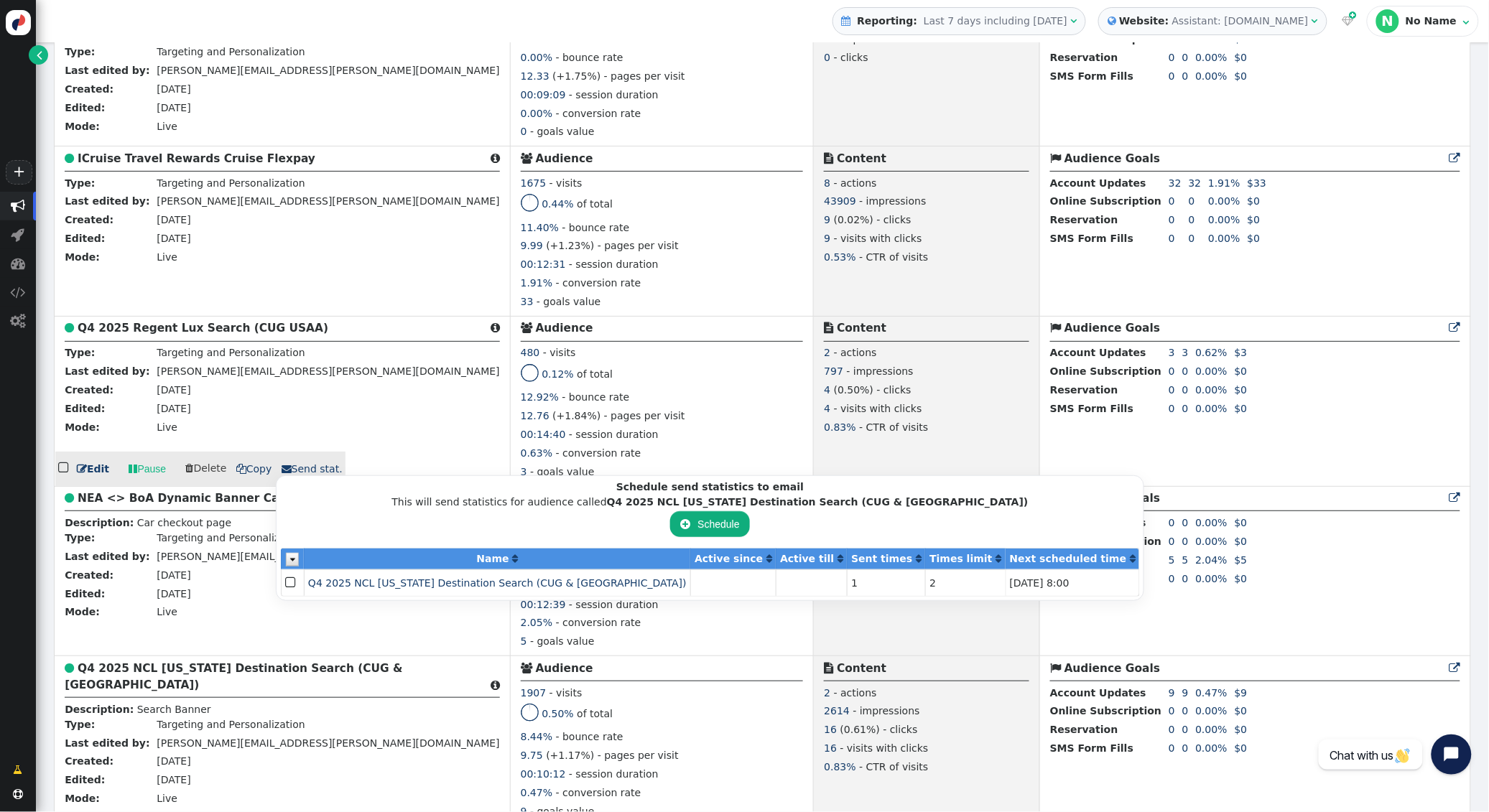
click at [140, 476] on link " Pause" at bounding box center [147, 469] width 57 height 26
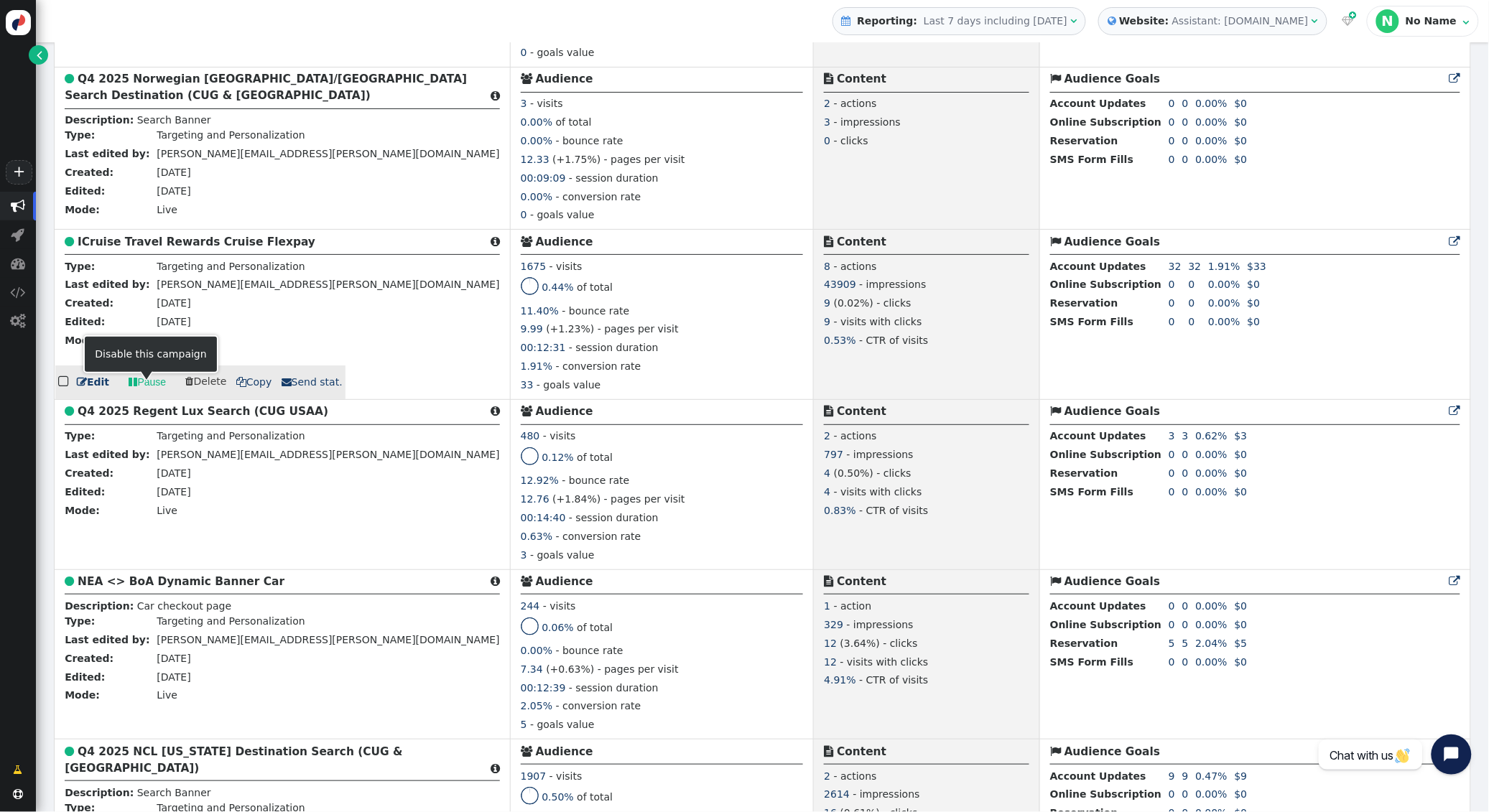
scroll to position [1725, 0]
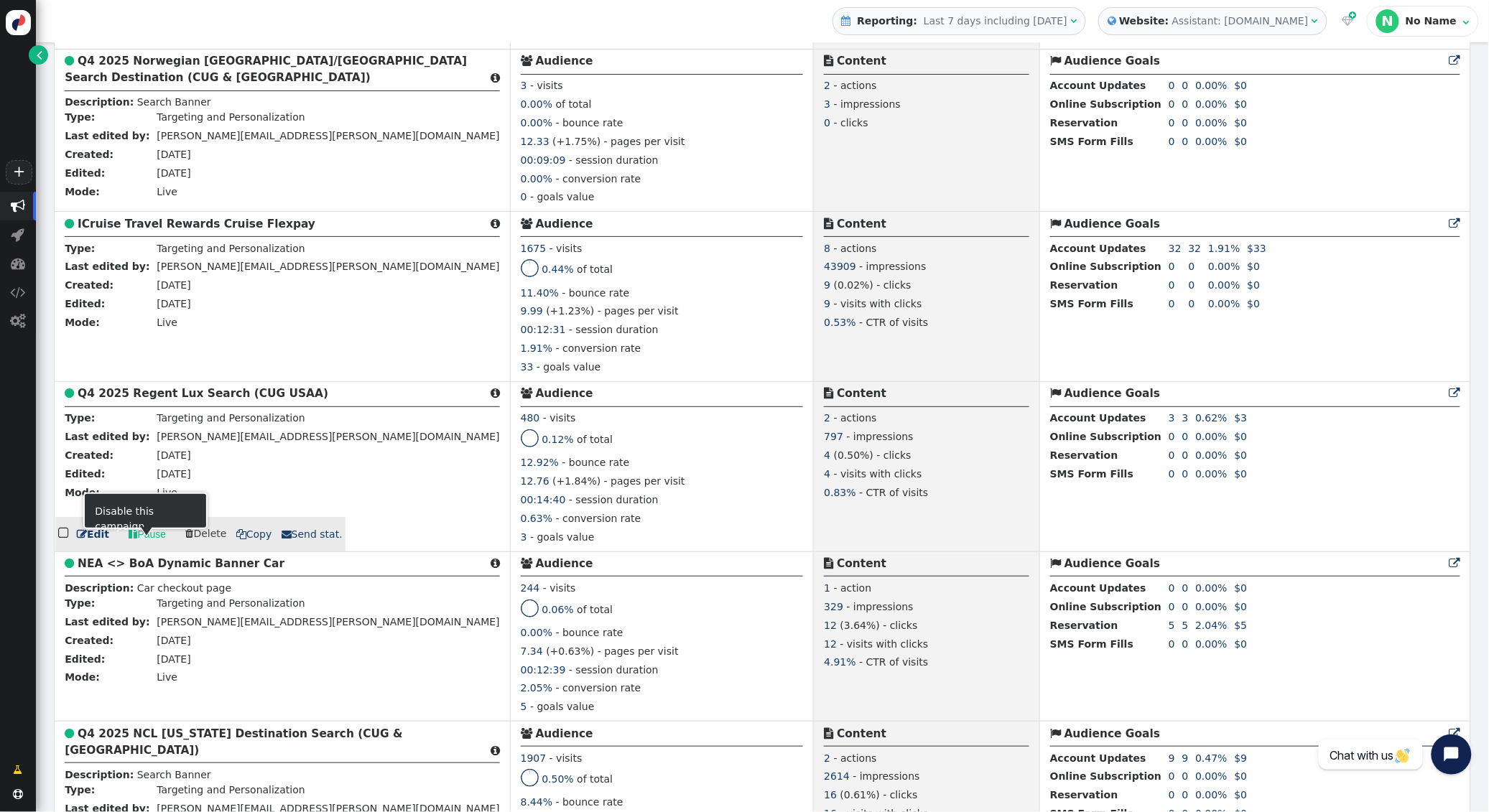
click at [133, 542] on span "" at bounding box center [133, 534] width 8 height 15
click at [122, 486] on td "Edited:" at bounding box center [108, 476] width 88 height 18
click at [140, 537] on div at bounding box center [146, 532] width 13 height 9
click at [140, 547] on link " Pause" at bounding box center [147, 534] width 57 height 26
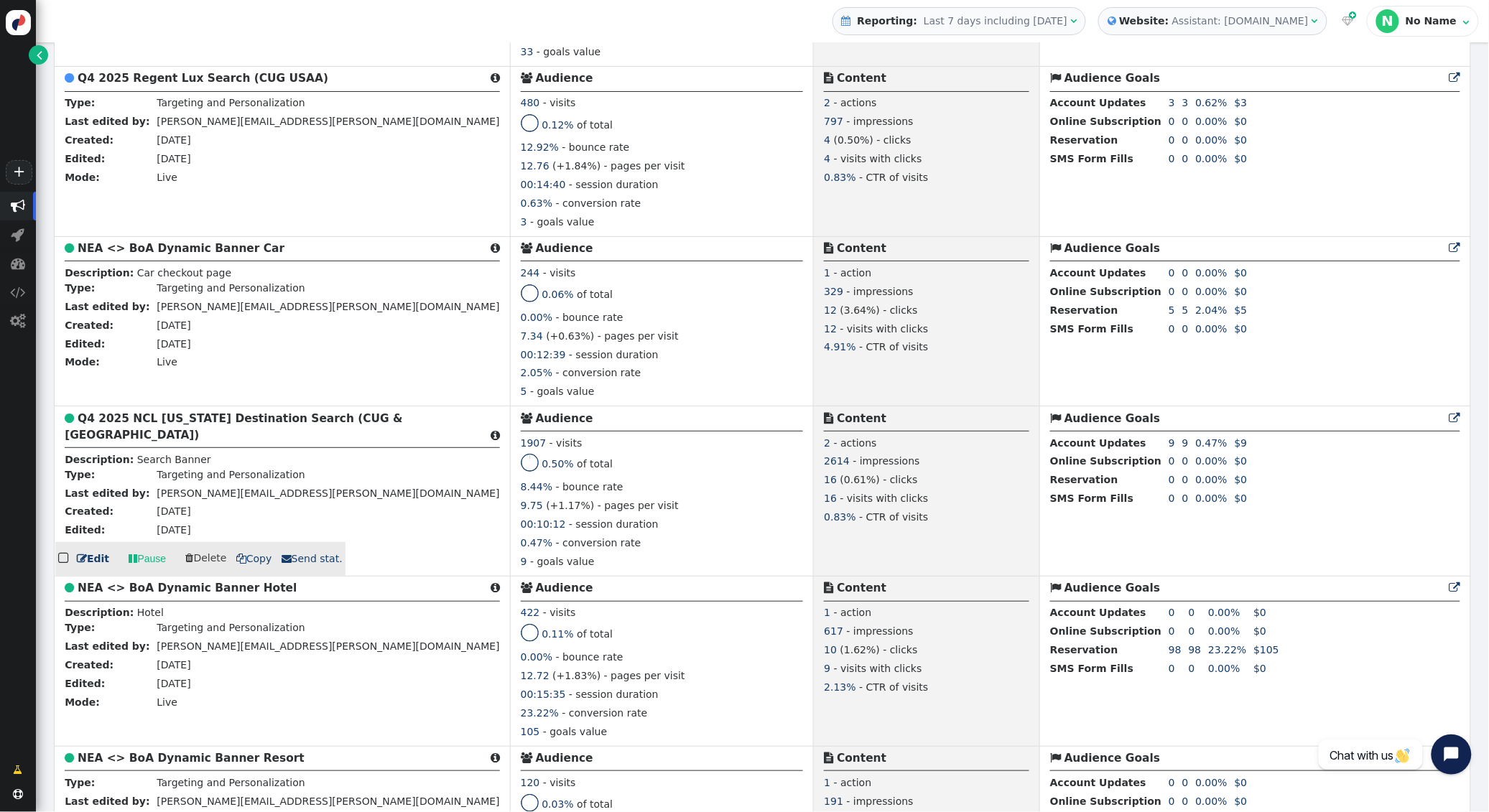
scroll to position [2041, 0]
click at [133, 565] on span "" at bounding box center [133, 559] width 8 height 15
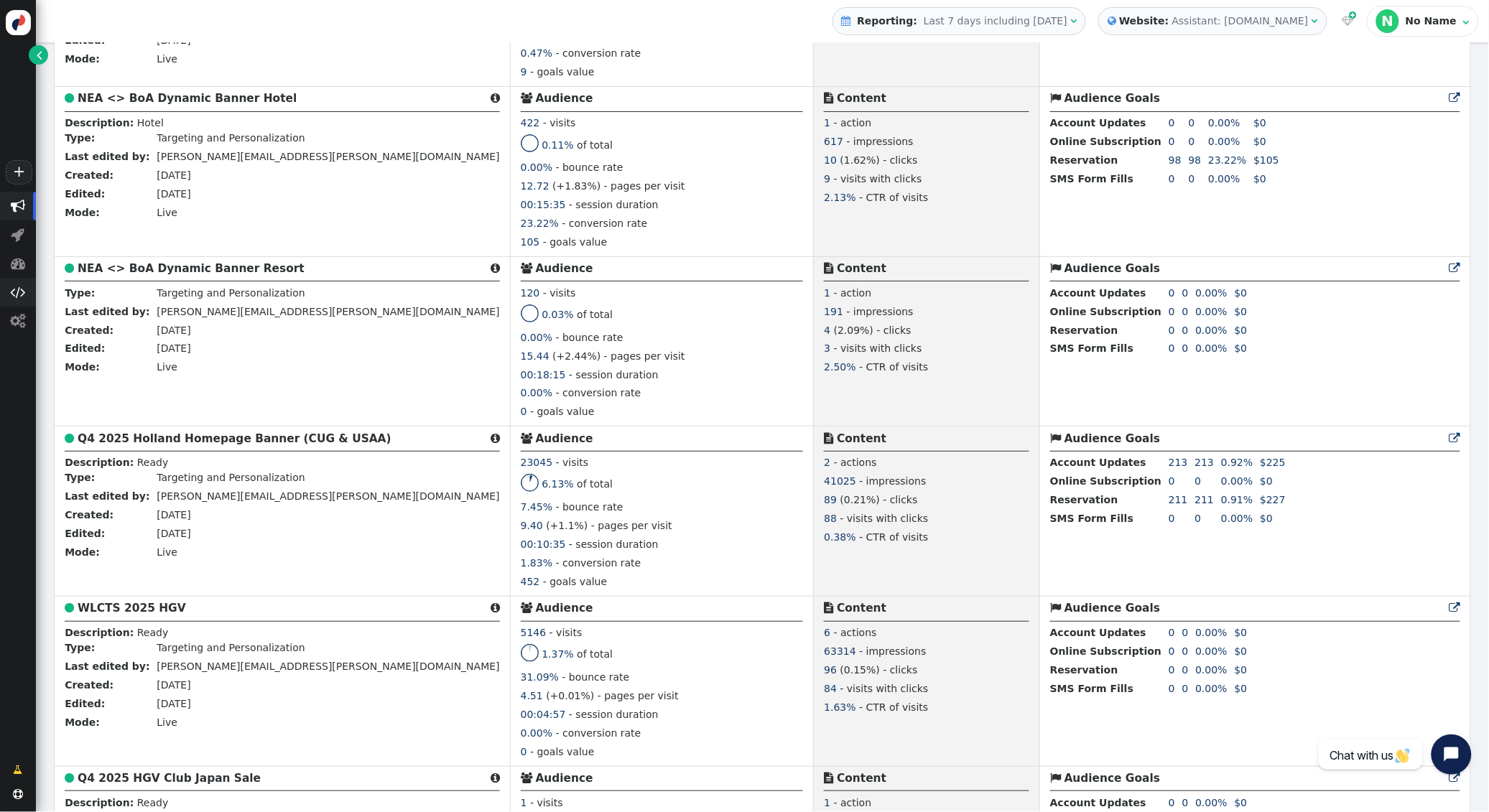
scroll to position [2532, 0]
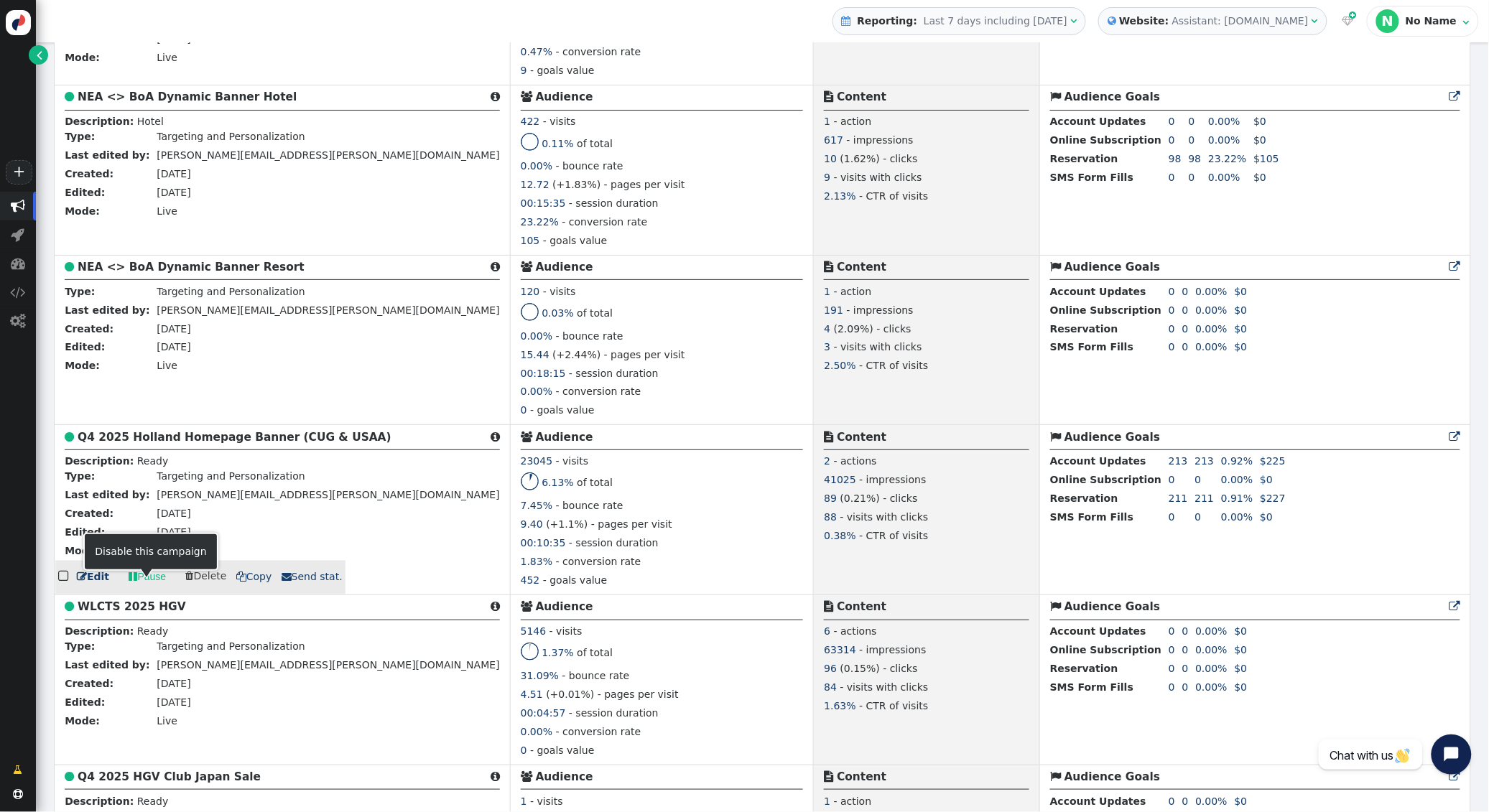
click at [142, 590] on link " Pause" at bounding box center [147, 577] width 57 height 26
